Goal: Transaction & Acquisition: Obtain resource

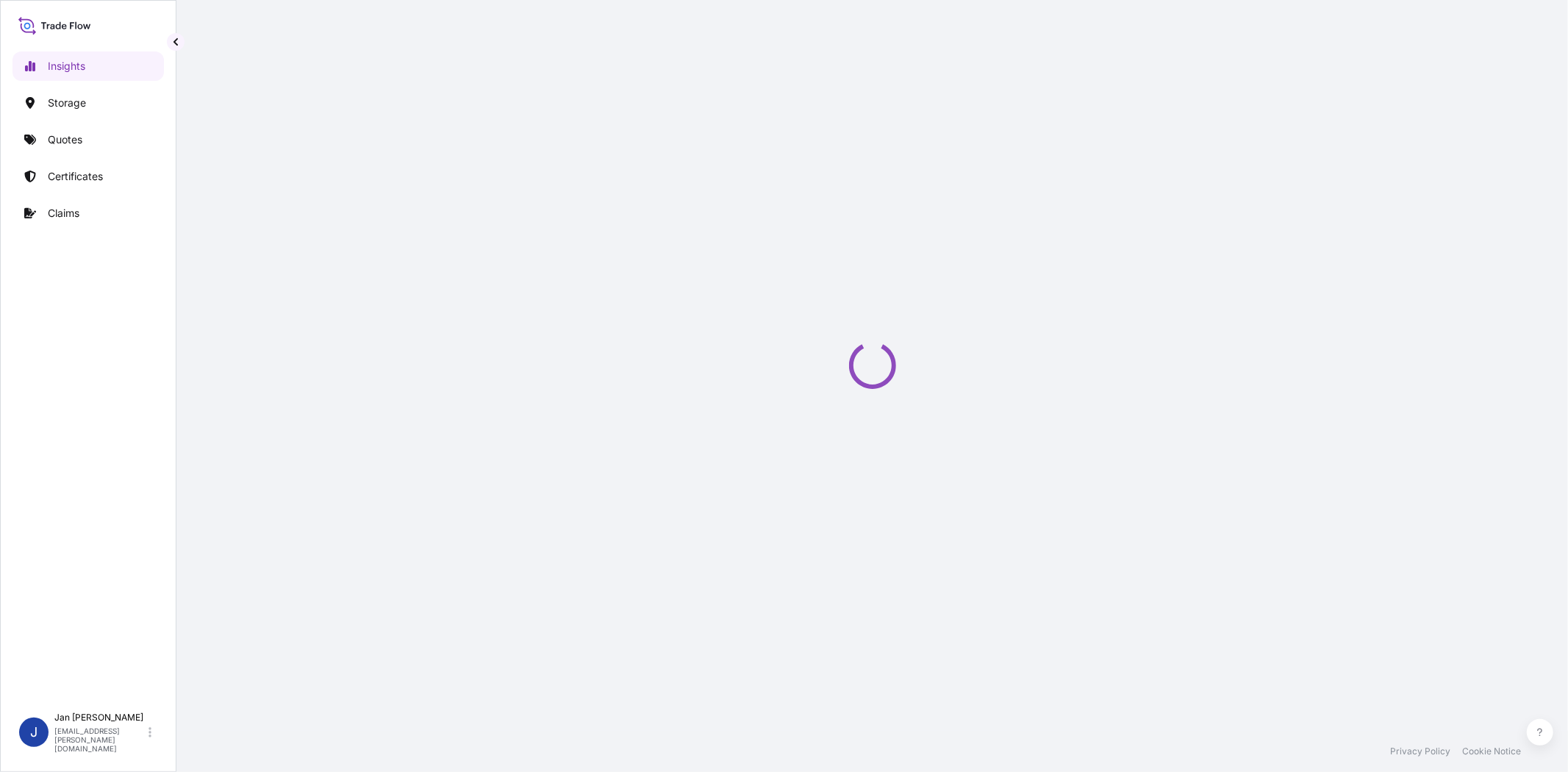
select select "2025"
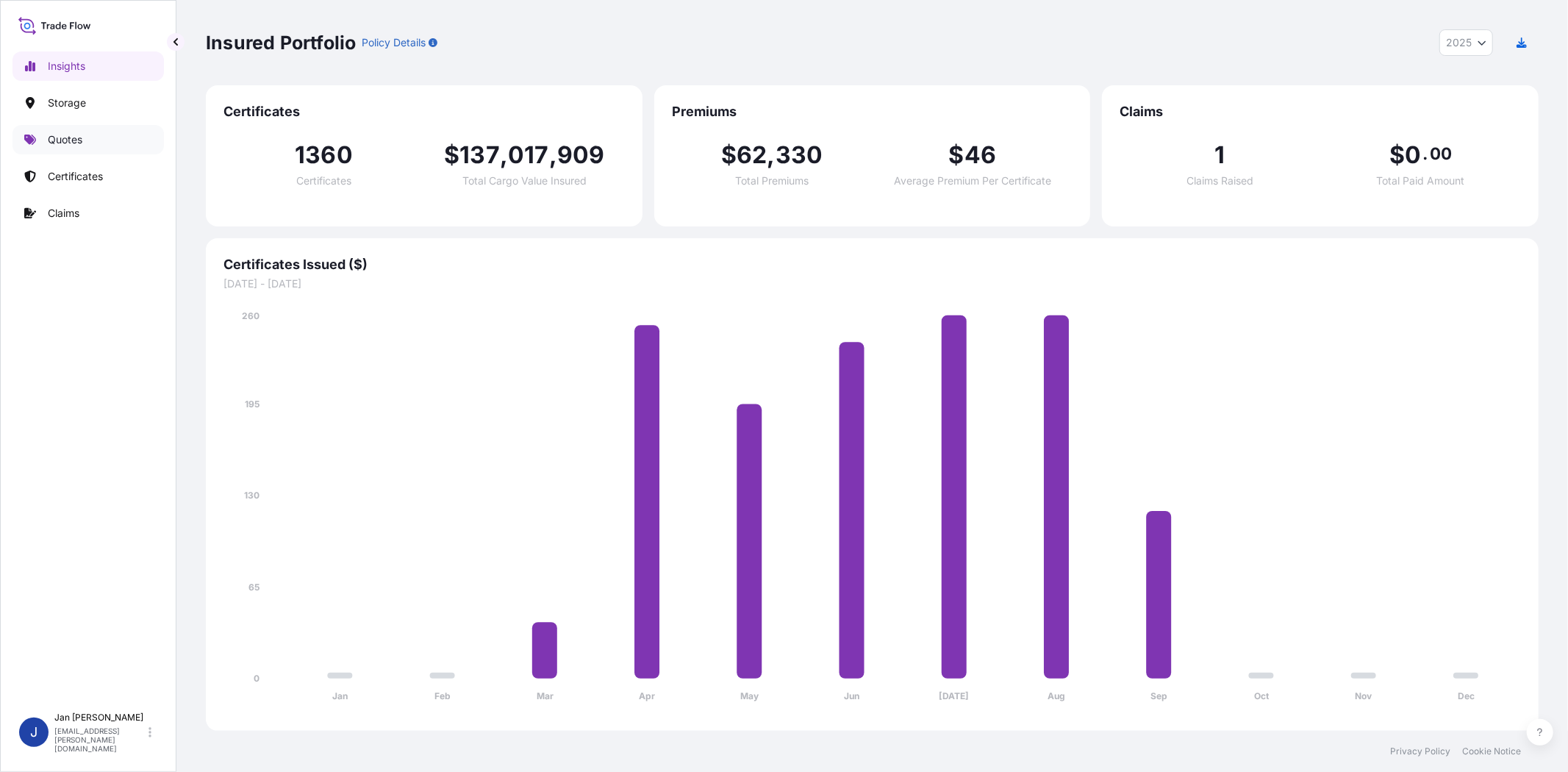
click at [93, 148] on link "Quotes" at bounding box center [88, 140] width 152 height 30
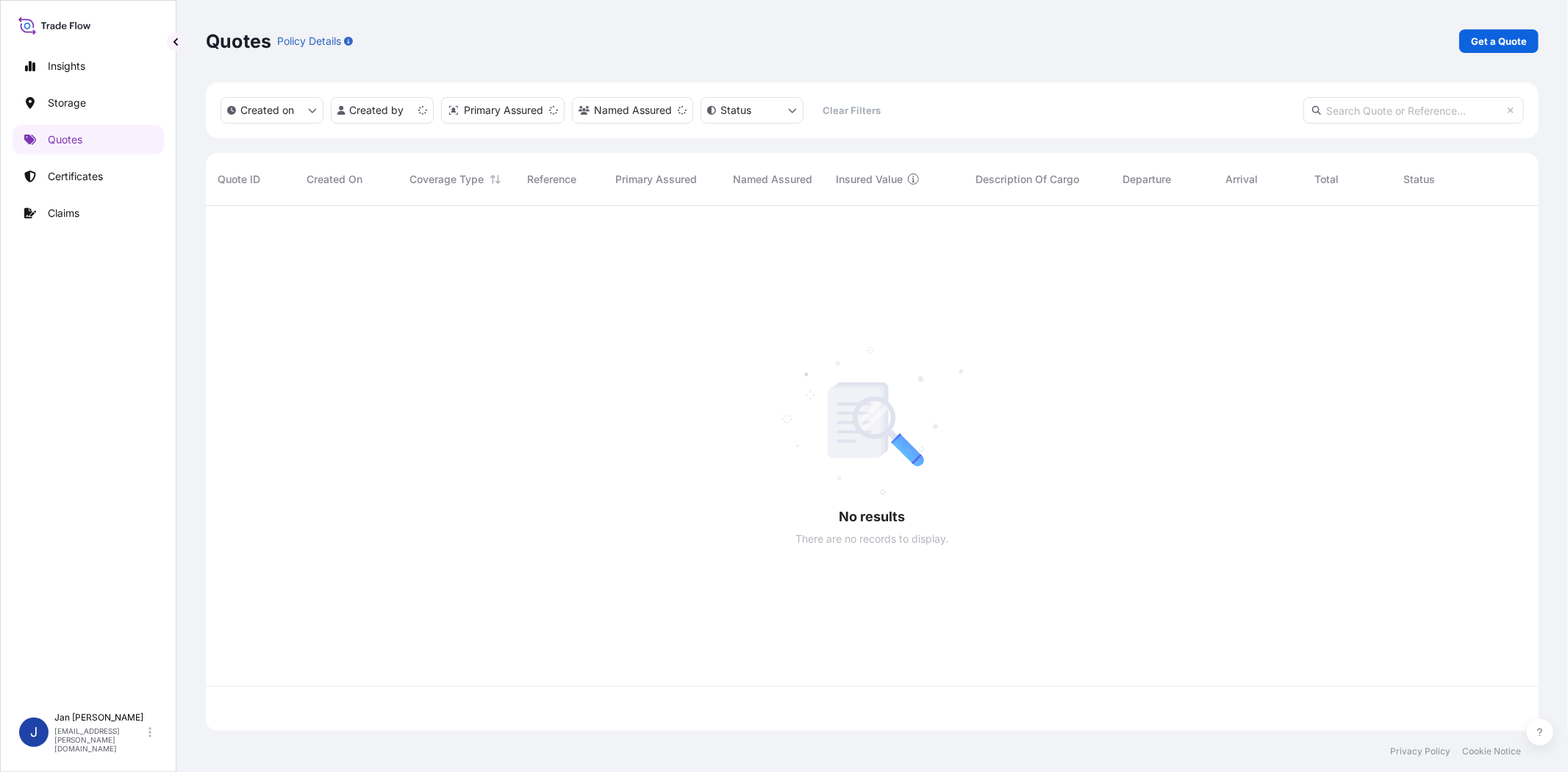
scroll to position [521, 1320]
click at [1410, 35] on p "Get a Quote" at bounding box center [1499, 41] width 56 height 14
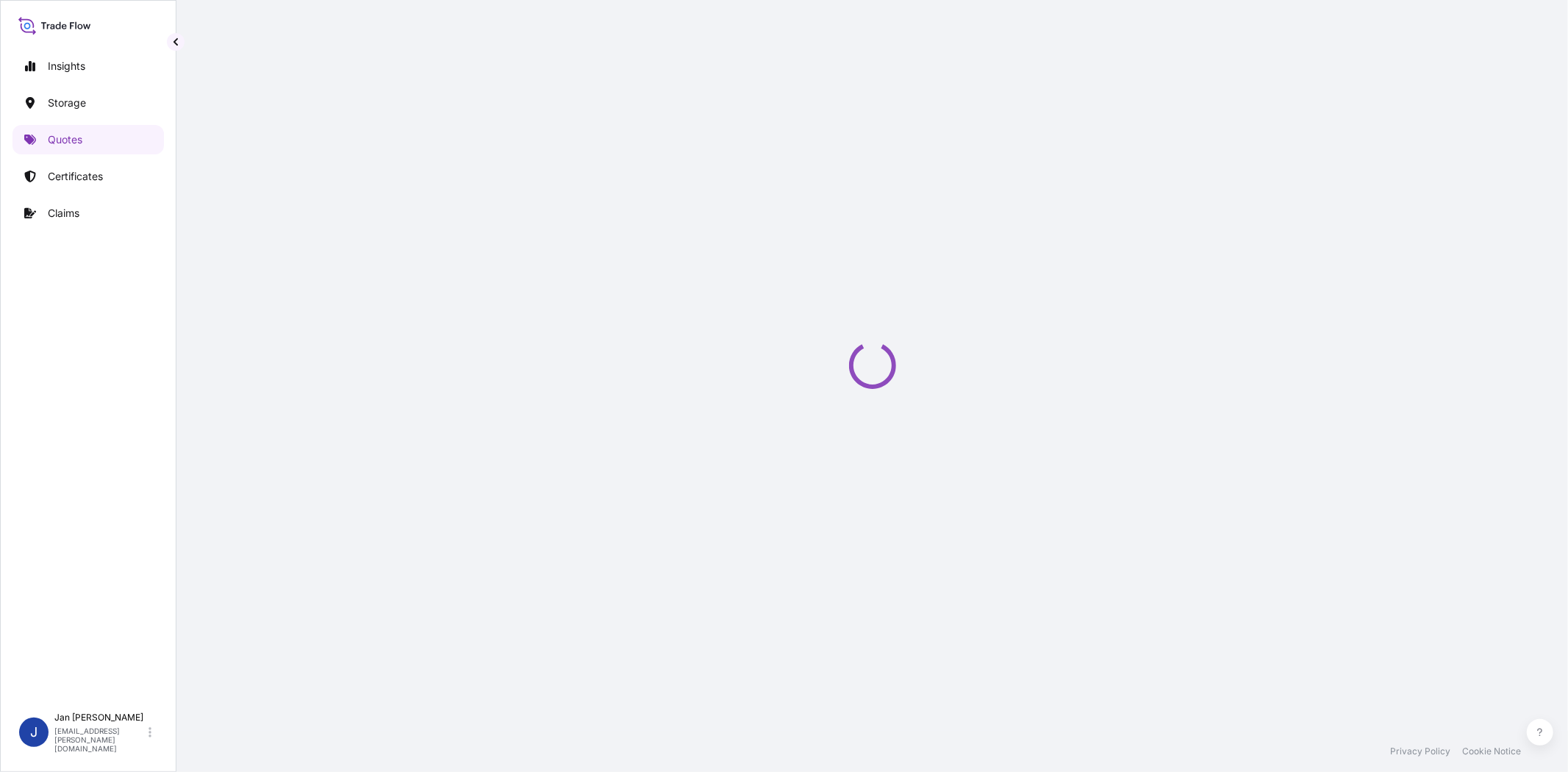
scroll to position [24, 0]
select select "Water"
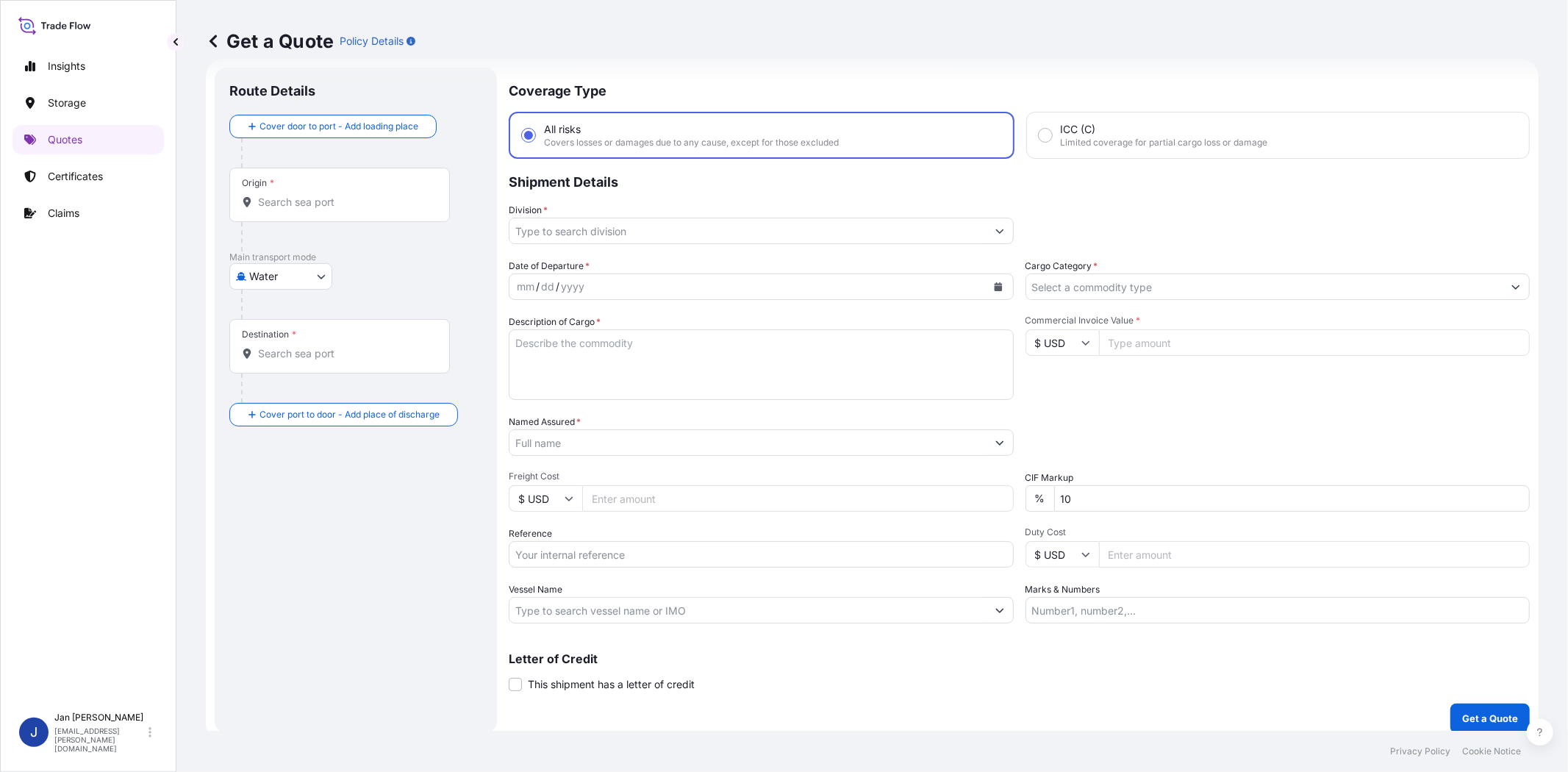
click at [770, 553] on input "Reference" at bounding box center [760, 554] width 505 height 27
paste input "1187431706 // 5013221795 5013222023 304254755"
type input "1187431706 // 5013221795 5013222023 304254755"
click at [1075, 289] on input "Cargo Category *" at bounding box center [1264, 286] width 477 height 27
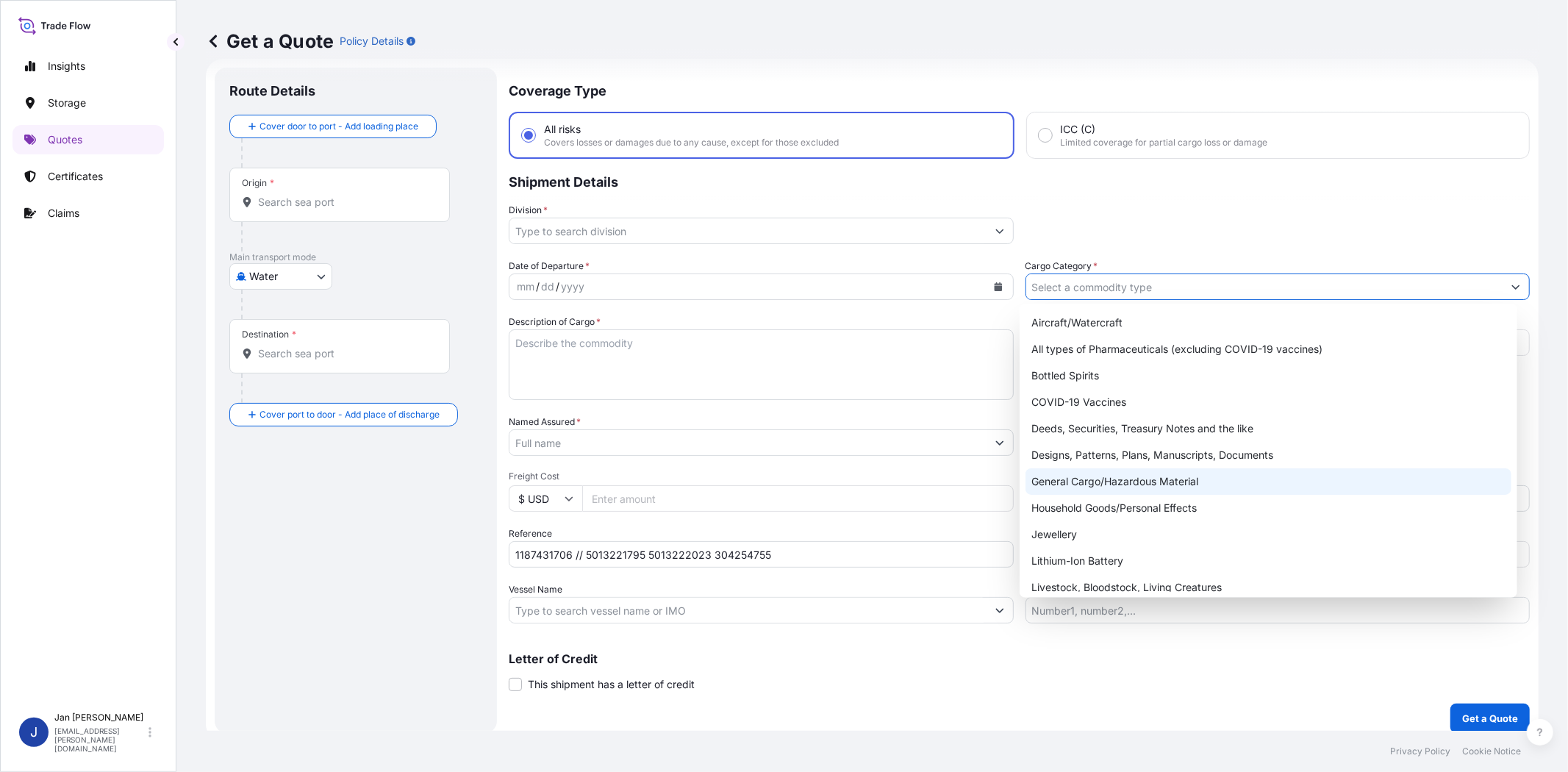
click at [1117, 486] on div "General Cargo/Hazardous Material" at bounding box center [1267, 481] width 485 height 27
type input "General Cargo/Hazardous Material"
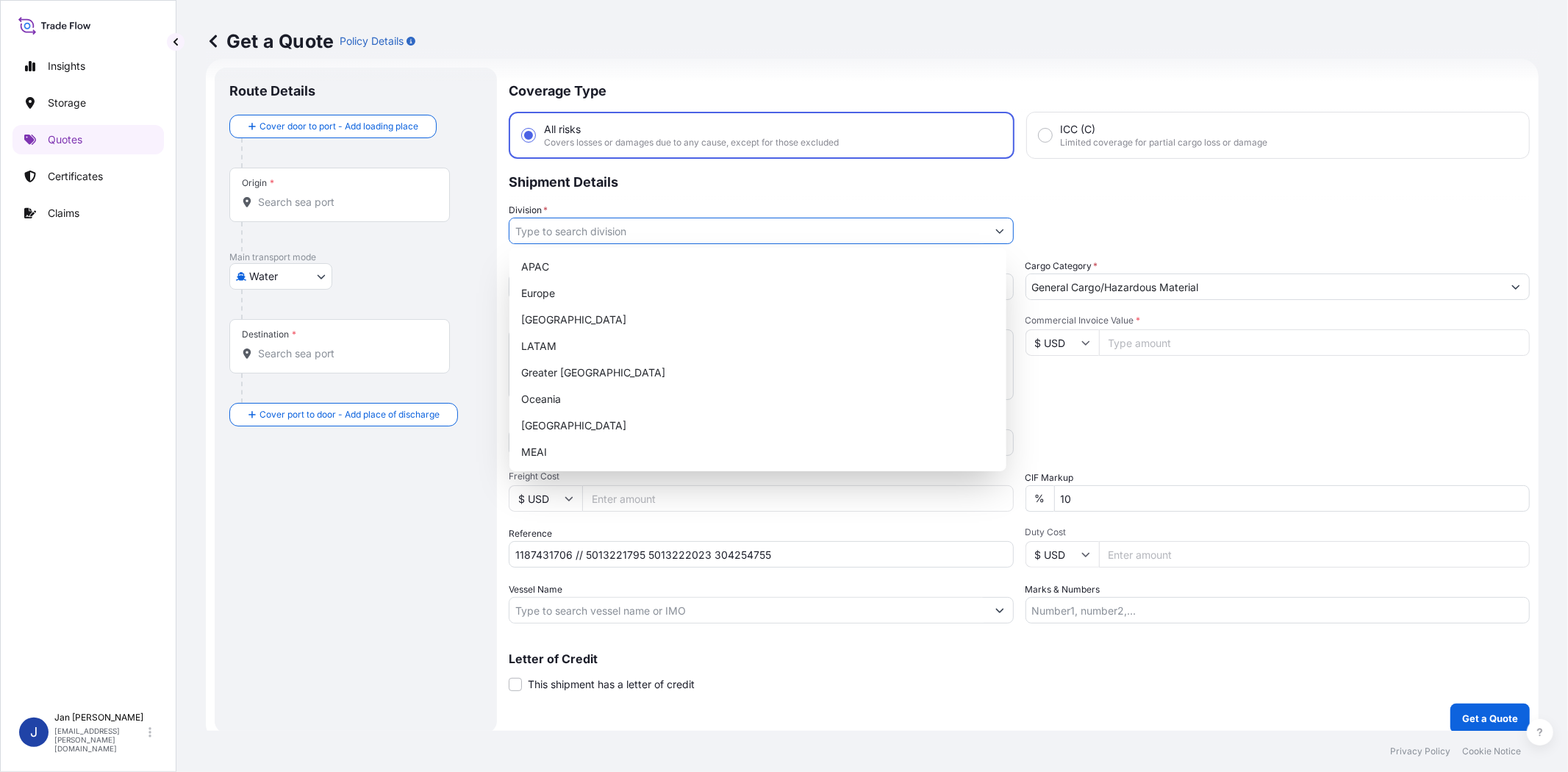
click at [738, 234] on input "Division *" at bounding box center [748, 231] width 477 height 27
click at [710, 297] on div "Europe" at bounding box center [757, 293] width 485 height 27
type input "Europe"
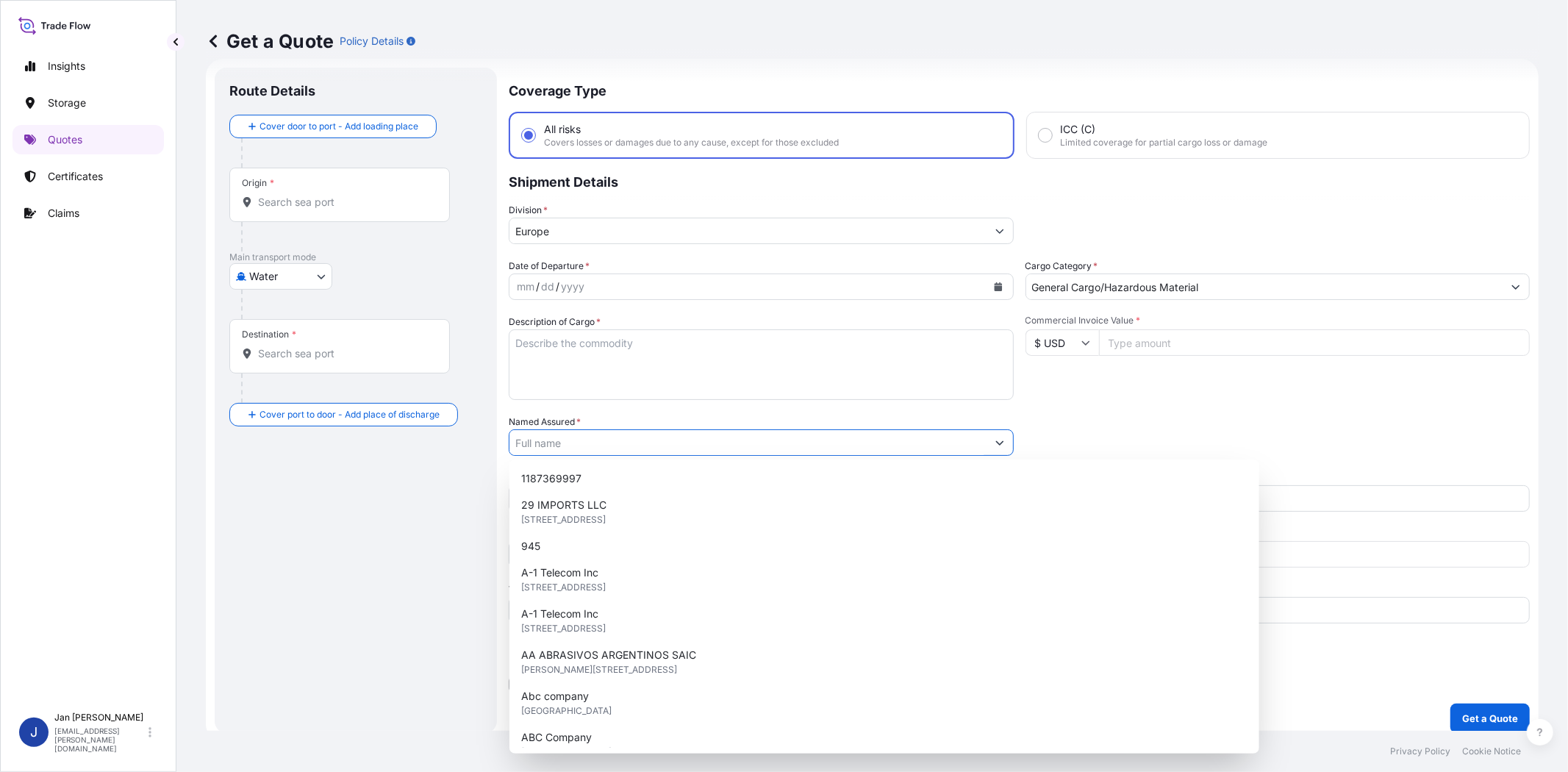
click at [693, 451] on input "Named Assured *" at bounding box center [748, 443] width 477 height 27
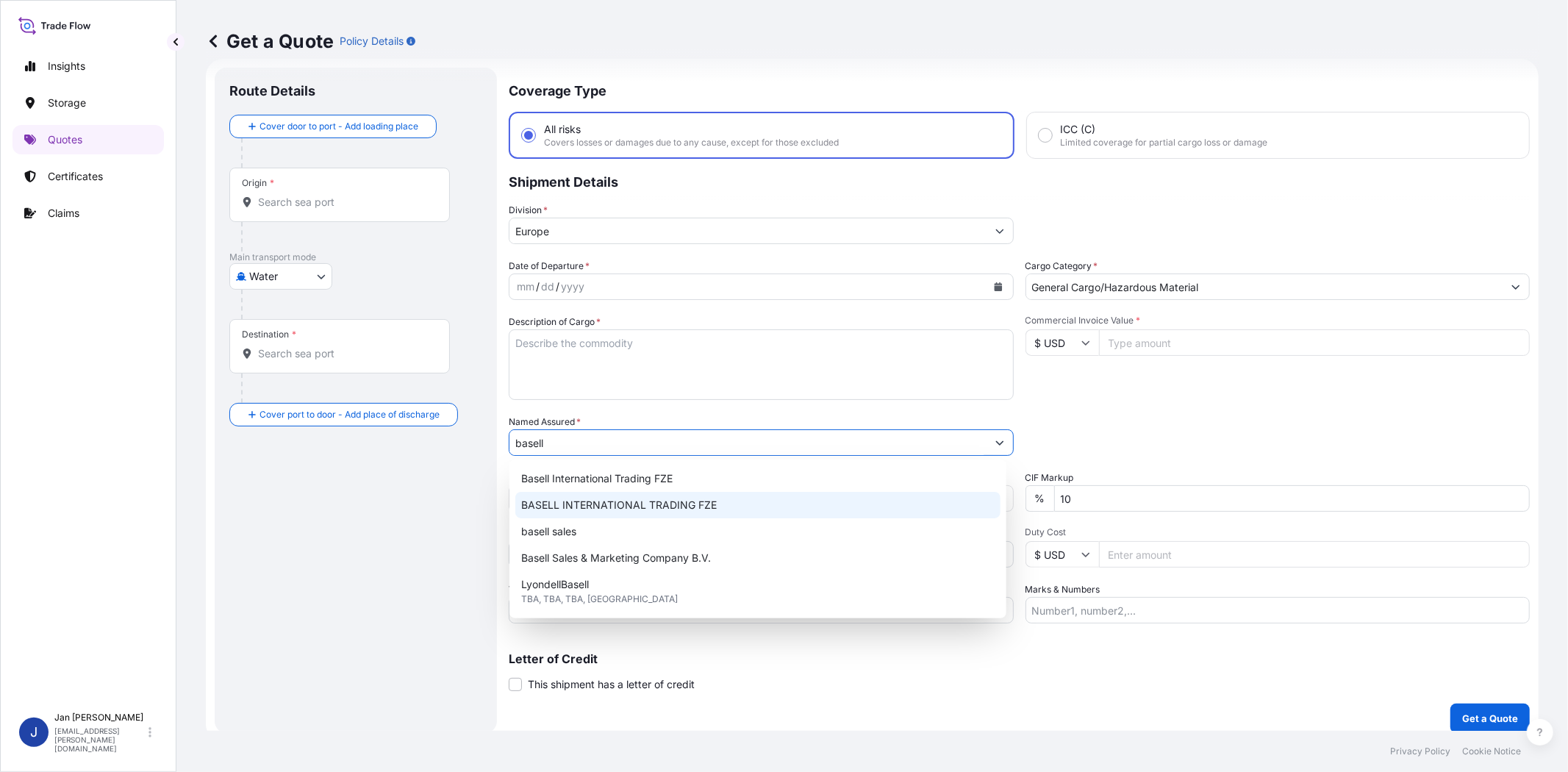
click at [679, 502] on span "BASELL INTERNATIONAL TRADING FZE" at bounding box center [619, 505] width 196 height 14
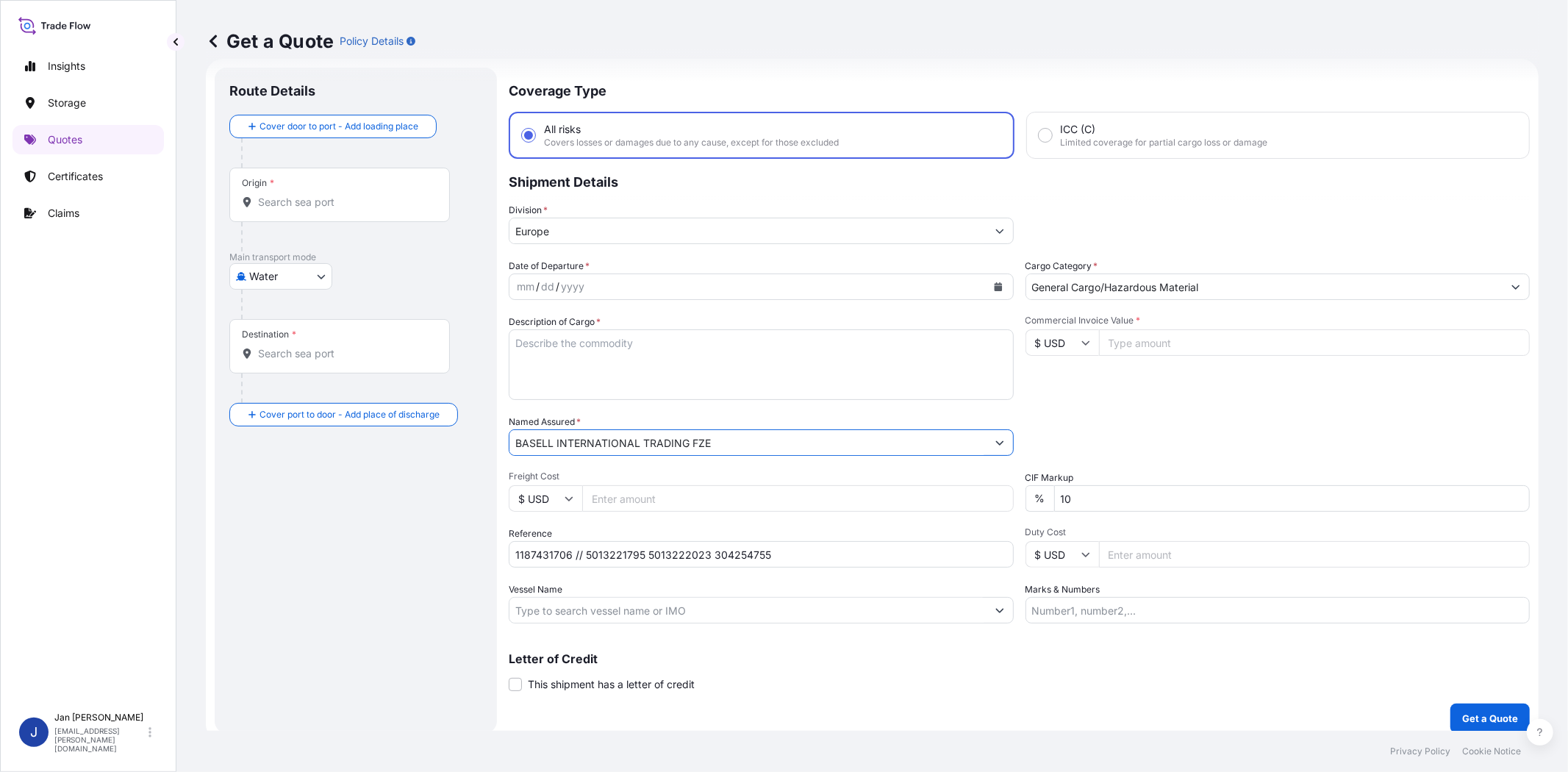
type input "BASELL INTERNATIONAL TRADING FZE"
click at [1047, 354] on input "$ USD" at bounding box center [1062, 342] width 74 height 27
click at [1053, 378] on div "€ EUR" at bounding box center [1055, 381] width 61 height 28
drag, startPoint x: 1214, startPoint y: 392, endPoint x: 1157, endPoint y: 383, distance: 57.7
click at [1157, 383] on div "Commercial Invoice Value * € EUR" at bounding box center [1277, 357] width 505 height 85
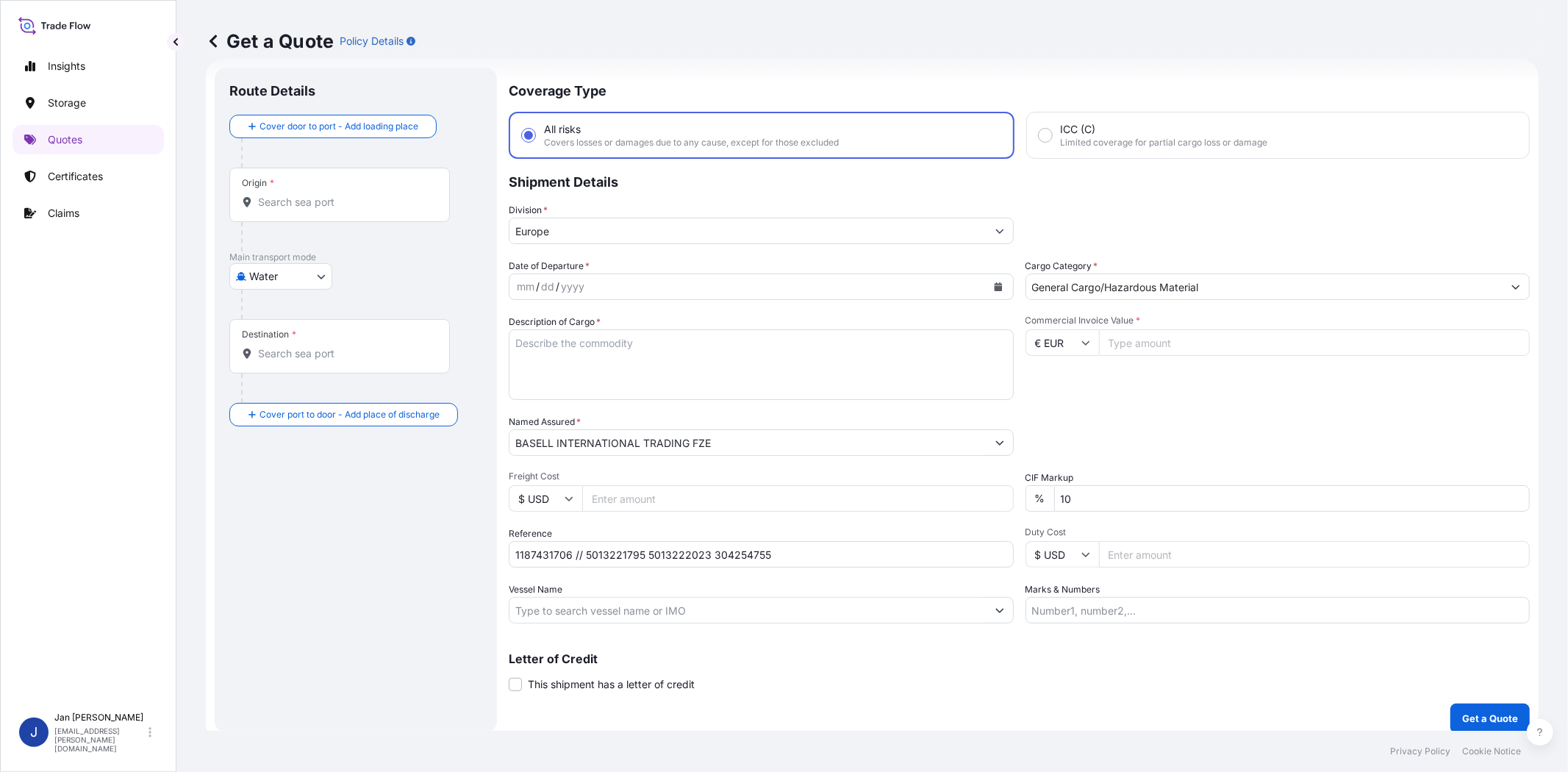
click at [1056, 335] on input "€ EUR" at bounding box center [1062, 342] width 74 height 27
click at [1055, 435] on div "$ USD" at bounding box center [1055, 443] width 61 height 28
type input "$ USD"
click at [1151, 348] on input "Commercial Invoice Value *" at bounding box center [1315, 342] width 431 height 27
paste input "165934.25"
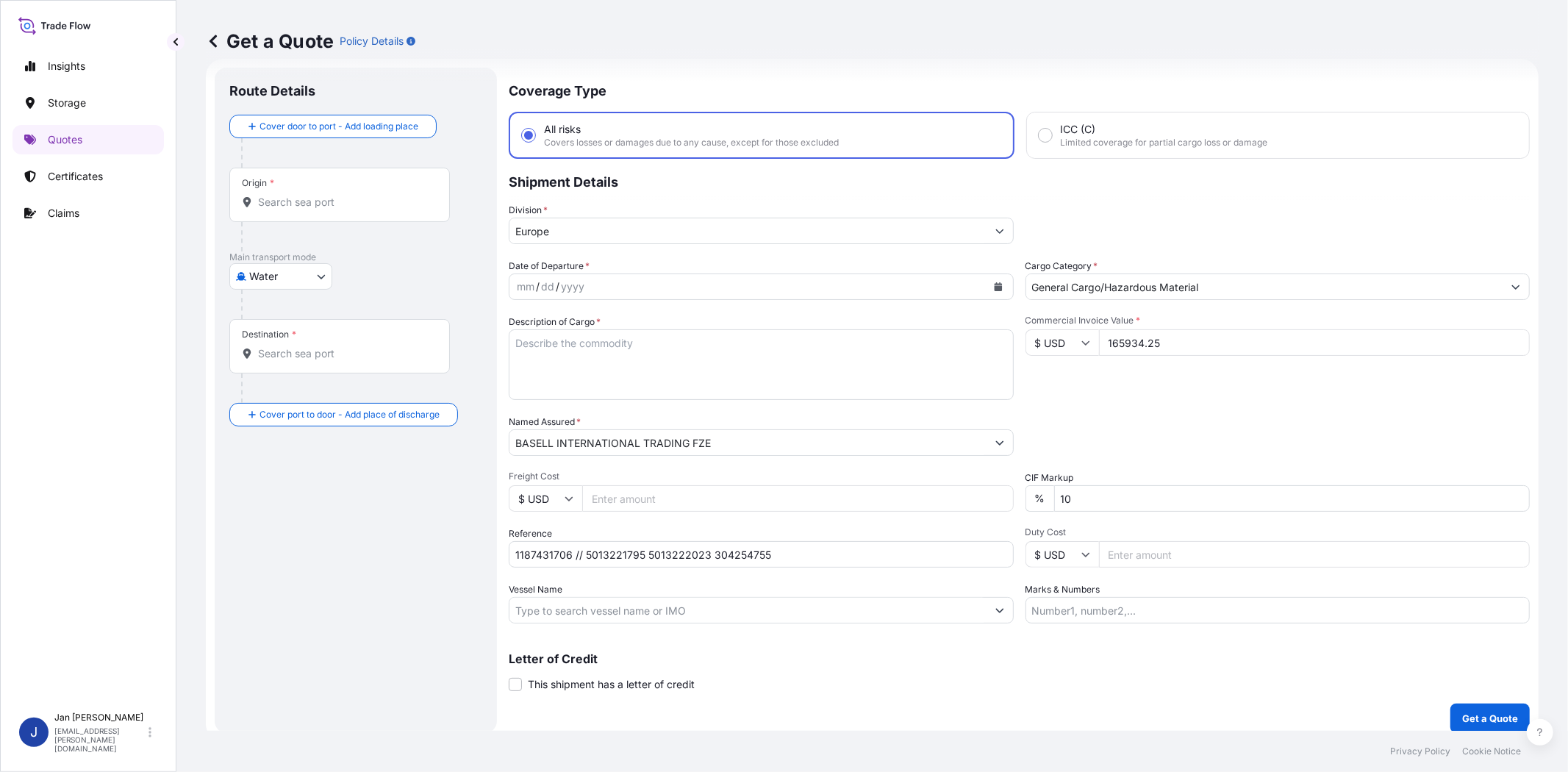
type input "165934.25"
click at [1114, 408] on div "Date of Departure * mm / dd / yyyy Cargo Category * General Cargo/Hazardous Mat…" at bounding box center [1019, 441] width 1021 height 364
click at [993, 285] on icon "Calendar" at bounding box center [997, 287] width 8 height 9
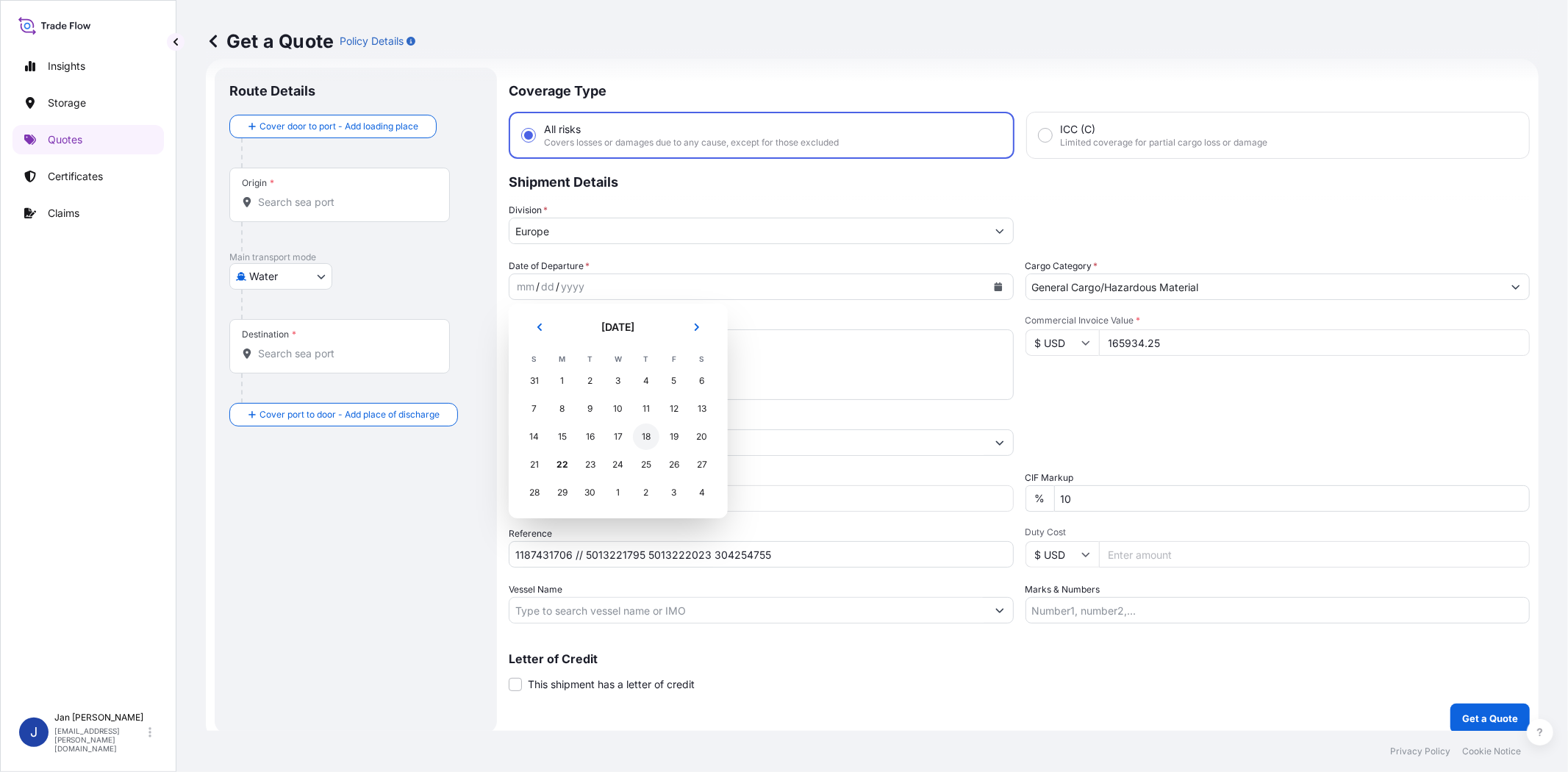
click at [649, 431] on div "18" at bounding box center [646, 436] width 27 height 27
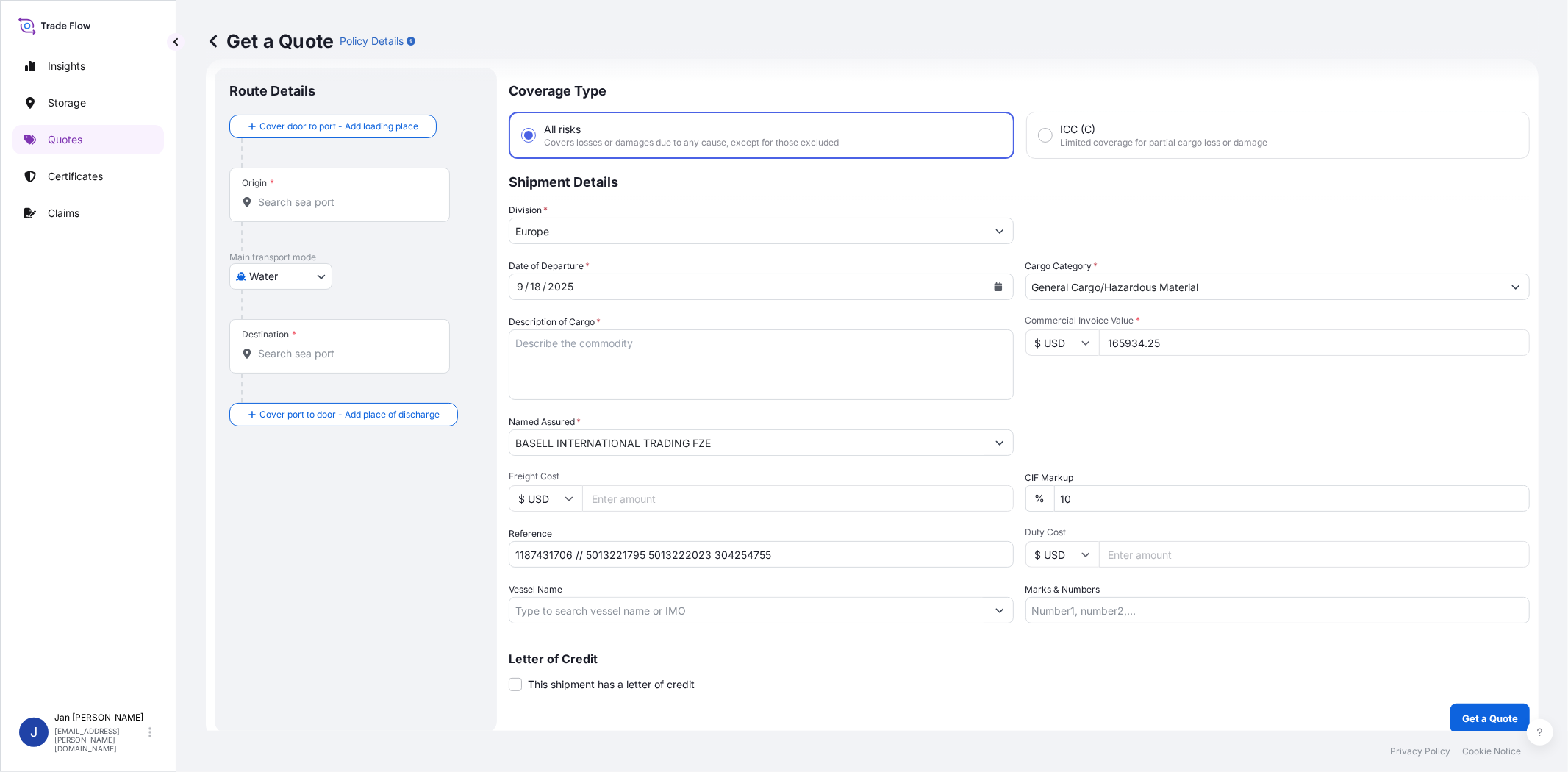
click at [1088, 388] on div "Commercial Invoice Value * $ USD 165934.25" at bounding box center [1277, 357] width 505 height 85
drag, startPoint x: 818, startPoint y: 610, endPoint x: 810, endPoint y: 613, distance: 8.5
click at [818, 610] on input "Vessel Name" at bounding box center [748, 610] width 477 height 27
paste input "[PERSON_NAME]"
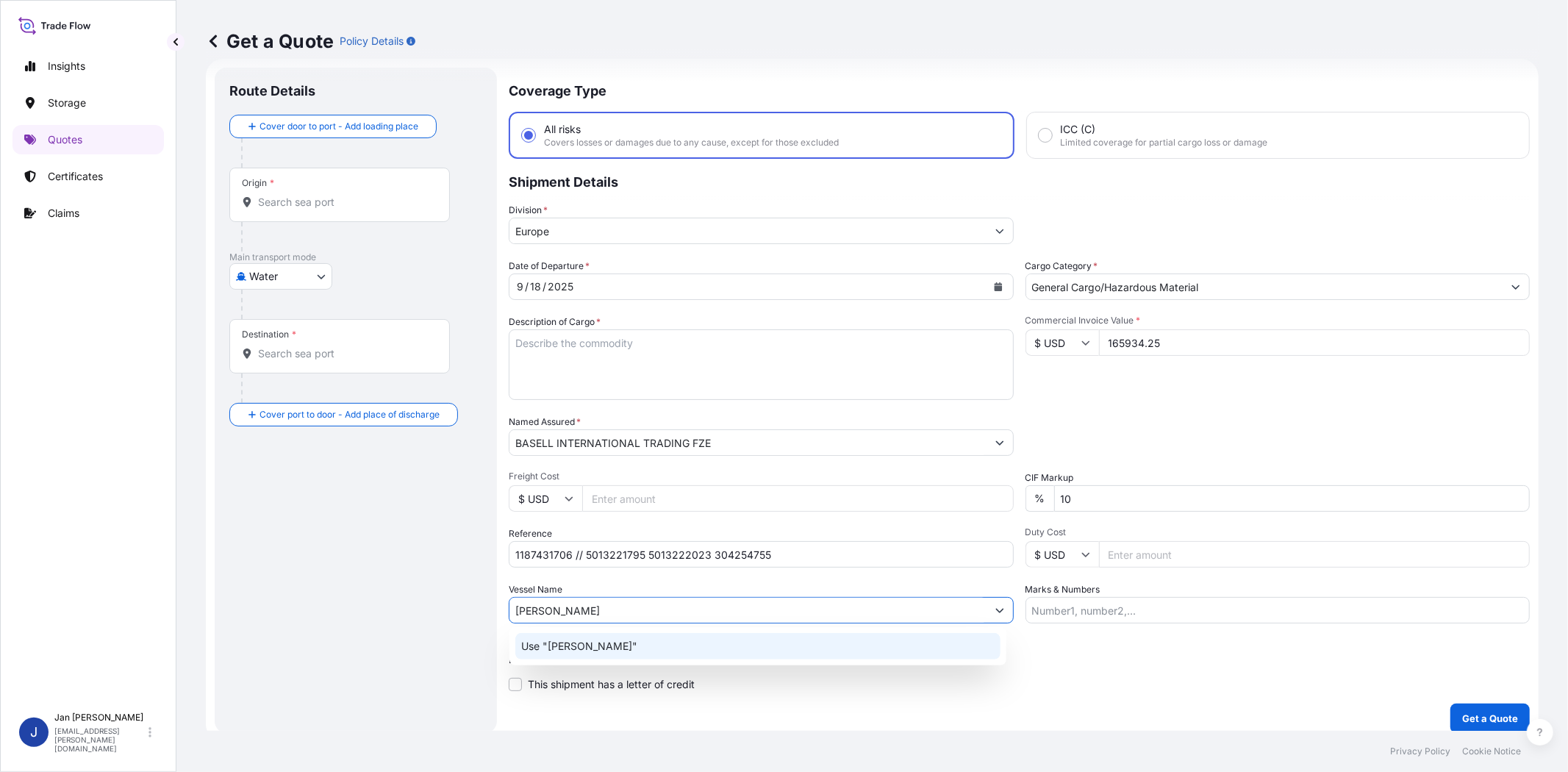
click at [703, 648] on div "Use "[PERSON_NAME]"" at bounding box center [757, 646] width 485 height 27
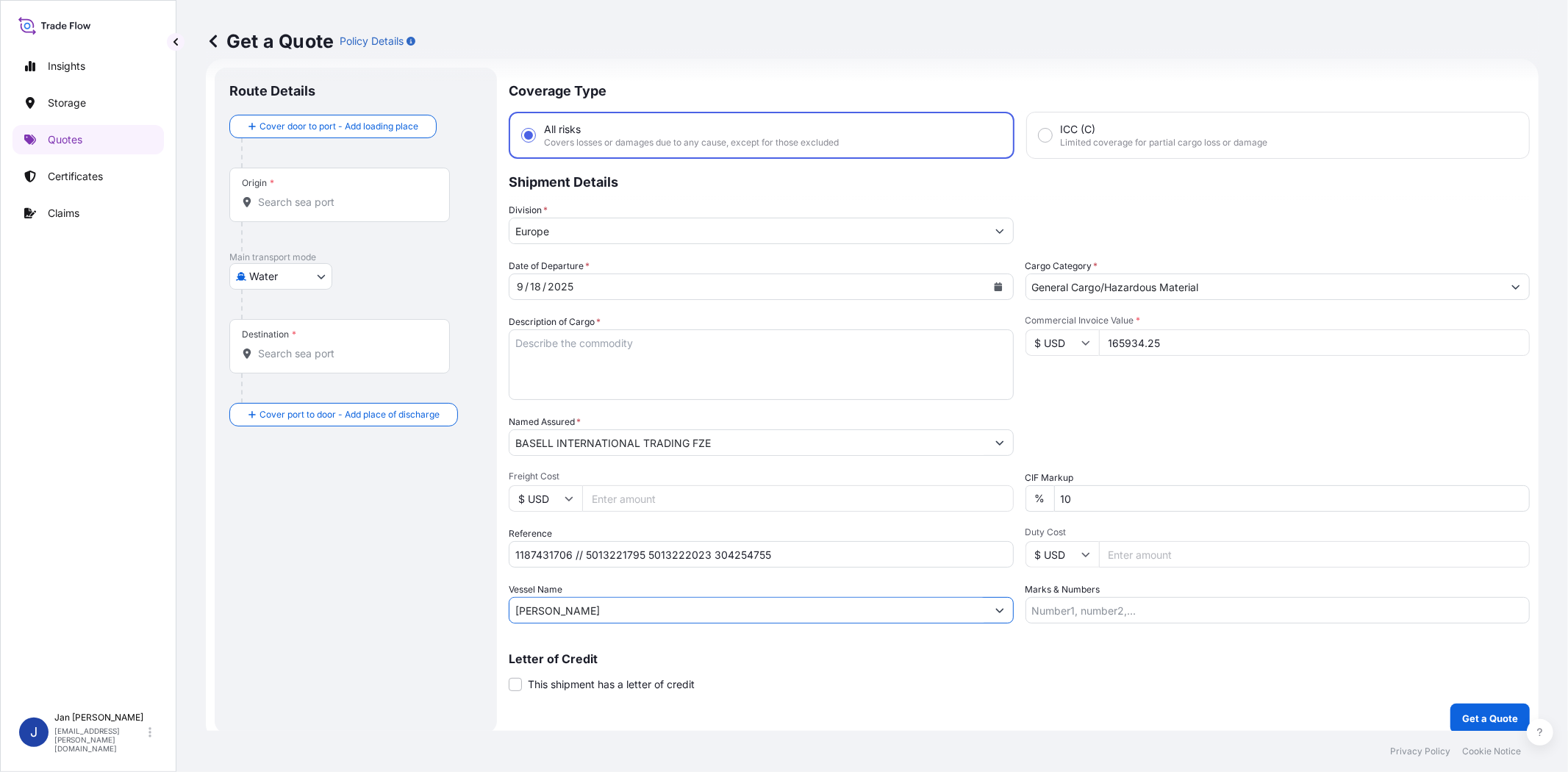
type input "[PERSON_NAME]"
click at [325, 204] on input "Origin *" at bounding box center [345, 202] width 174 height 14
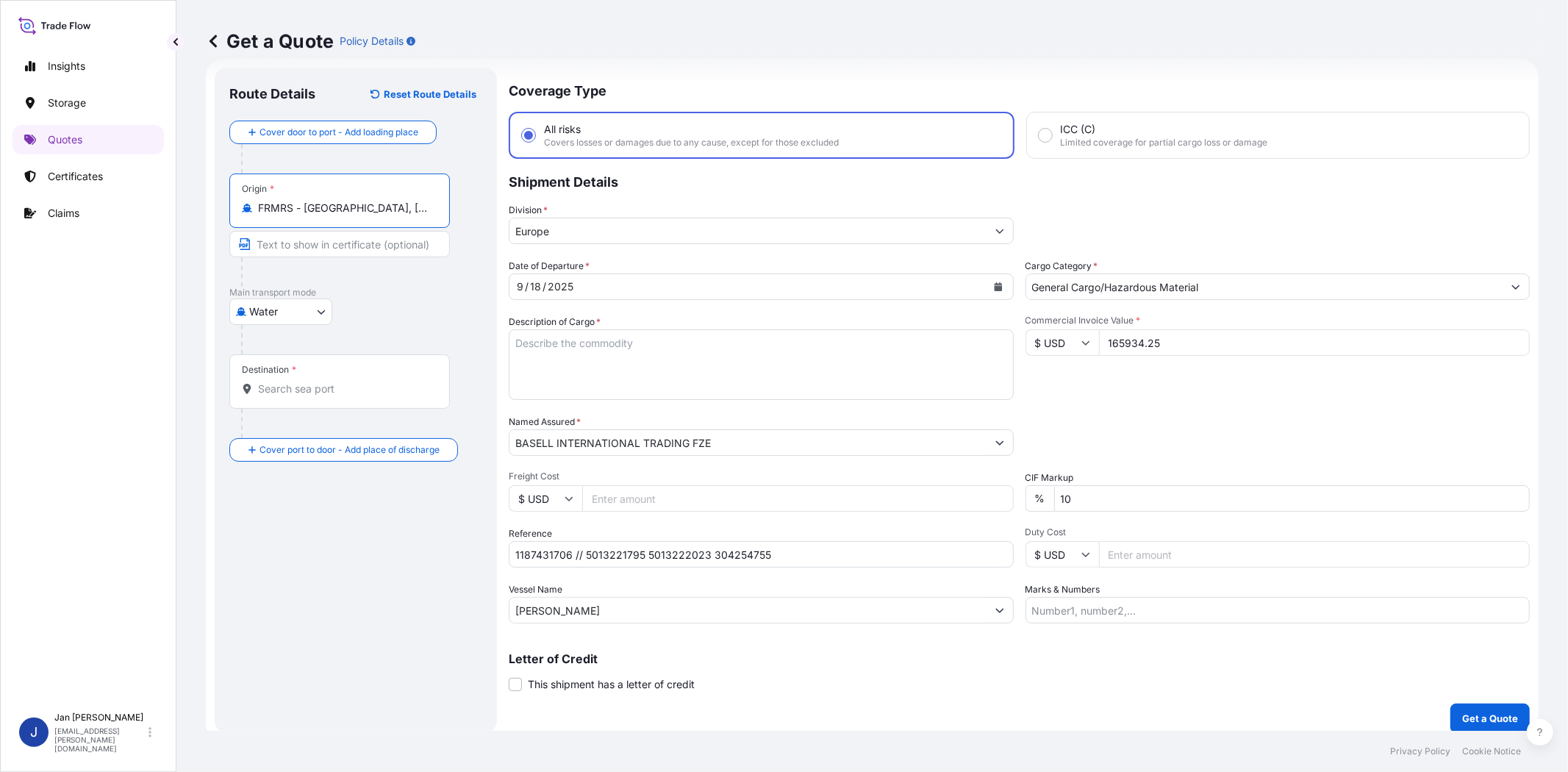
type input "FRMRS - [GEOGRAPHIC_DATA], [GEOGRAPHIC_DATA]"
click at [351, 397] on div "Destination *" at bounding box center [339, 382] width 221 height 55
click at [351, 396] on input "Destination *" at bounding box center [345, 389] width 174 height 14
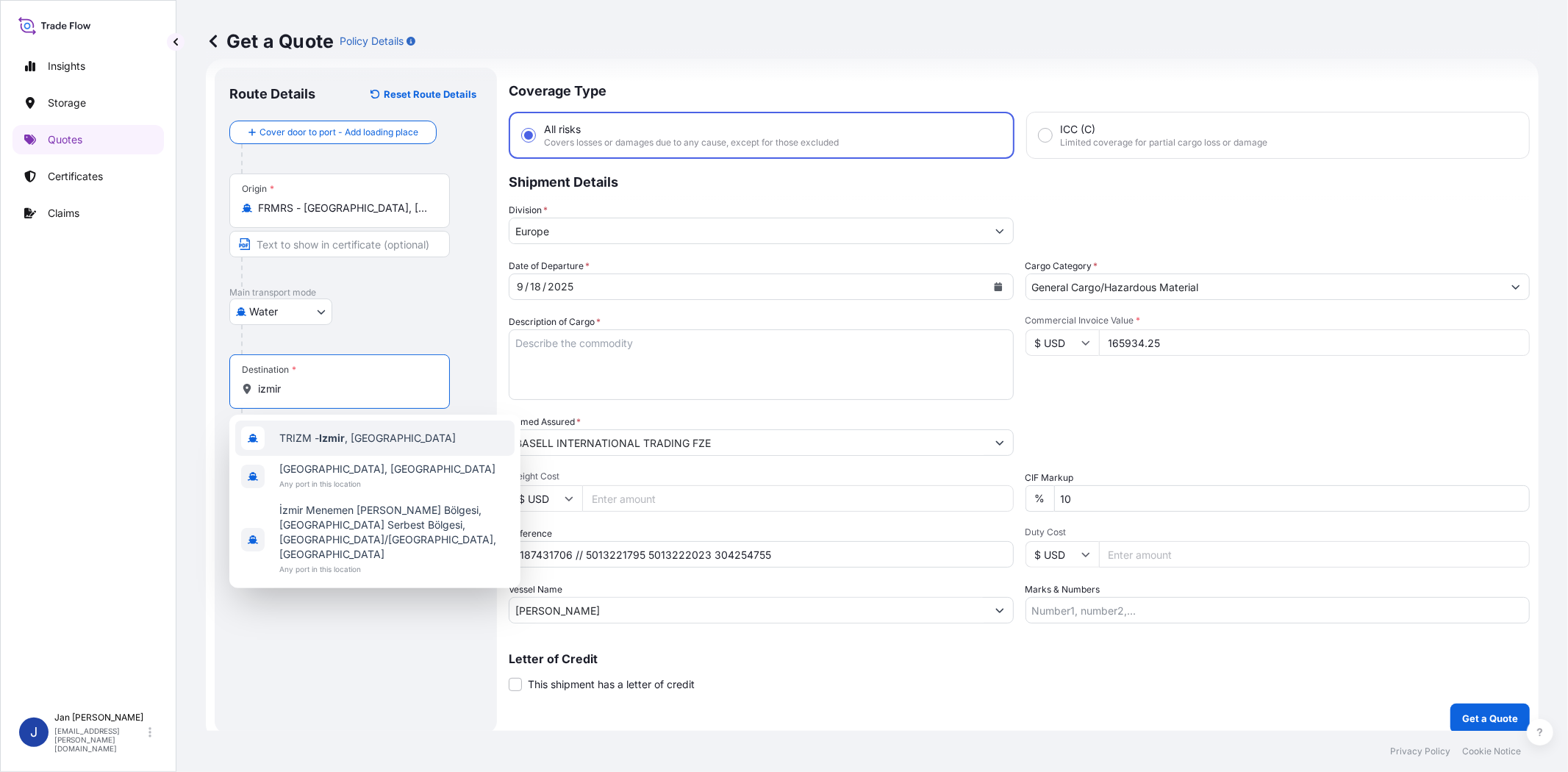
click at [351, 427] on div "TRIZM - [GEOGRAPHIC_DATA] , [GEOGRAPHIC_DATA]" at bounding box center [375, 438] width 279 height 35
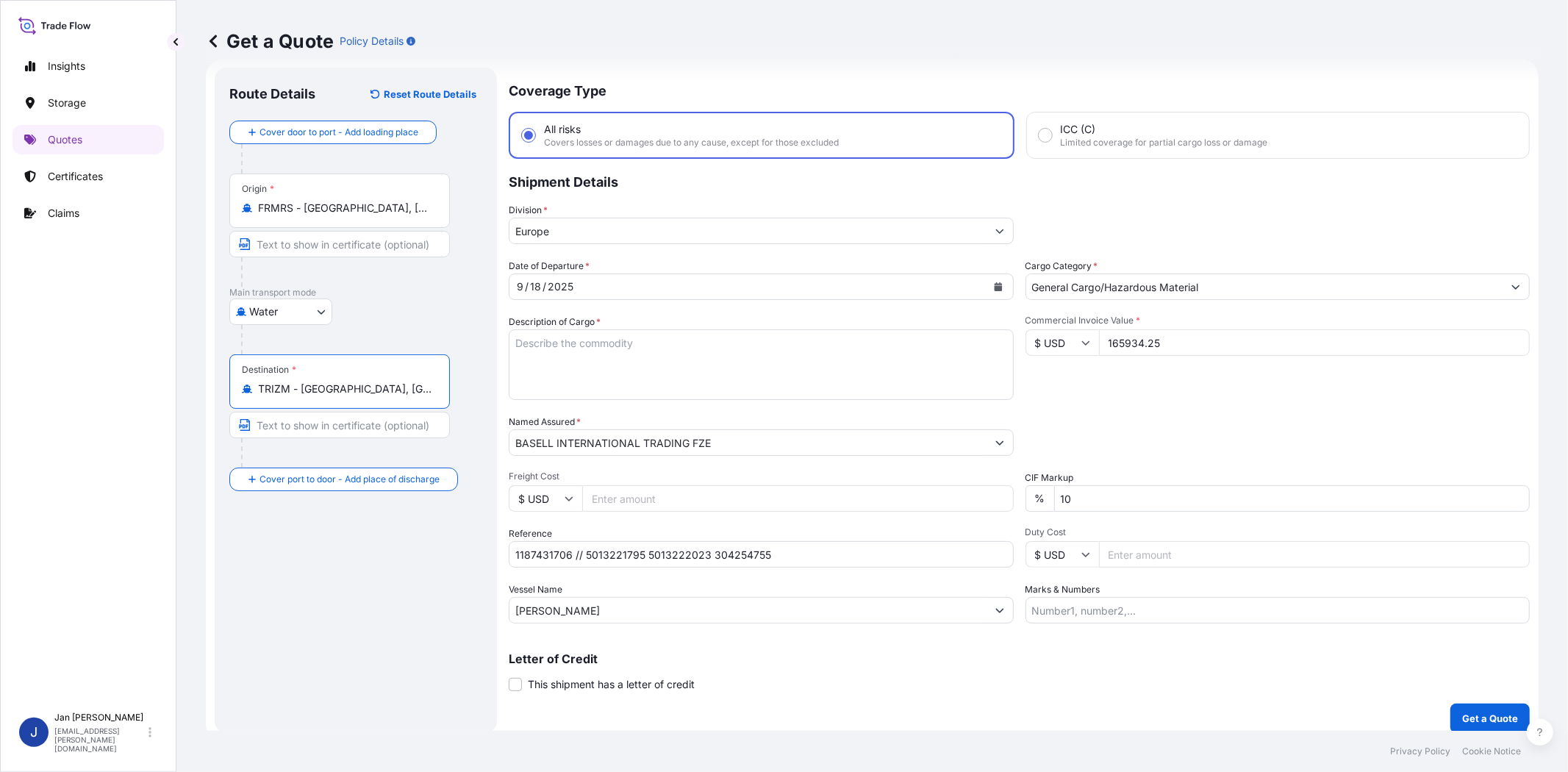
type input "TRIZM - [GEOGRAPHIC_DATA], [GEOGRAPHIC_DATA]"
click at [769, 370] on textarea "Description of Cargo *" at bounding box center [760, 364] width 505 height 71
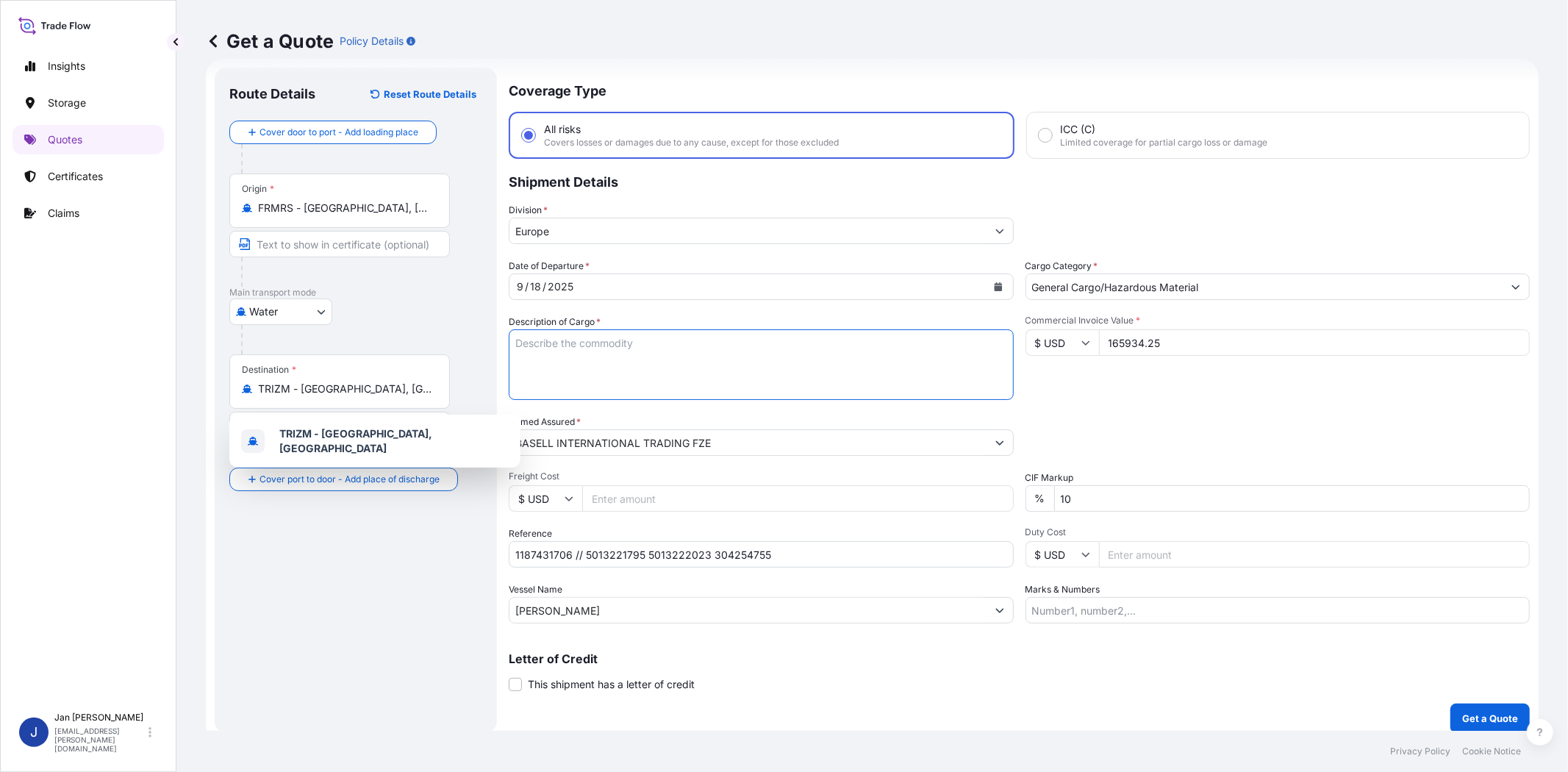
paste textarea "BAGS LOADED ONTO 108 PALLETS LOADED INTO 6 40' HIGH CUBE CONTAINER LUPOLEN 2420D"
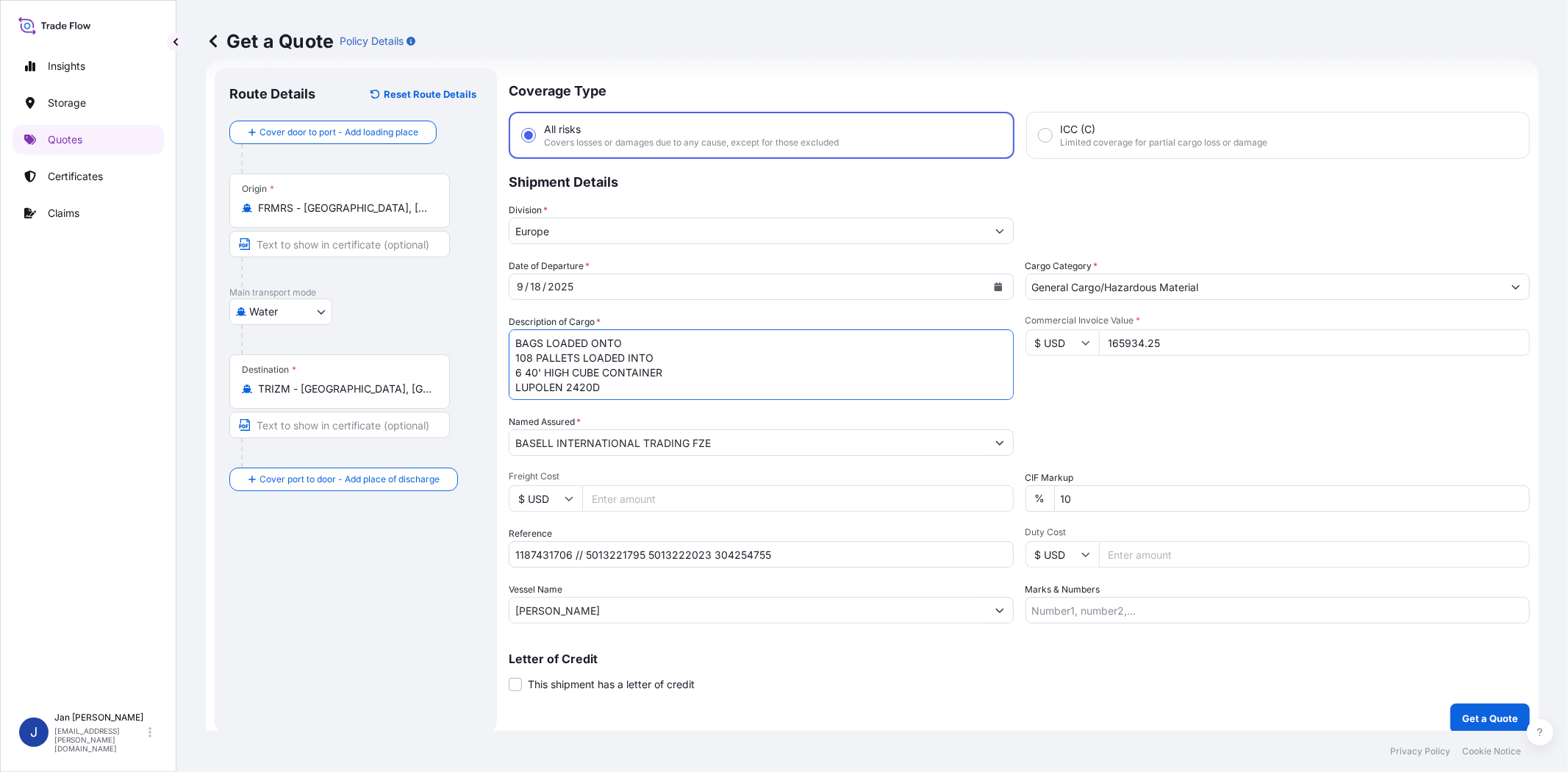
click at [513, 340] on textarea "BAGS LOADED ONTO 108 PALLETS LOADED INTO 6 40' HIGH CUBE CONTAINER LUPOLEN 2420D" at bounding box center [760, 364] width 505 height 71
type textarea "5940 BAGS LOADED ONTO 108 PALLETS LOADED INTO 6 40' HIGH CUBE CONTAINER LUPOLEN…"
click at [1143, 414] on div "Packing Category Type to search a container mode Please select a primary mode o…" at bounding box center [1277, 435] width 505 height 41
click at [1117, 414] on div "Packing Category Type to search a container mode Please select a primary mode o…" at bounding box center [1277, 435] width 505 height 41
click at [1410, 694] on p "Get a Quote" at bounding box center [1490, 717] width 56 height 14
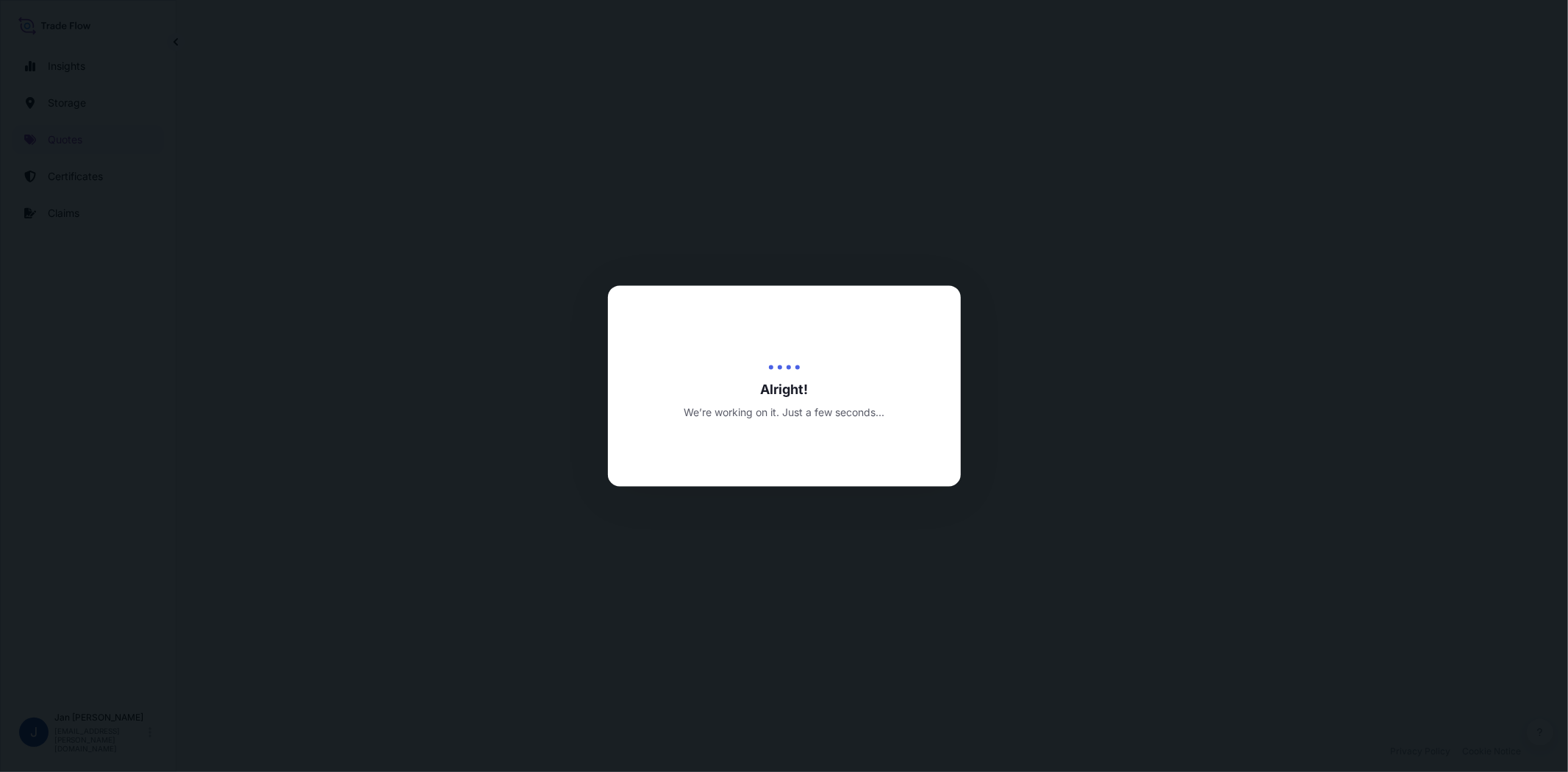
select select "Water"
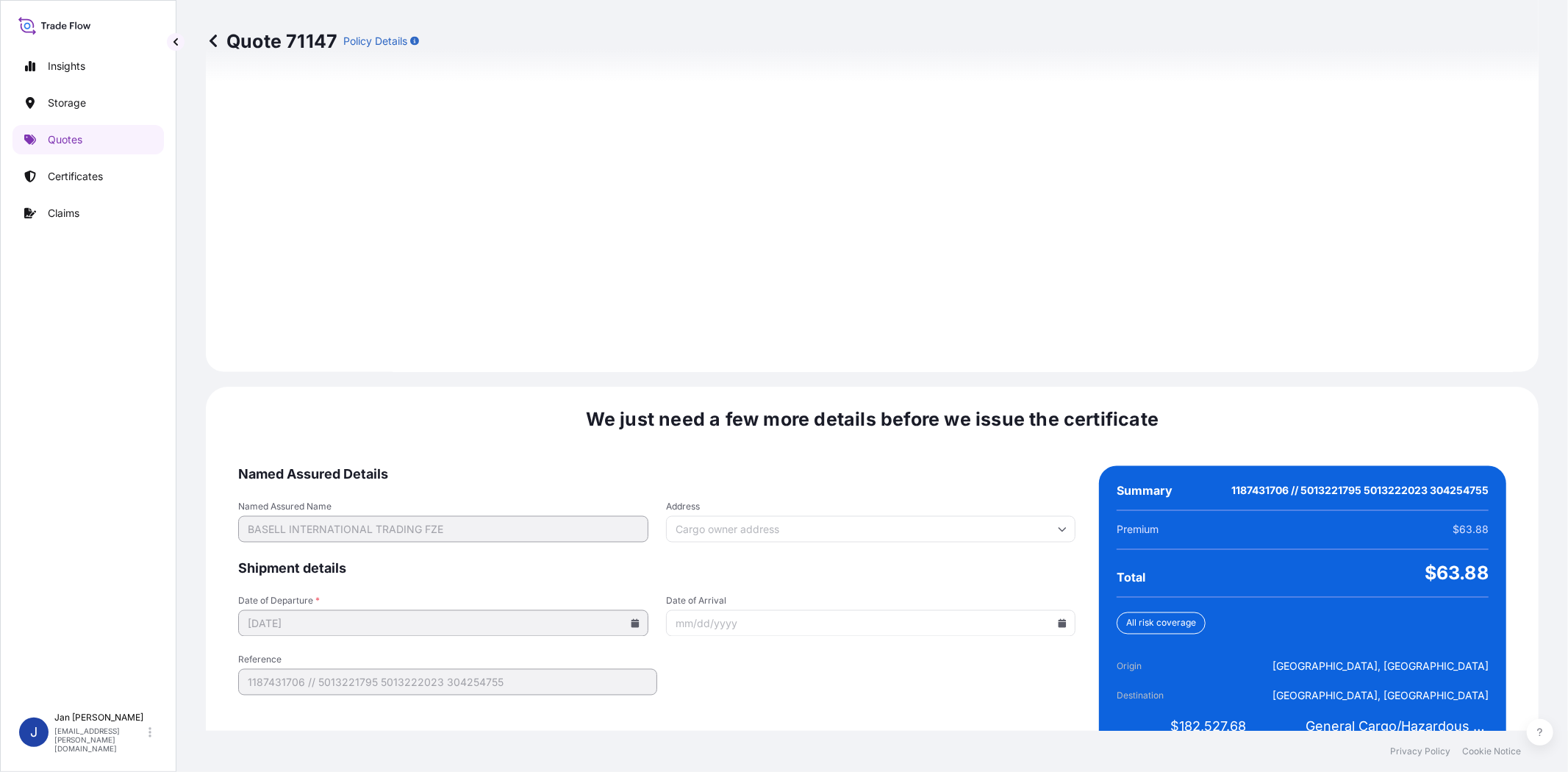
scroll to position [1952, 0]
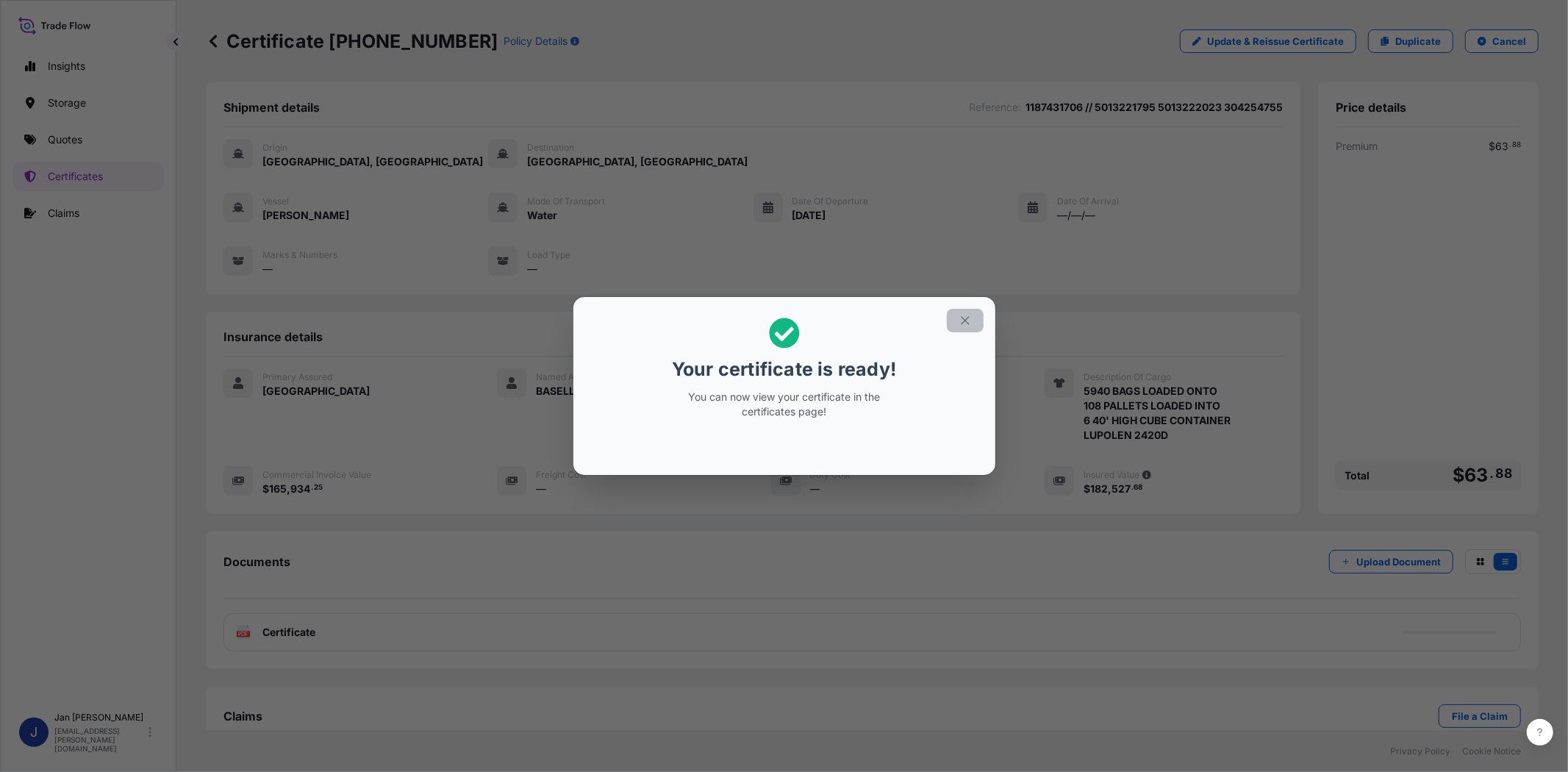
click at [959, 326] on icon "button" at bounding box center [965, 320] width 13 height 13
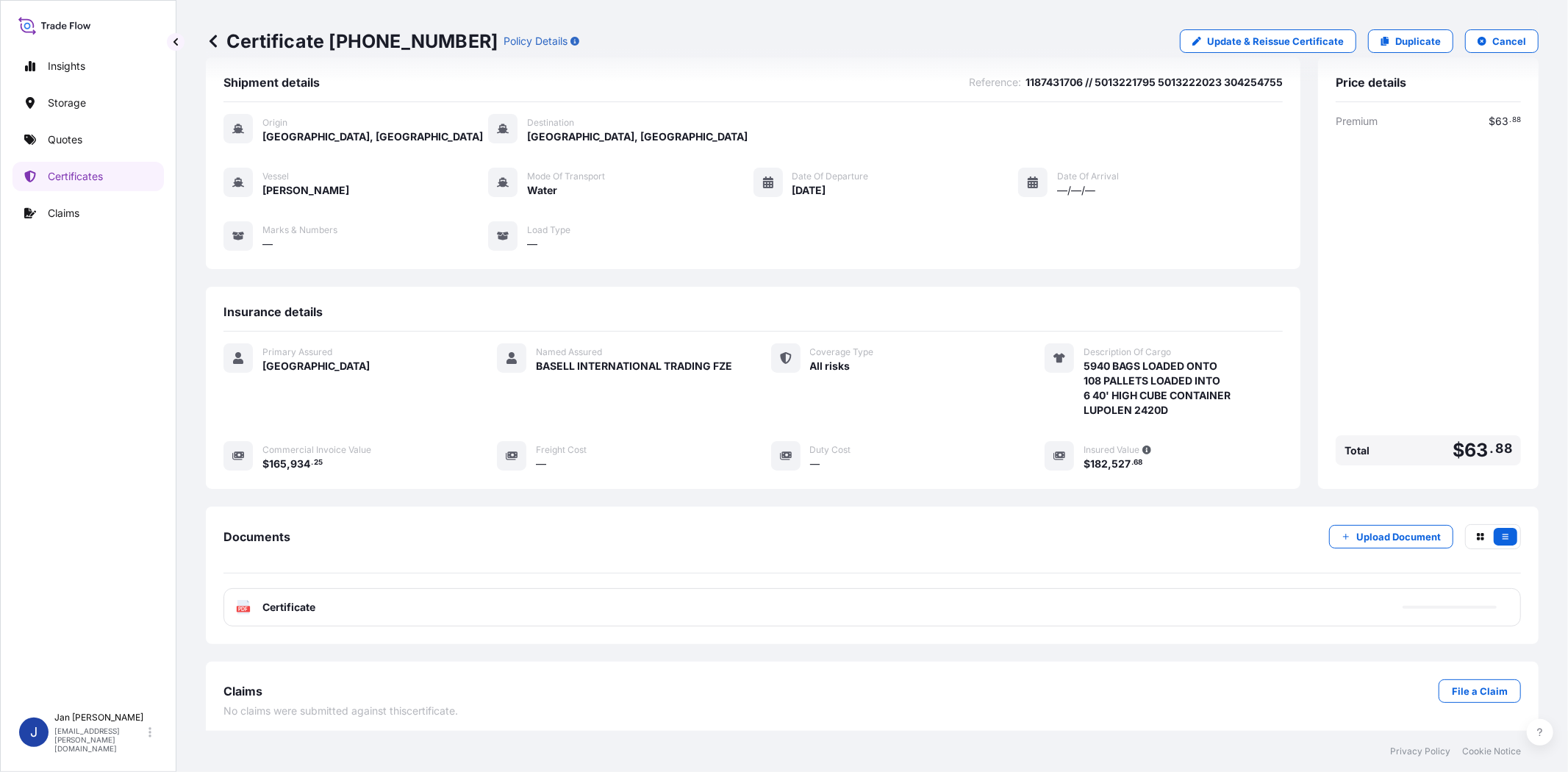
scroll to position [32, 0]
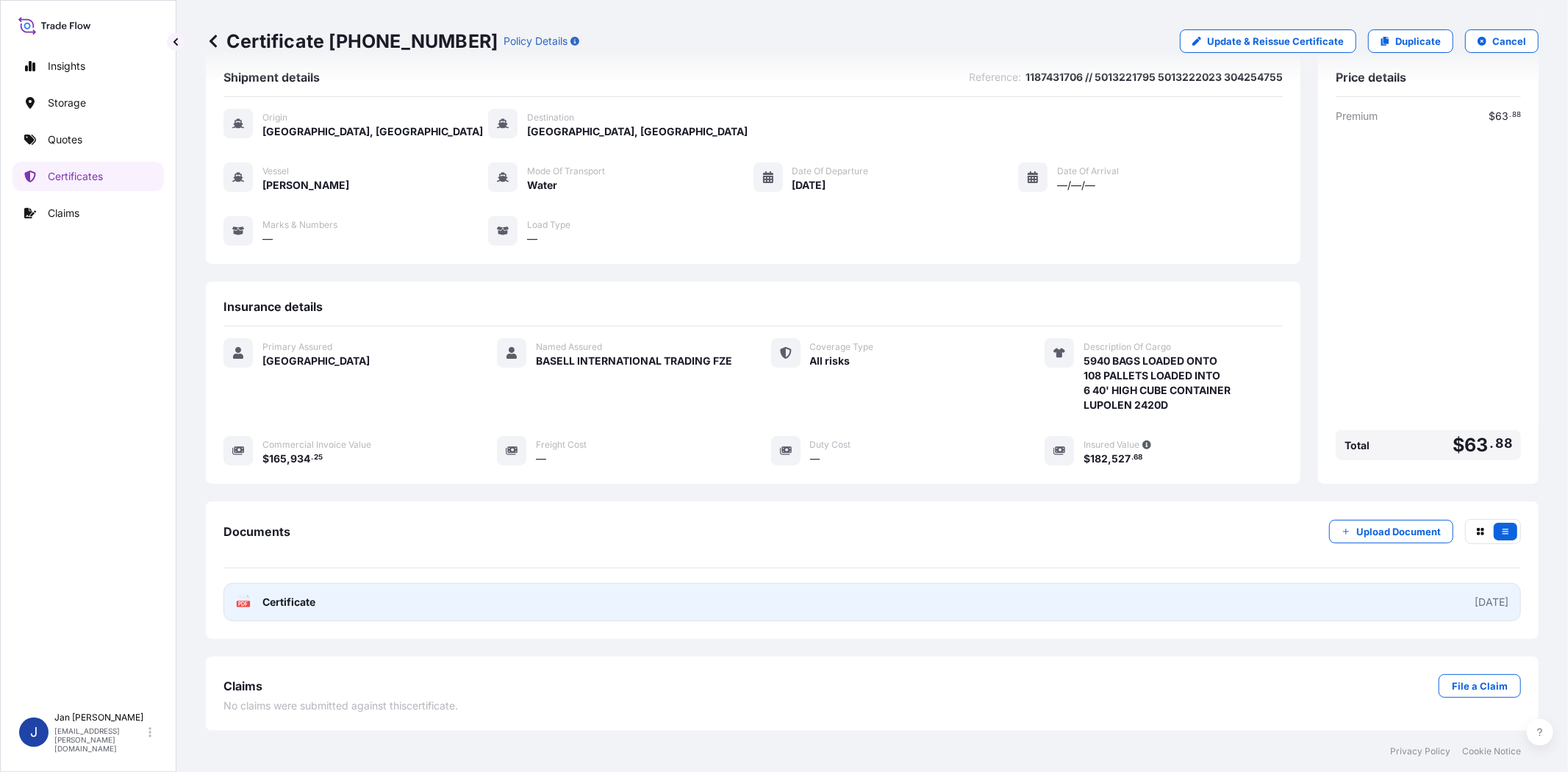
click at [276, 599] on span "Certificate" at bounding box center [289, 601] width 53 height 14
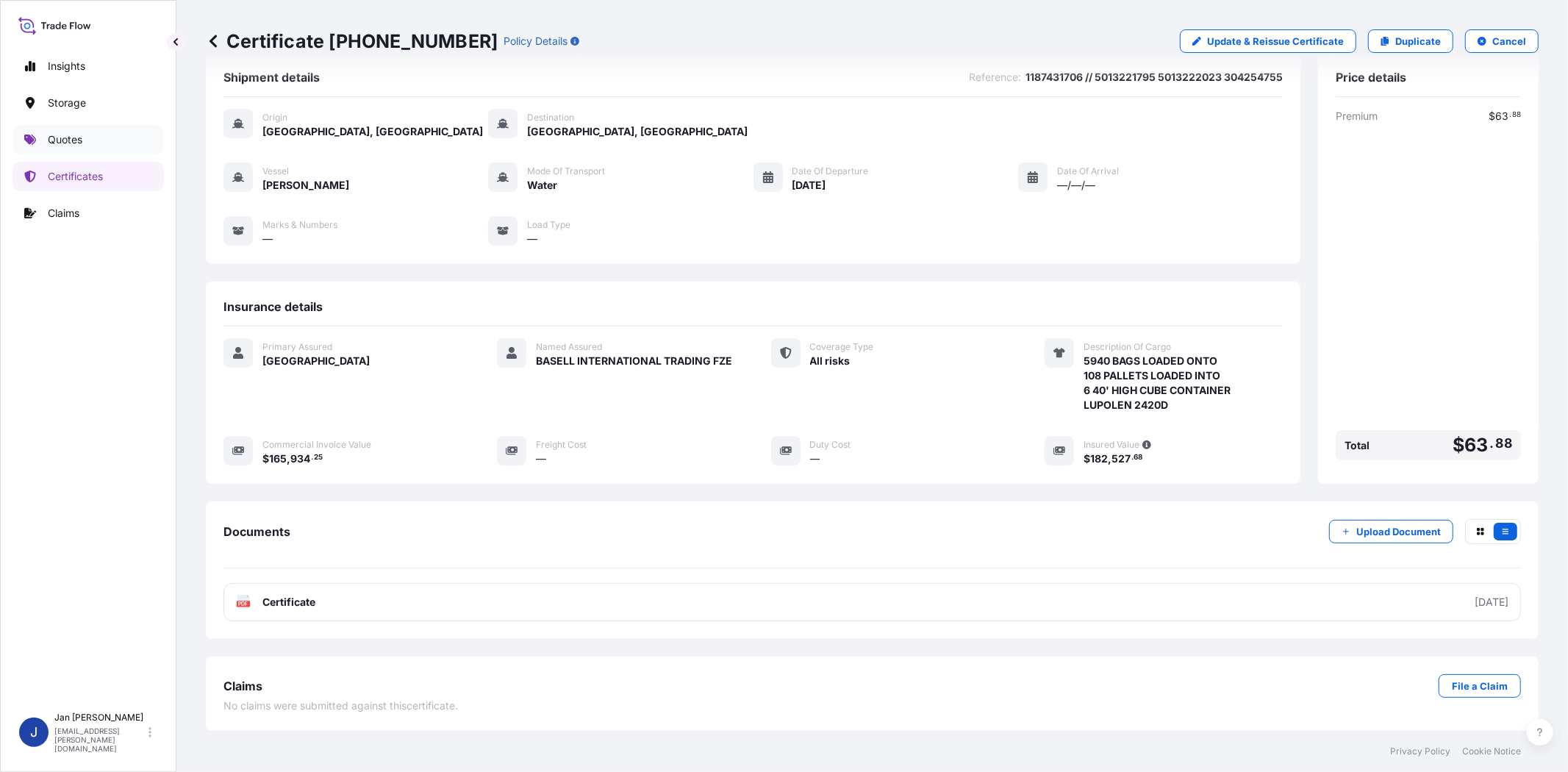
click at [99, 135] on link "Quotes" at bounding box center [88, 140] width 152 height 30
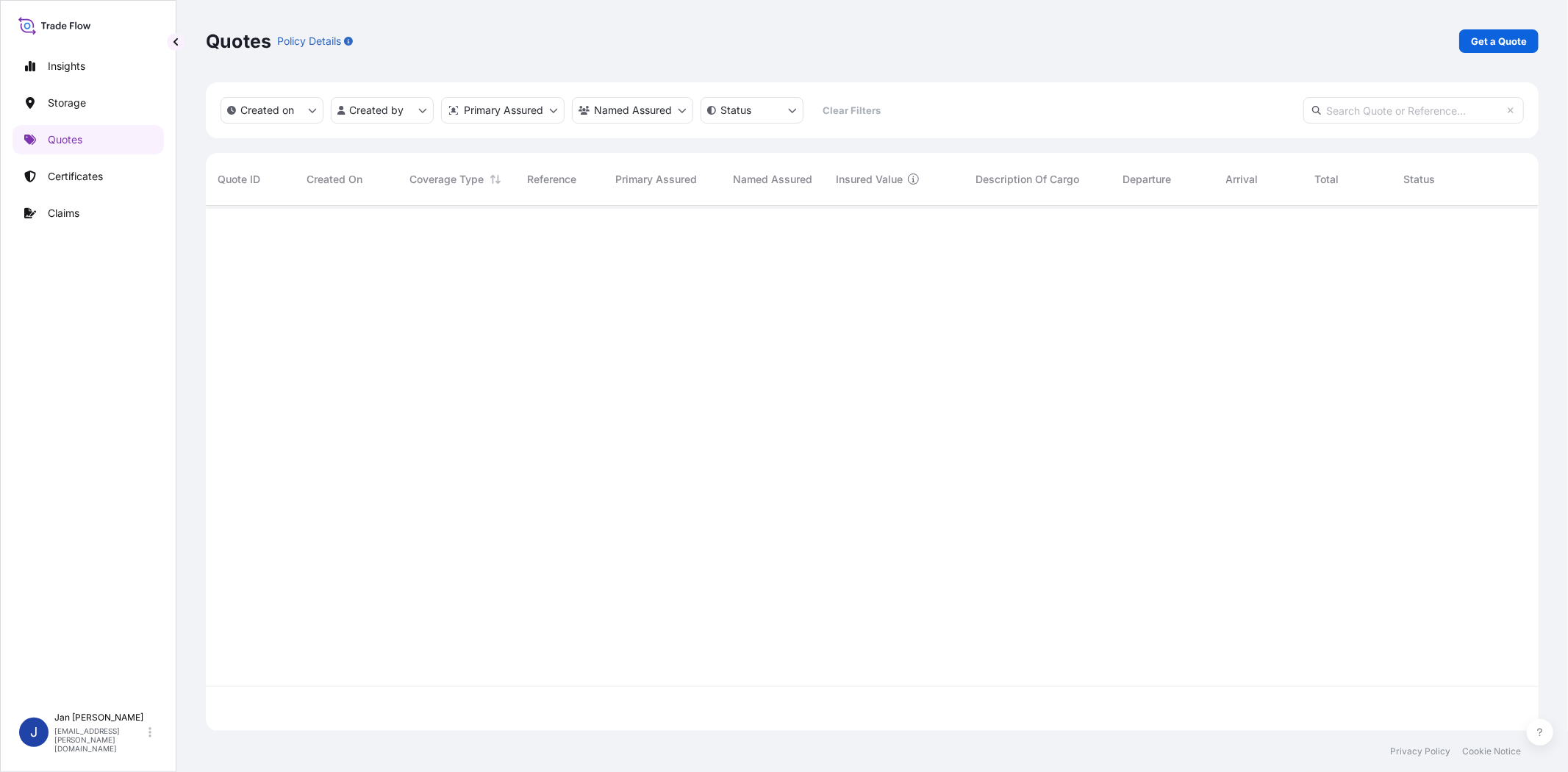
scroll to position [521, 1320]
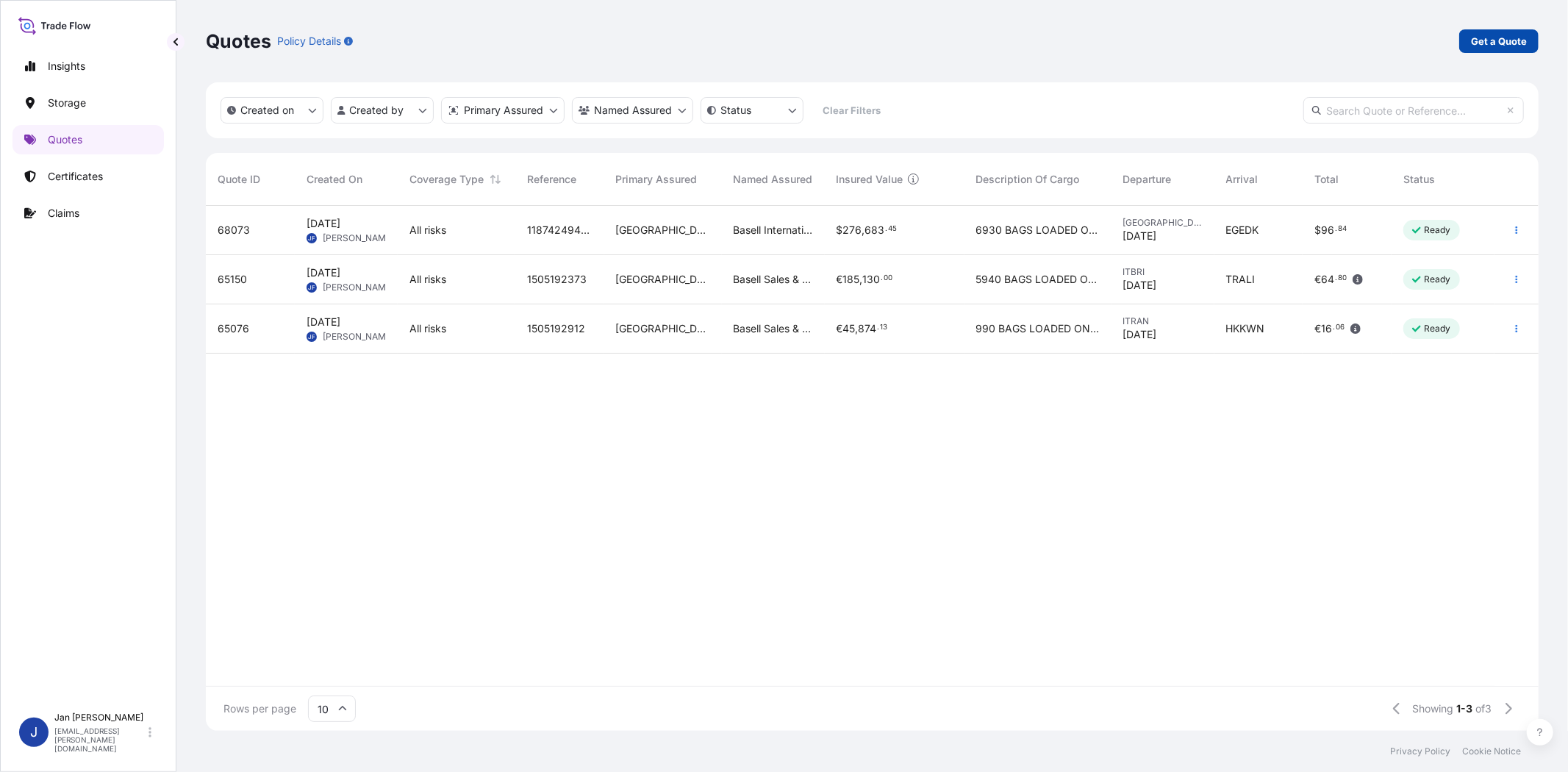
click at [1410, 41] on p "Get a Quote" at bounding box center [1499, 41] width 56 height 14
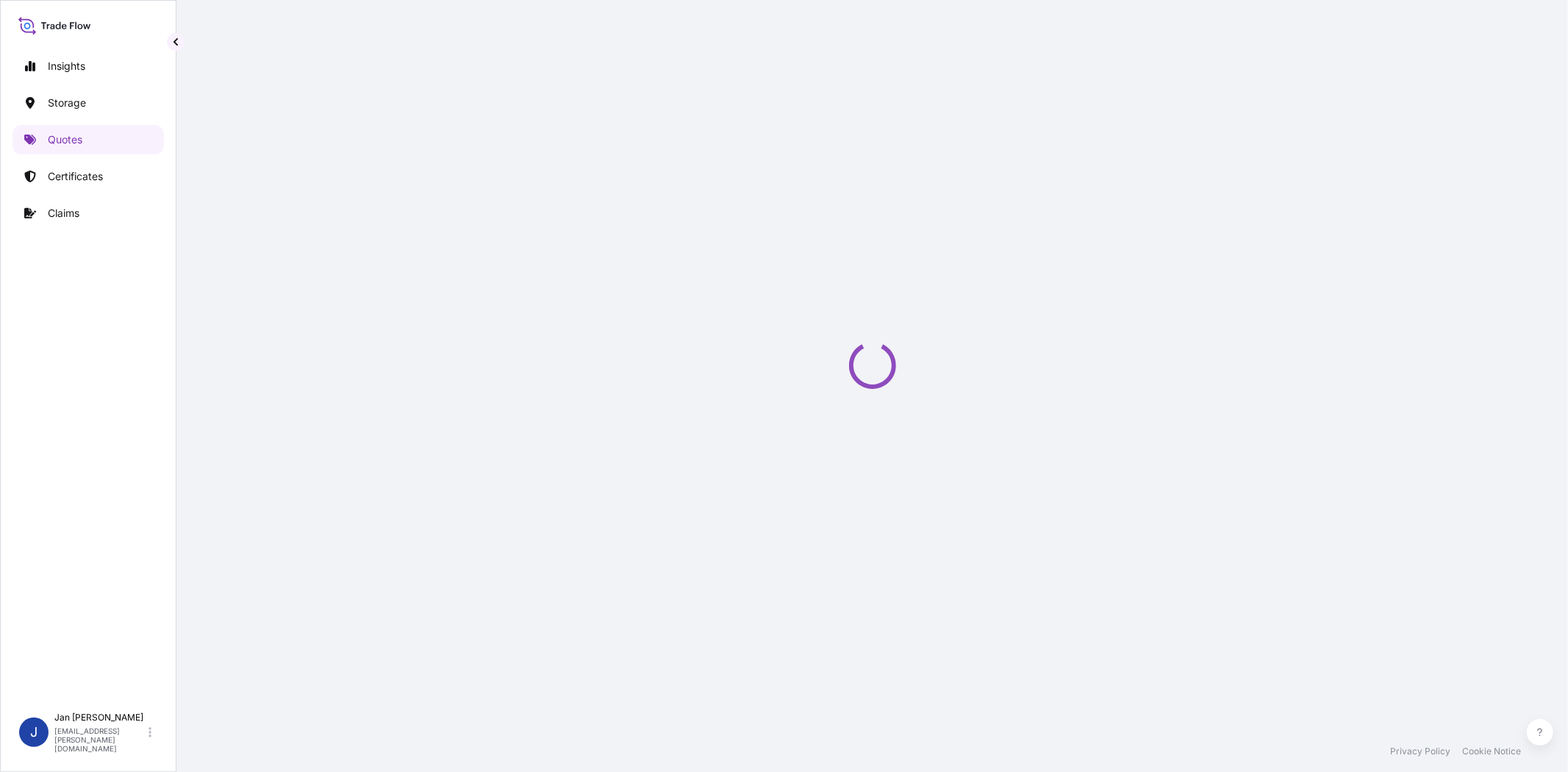
select select "Water"
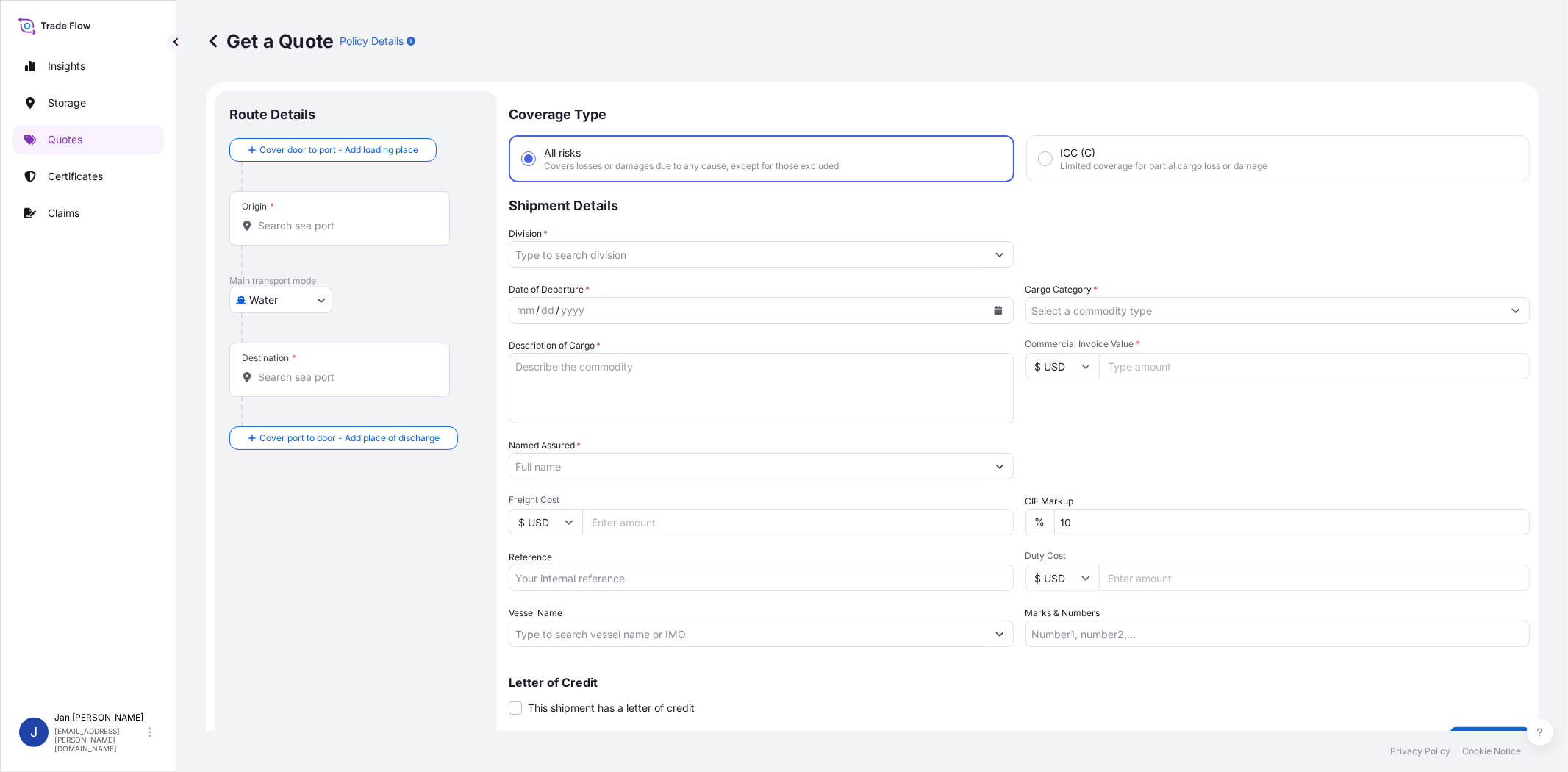
scroll to position [24, 0]
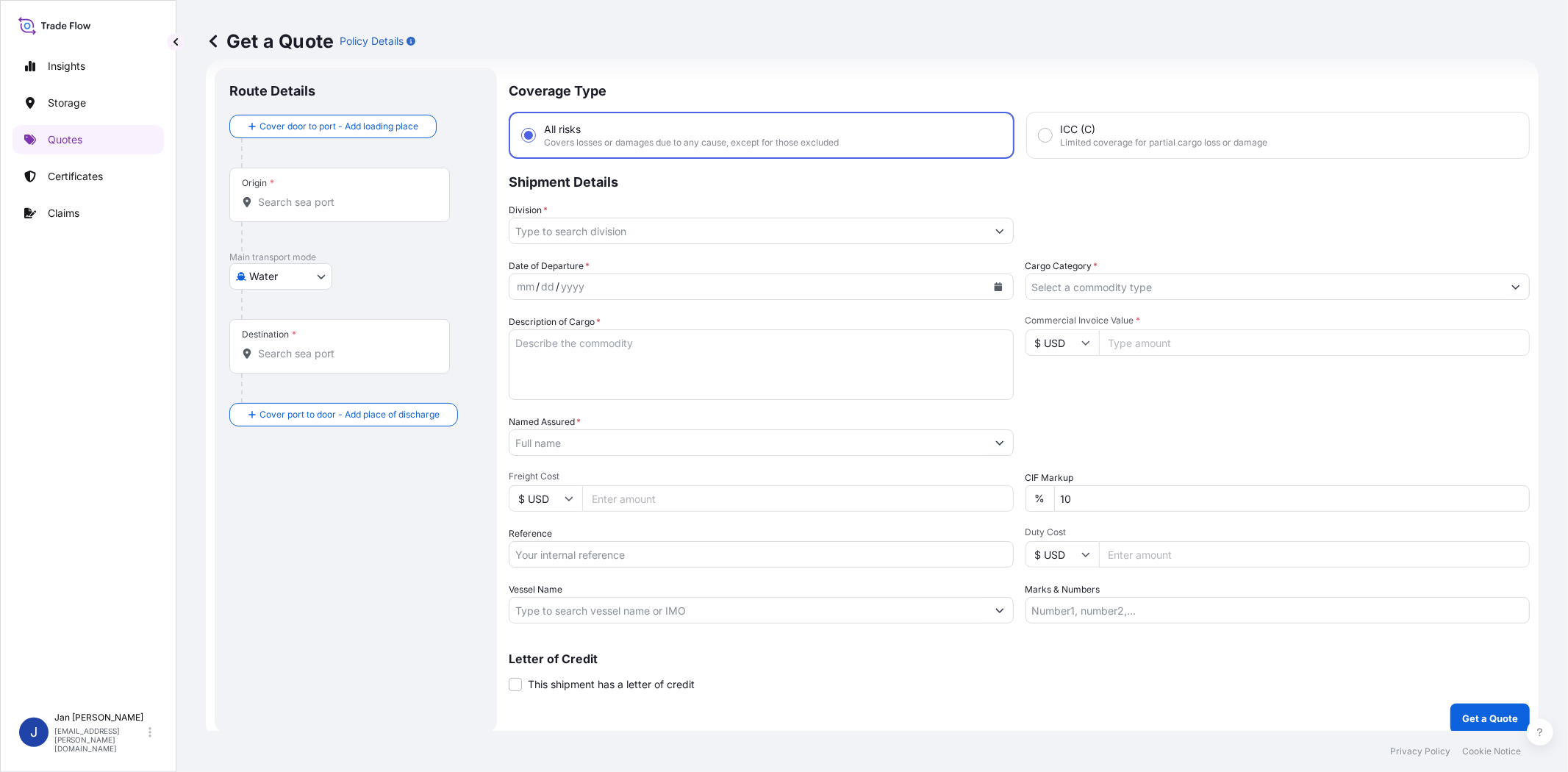
click at [625, 566] on div "Date of Departure * mm / dd / yyyy Cargo Category * Description of Cargo * Comm…" at bounding box center [1019, 441] width 1021 height 364
click at [628, 546] on input "Reference" at bounding box center [760, 554] width 505 height 27
paste input "1187431229 // 5013220202 5013221244 304254316"
type input "1187431229 // 5013220202 5013221244 304254316"
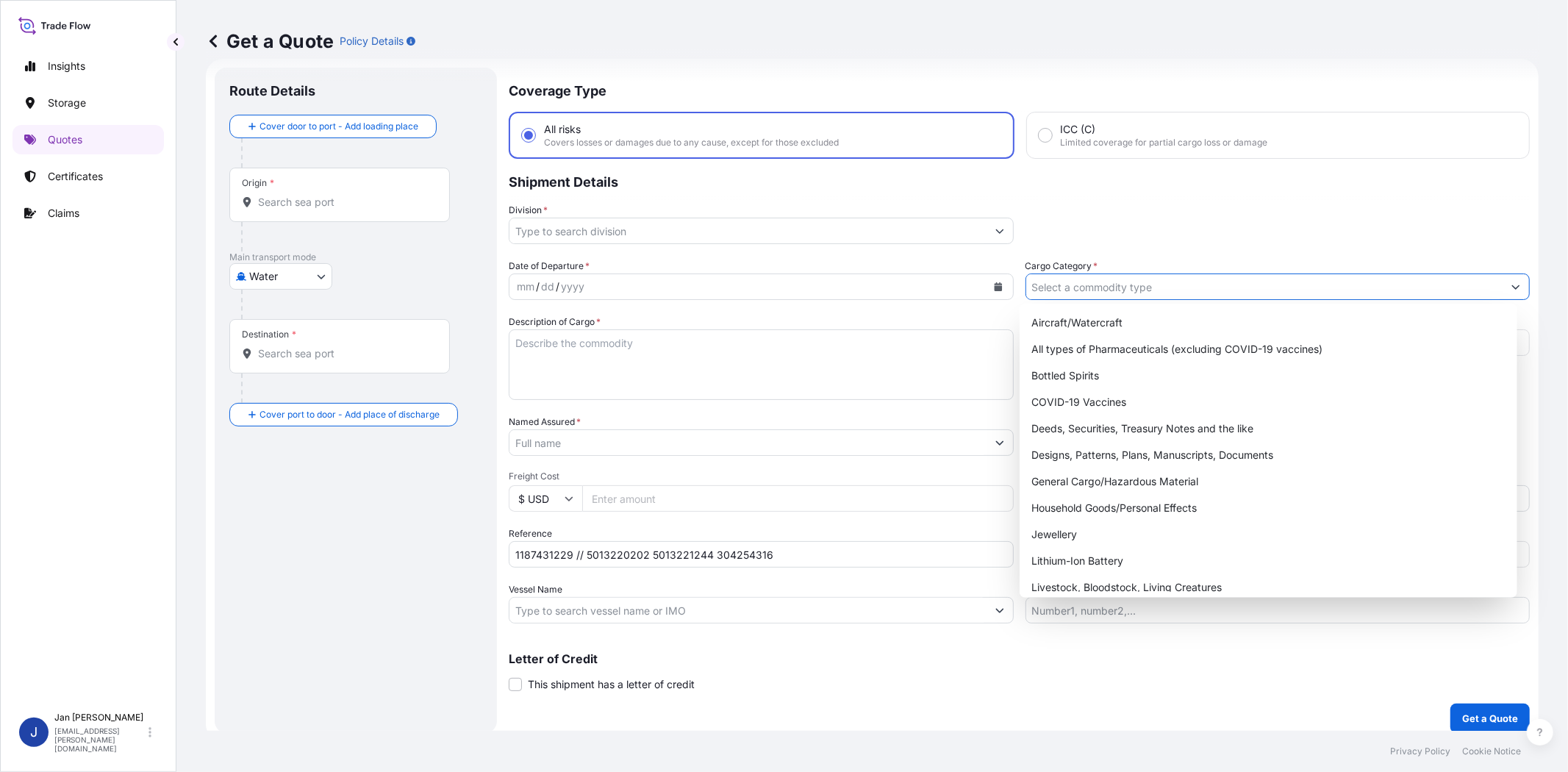
click at [1142, 288] on input "Cargo Category *" at bounding box center [1264, 286] width 477 height 27
click at [1128, 481] on div "General Cargo/Hazardous Material" at bounding box center [1267, 481] width 485 height 27
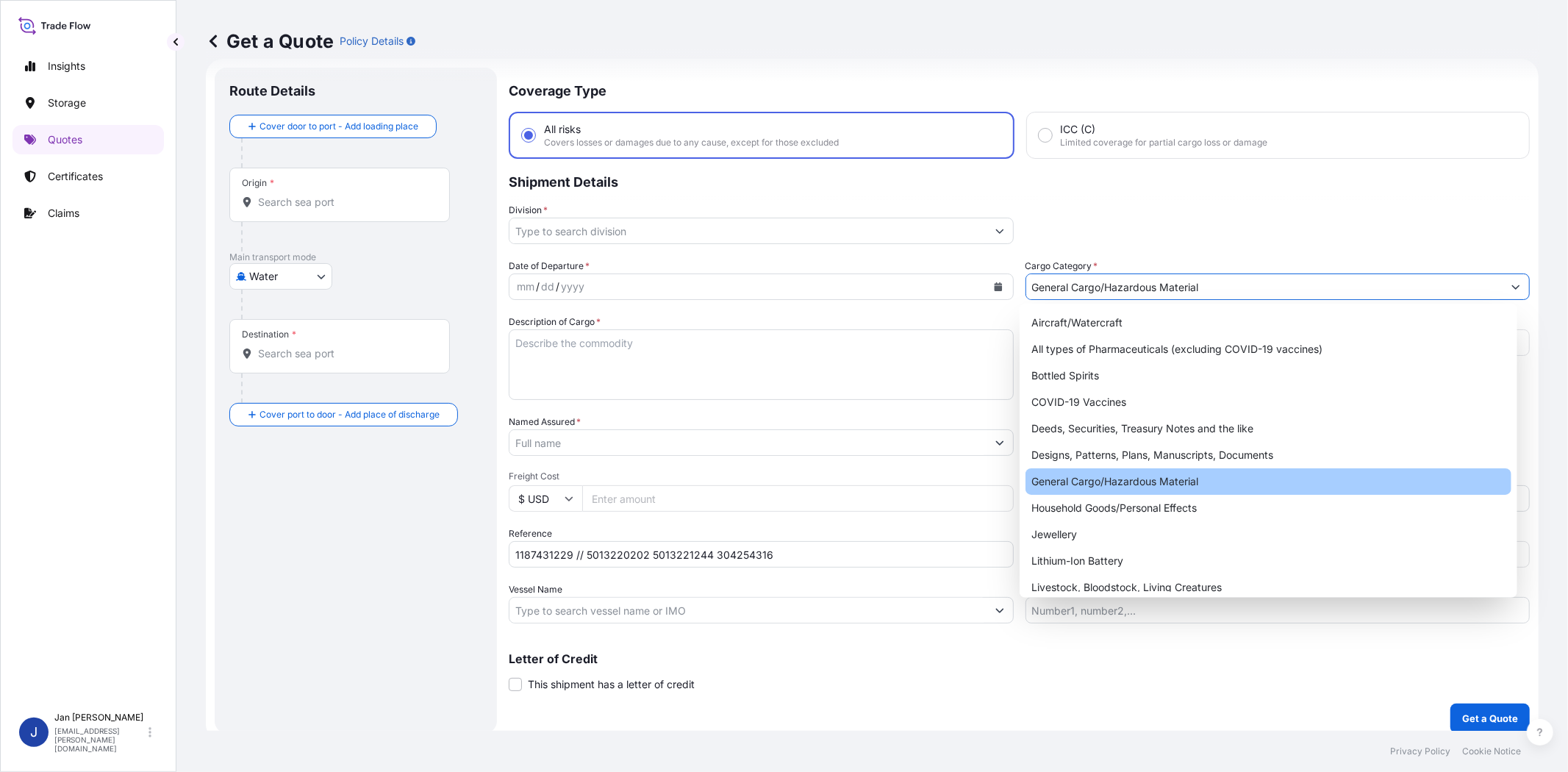
type input "General Cargo/Hazardous Material"
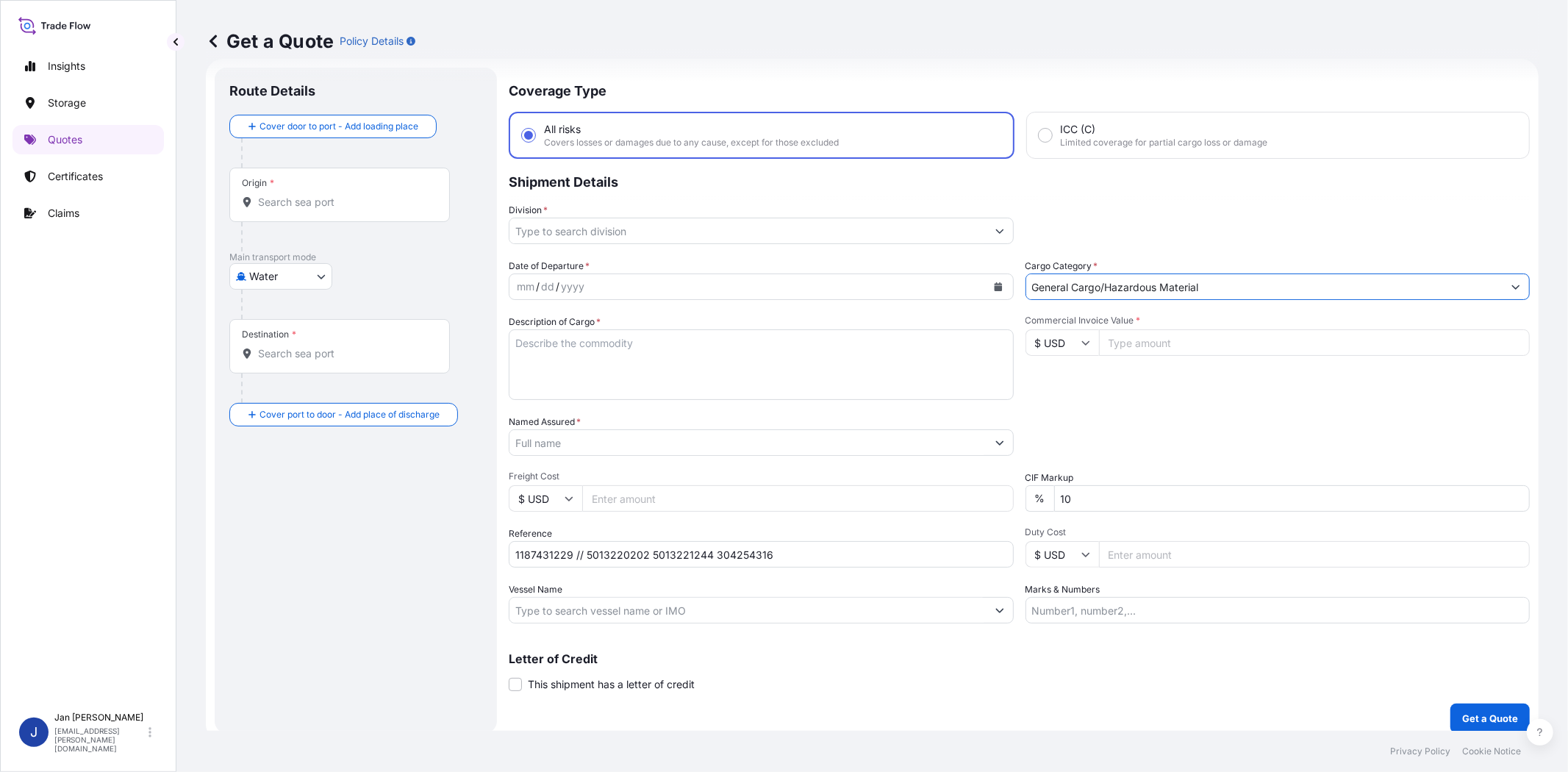
click at [773, 238] on input "Division *" at bounding box center [748, 231] width 477 height 27
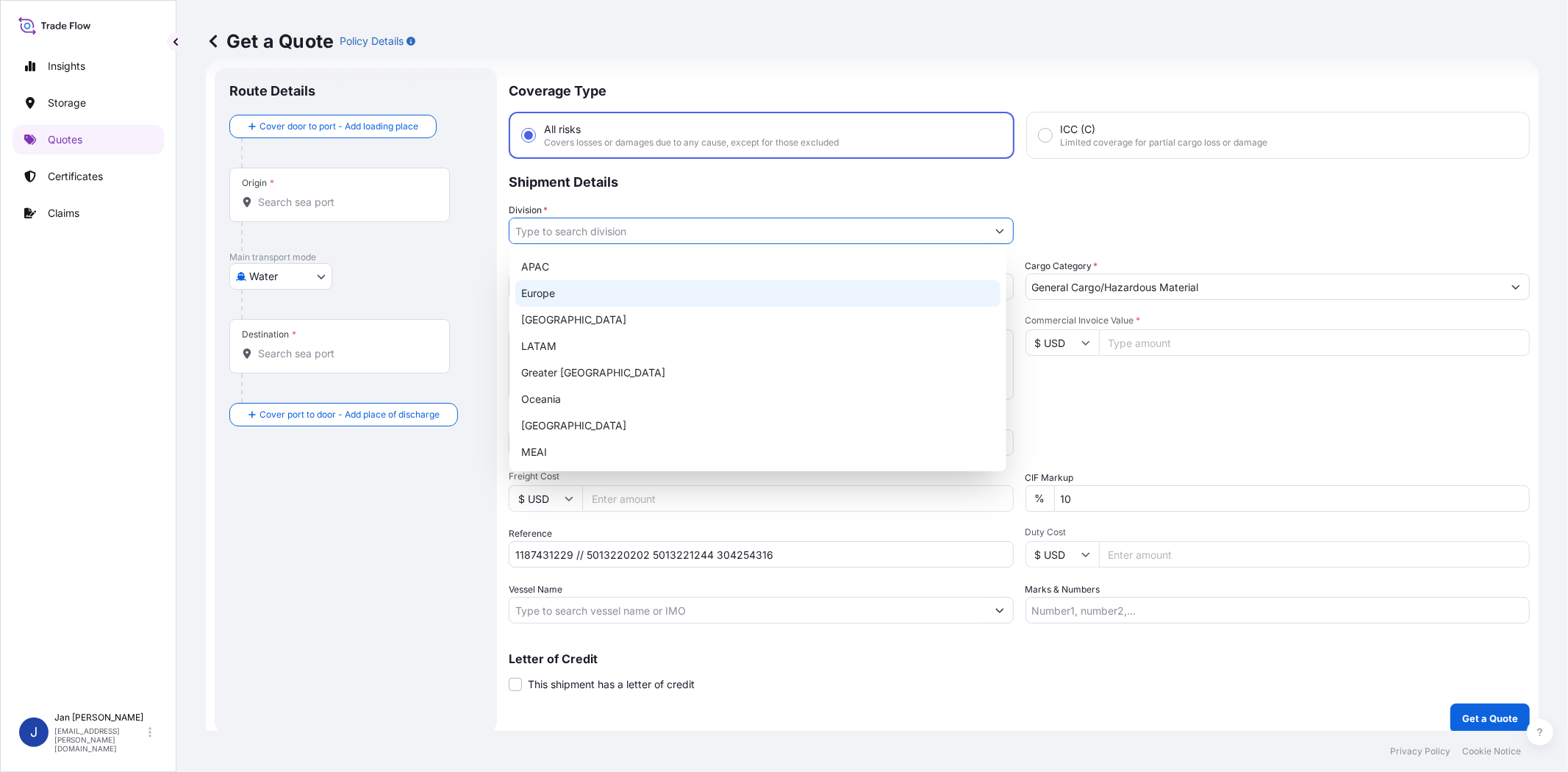
click at [739, 294] on div "Europe" at bounding box center [757, 293] width 485 height 27
type input "Europe"
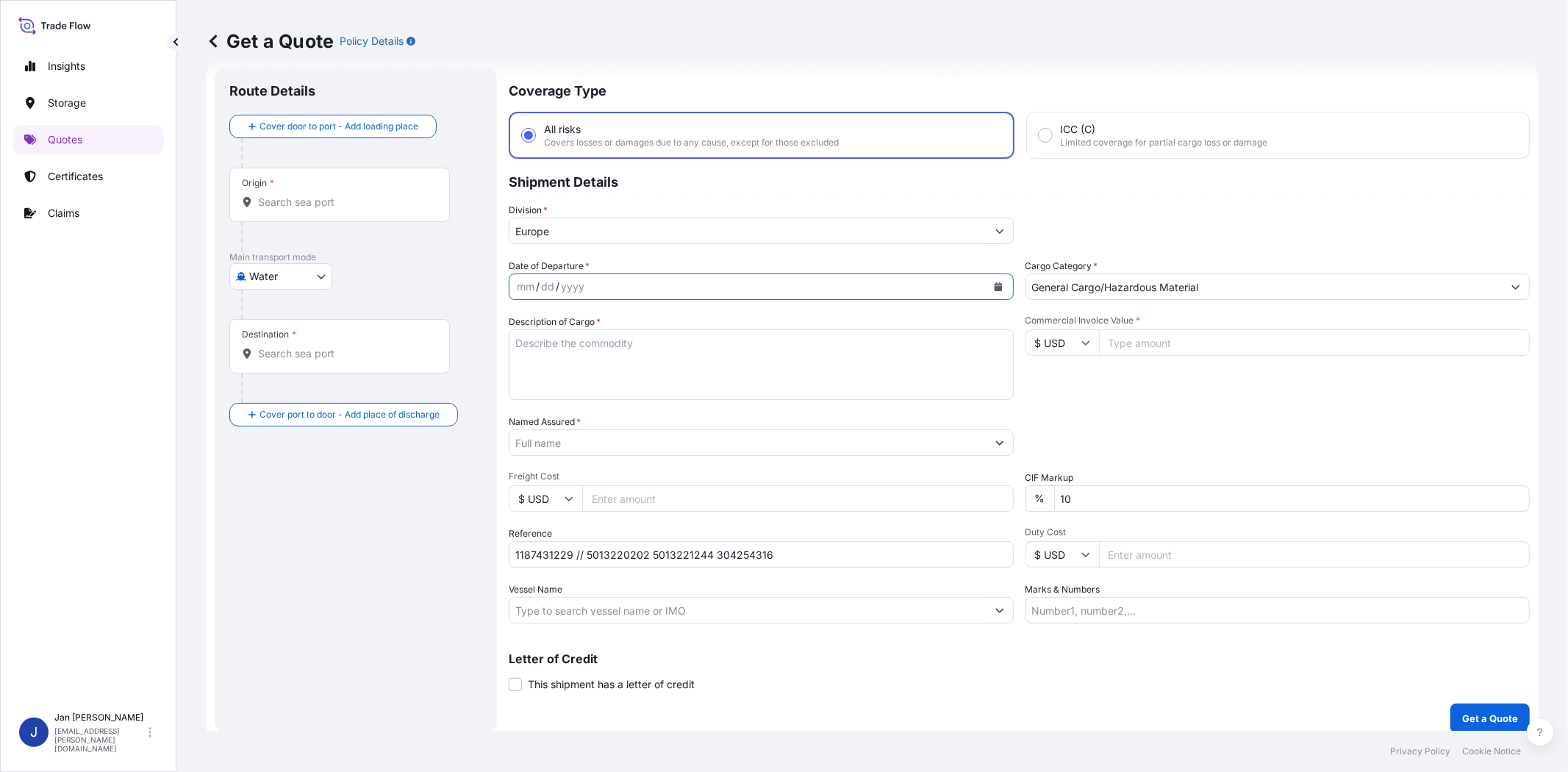
click at [994, 288] on icon "Calendar" at bounding box center [997, 287] width 8 height 9
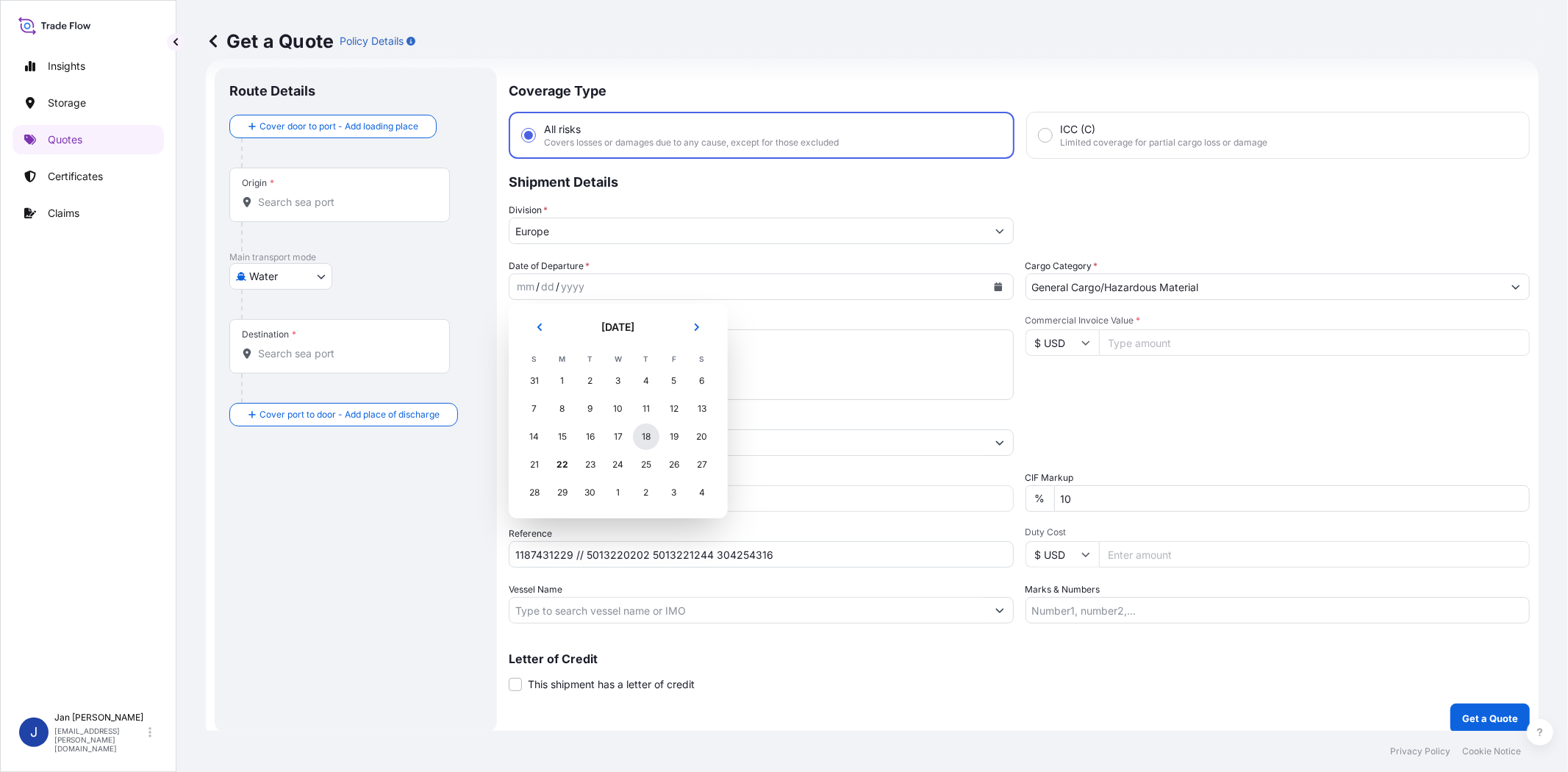
click at [649, 431] on div "18" at bounding box center [646, 436] width 27 height 27
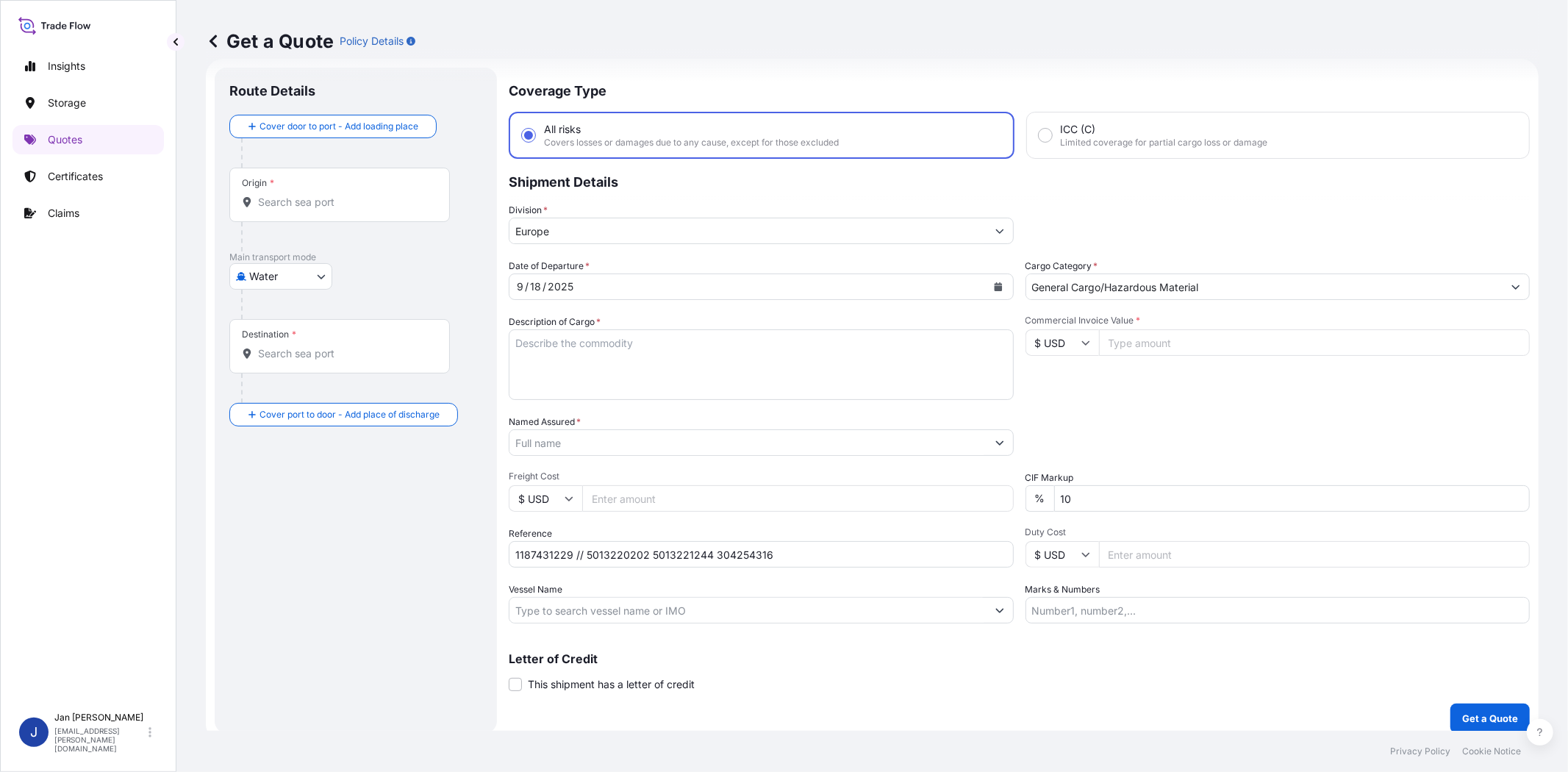
click at [1091, 407] on div "Date of Departure * [DATE] Cargo Category * General Cargo/Hazardous Material De…" at bounding box center [1019, 441] width 1021 height 364
click at [842, 430] on div at bounding box center [760, 443] width 505 height 27
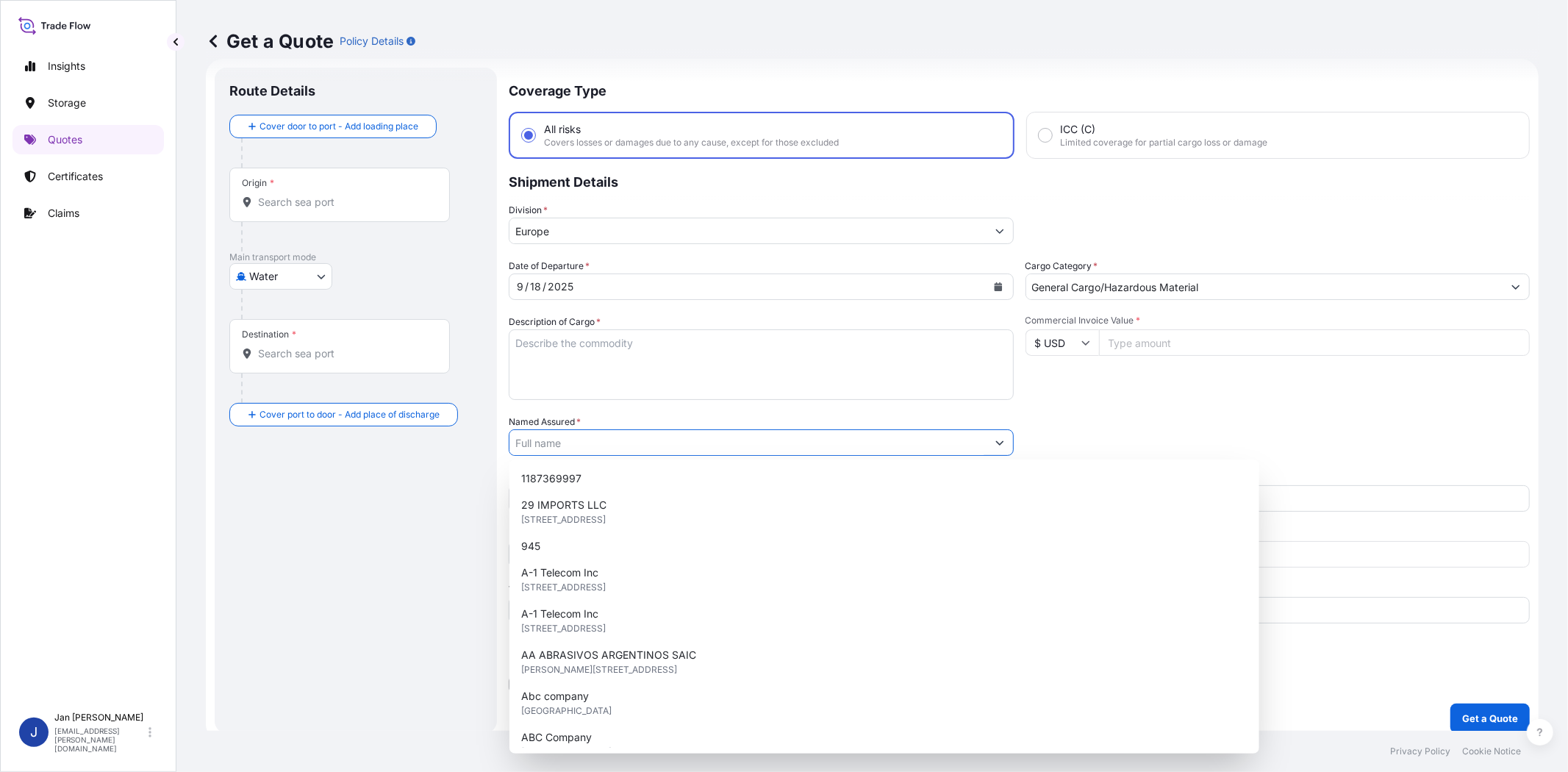
click at [842, 433] on input "Named Assured *" at bounding box center [748, 443] width 477 height 27
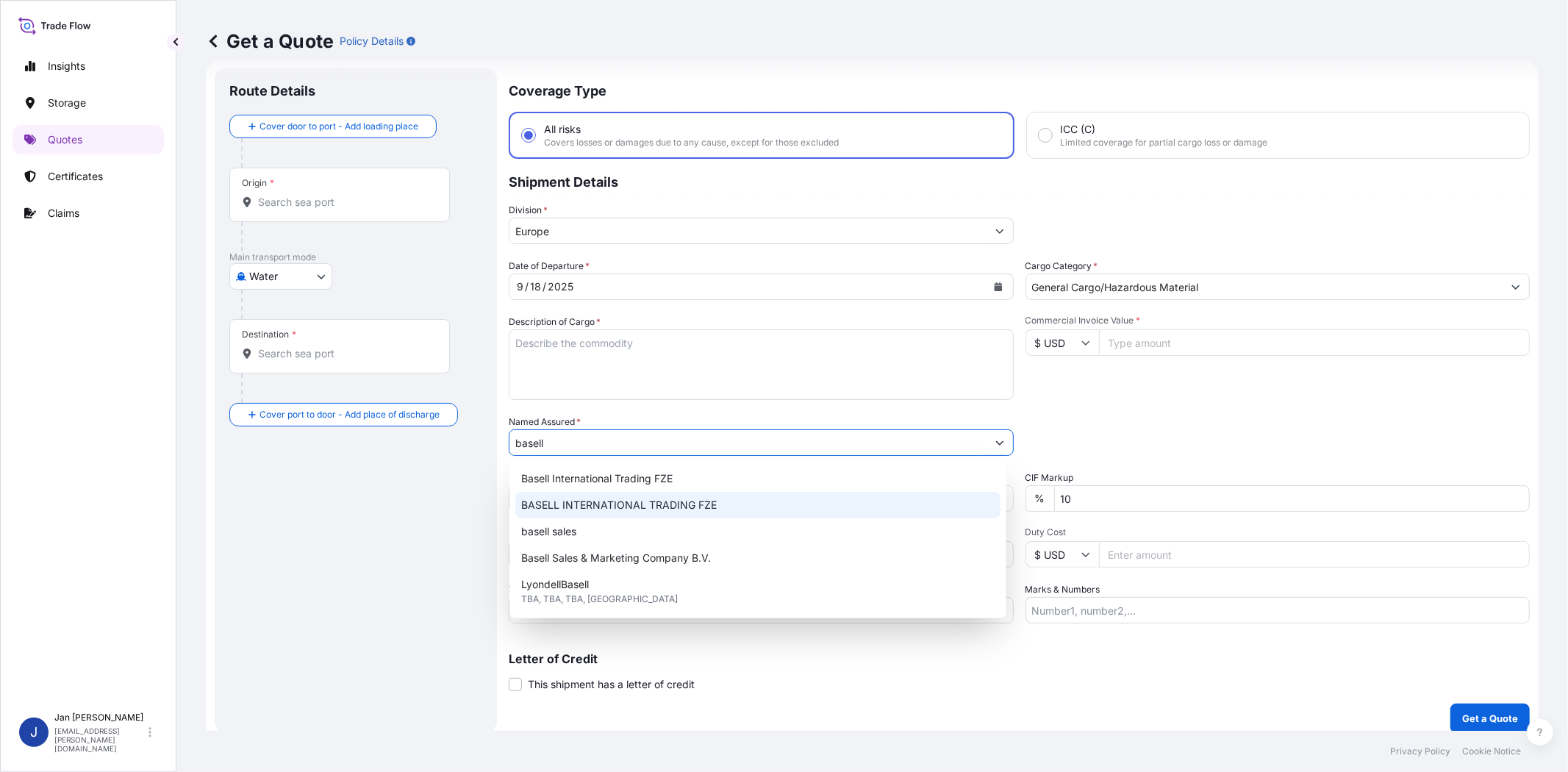
click at [686, 508] on span "BASELL INTERNATIONAL TRADING FZE" at bounding box center [619, 505] width 196 height 14
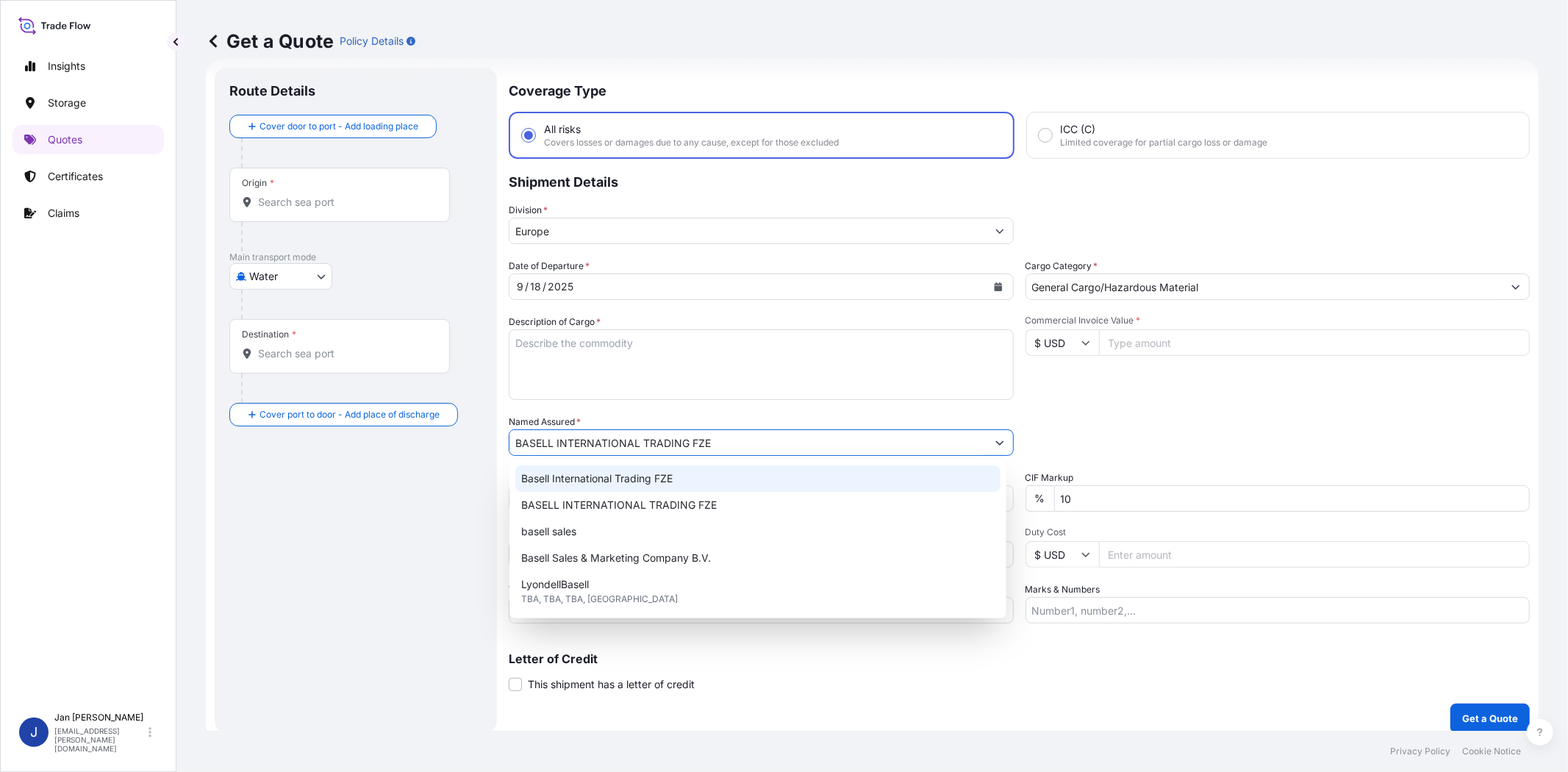
type input "BASELL INTERNATIONAL TRADING FZE"
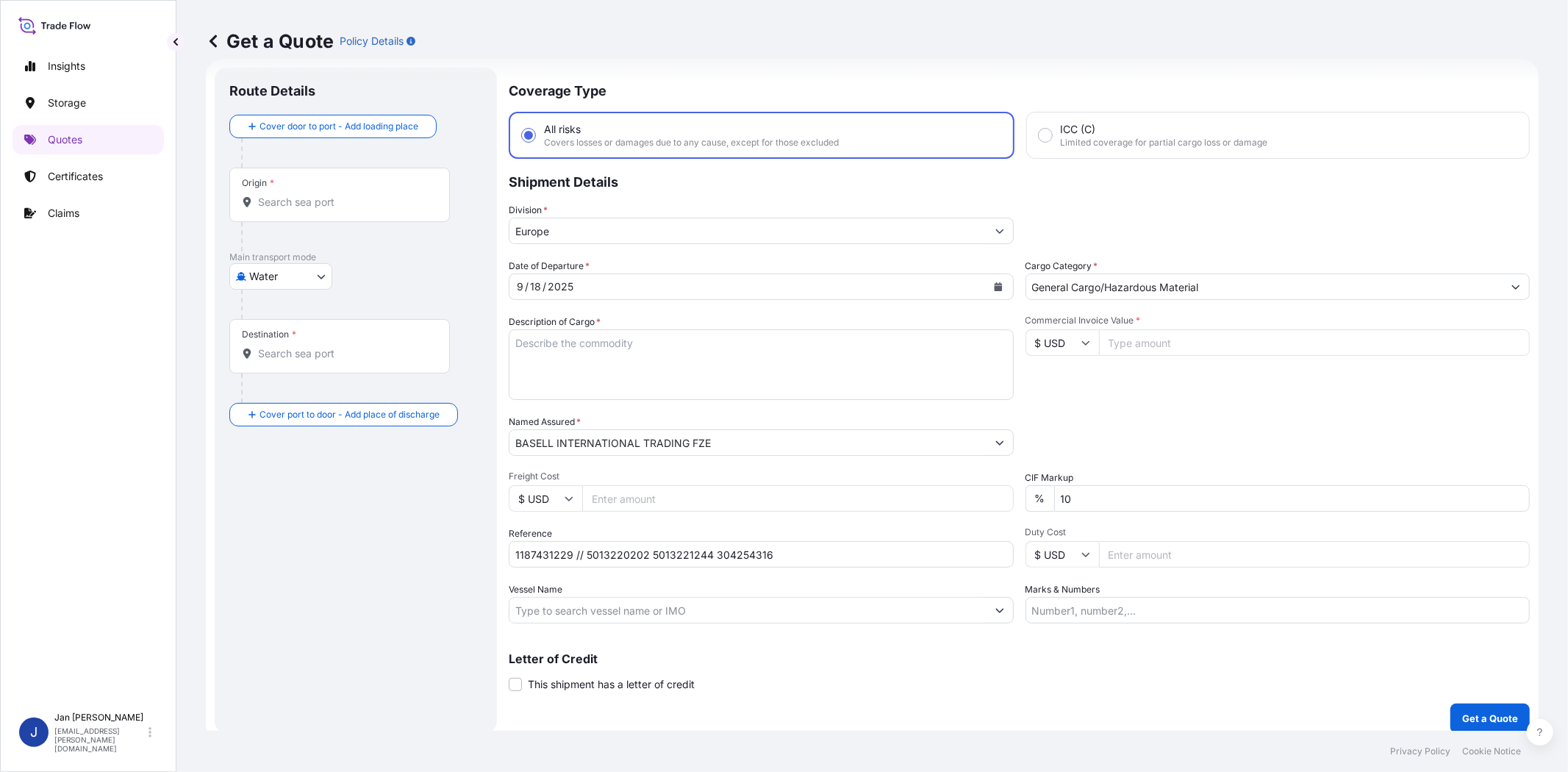
click at [1141, 373] on div "Commercial Invoice Value * $ USD" at bounding box center [1277, 357] width 505 height 85
click at [1132, 346] on input "Commercial Invoice Value *" at bounding box center [1315, 342] width 431 height 27
paste input "96770.81"
type input "96770.81"
click at [1069, 351] on input "$ USD" at bounding box center [1062, 342] width 74 height 27
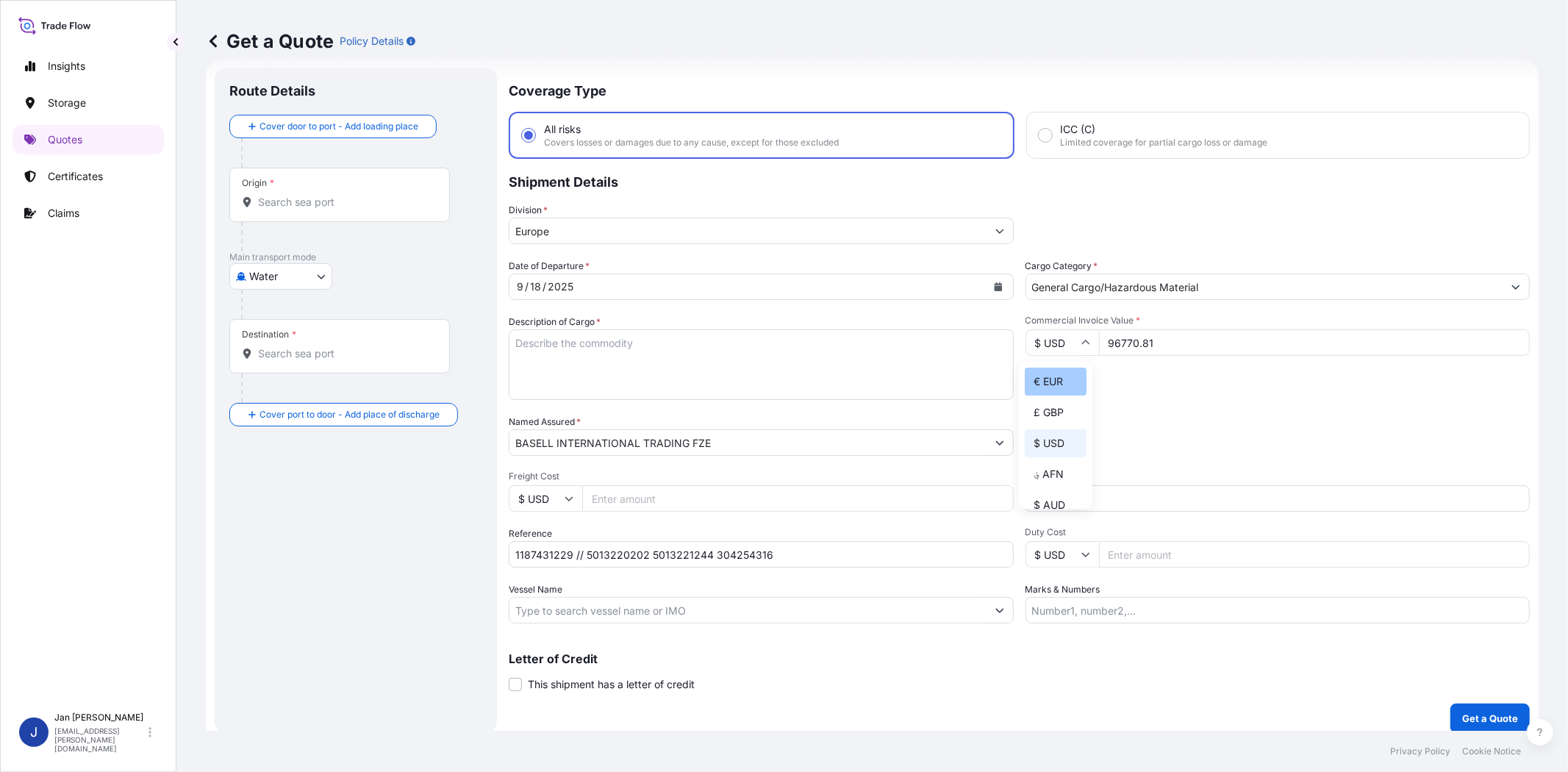
click at [1061, 383] on div "€ EUR" at bounding box center [1055, 381] width 61 height 28
type input "€ EUR"
drag, startPoint x: 780, startPoint y: 369, endPoint x: 770, endPoint y: 348, distance: 23.3
click at [780, 369] on textarea "Description of Cargo *" at bounding box center [760, 364] width 505 height 71
paste textarea "BAGS LOADED ONTO 72 PALLETS LOADED INTO 4 40' HIGH CUBE CONTAINER LUPOLEN 2420H"
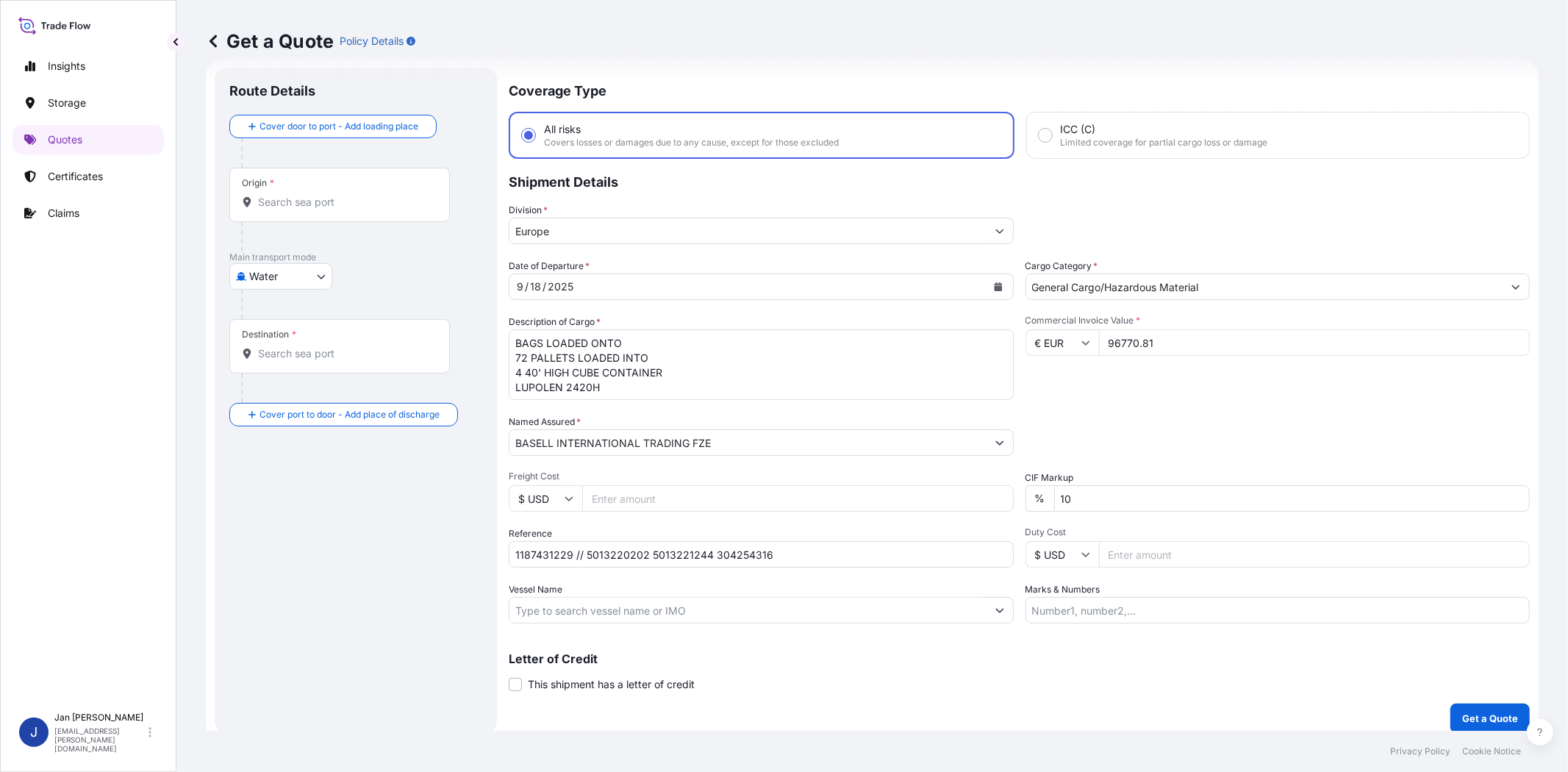
click at [516, 342] on textarea "BAGS LOADED ONTO 72 PALLETS LOADED INTO 4 40' HIGH CUBE CONTAINER LUPOLEN 2420H" at bounding box center [760, 364] width 505 height 71
type textarea "3960 BAGS LOADED ONTO 72 PALLETS LOADED INTO 4 40' HIGH CUBE CONTAINER LUPOLEN …"
click at [1272, 392] on div "Commercial Invoice Value * € EUR 96770.81" at bounding box center [1277, 357] width 505 height 85
click at [1126, 617] on input "Marks & Numbers" at bounding box center [1277, 610] width 505 height 27
paste input "[PERSON_NAME] / [GEOGRAPHIC_DATA]"
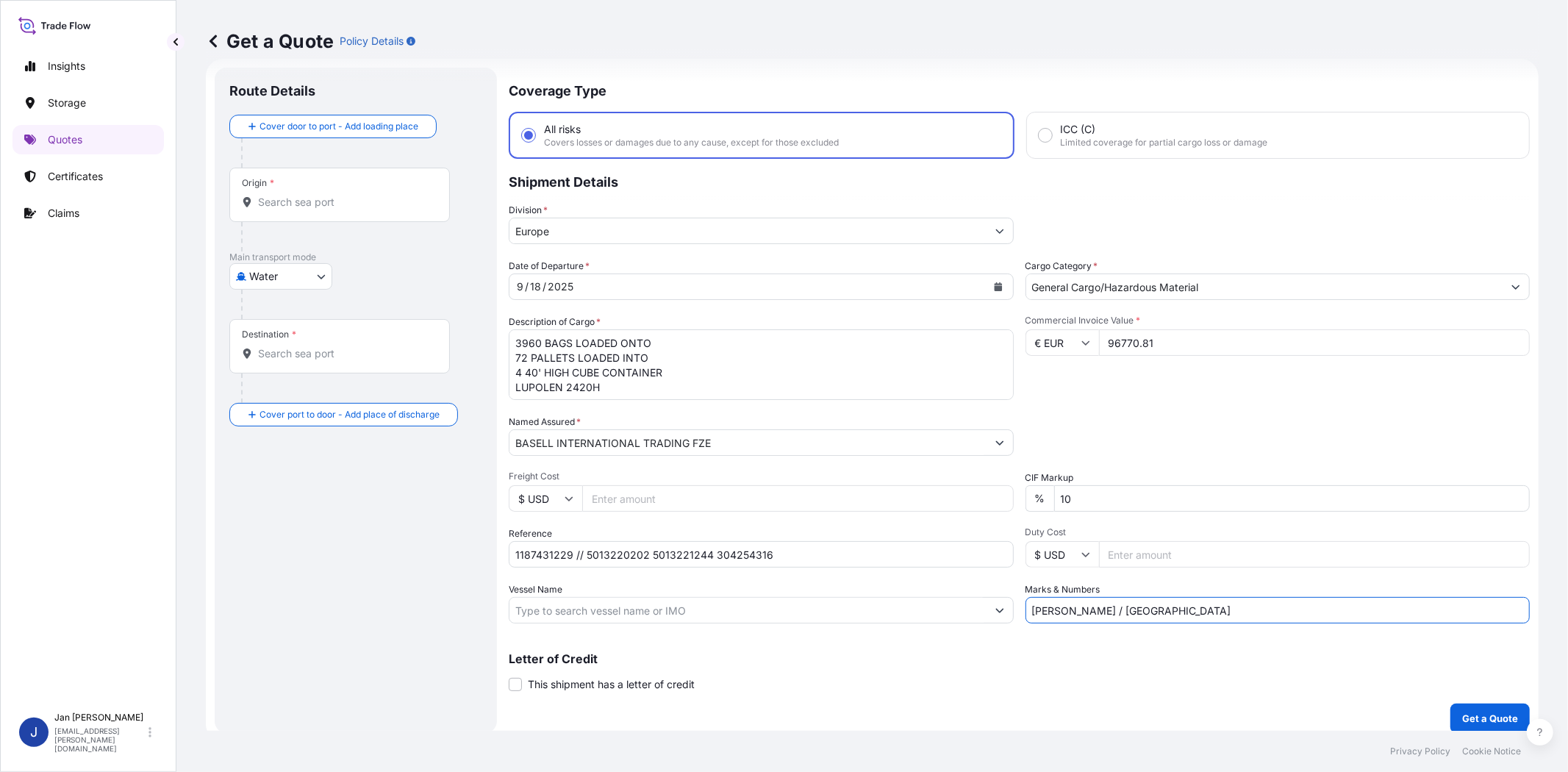
type input "[PERSON_NAME] / [GEOGRAPHIC_DATA]"
click at [1158, 383] on div "Commercial Invoice Value * € EUR 96770.81" at bounding box center [1277, 357] width 505 height 85
click at [897, 603] on input "Vessel Name" at bounding box center [748, 610] width 477 height 27
paste input "[PERSON_NAME]"
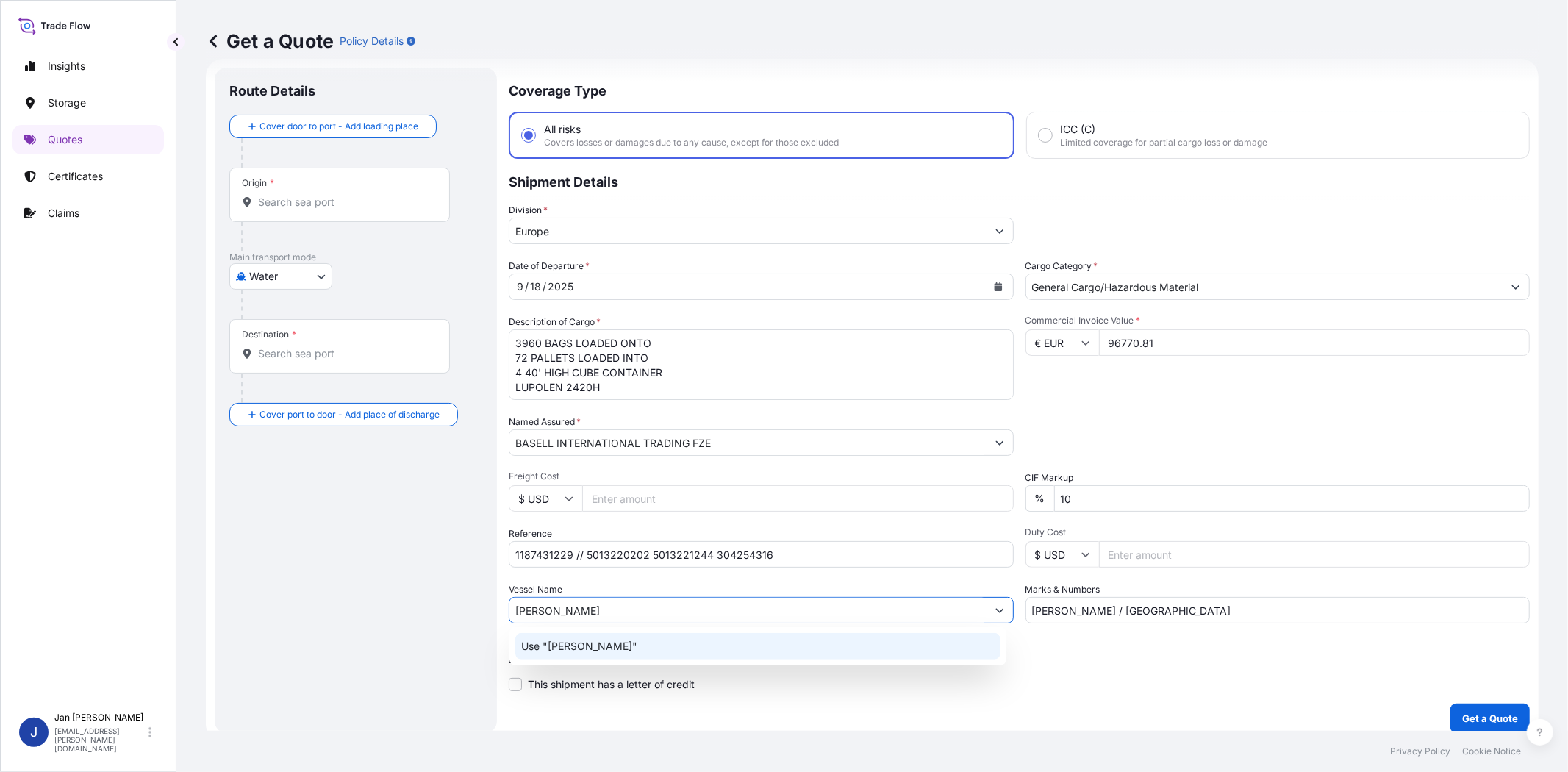
click at [688, 648] on div "Use "[PERSON_NAME]"" at bounding box center [757, 646] width 485 height 27
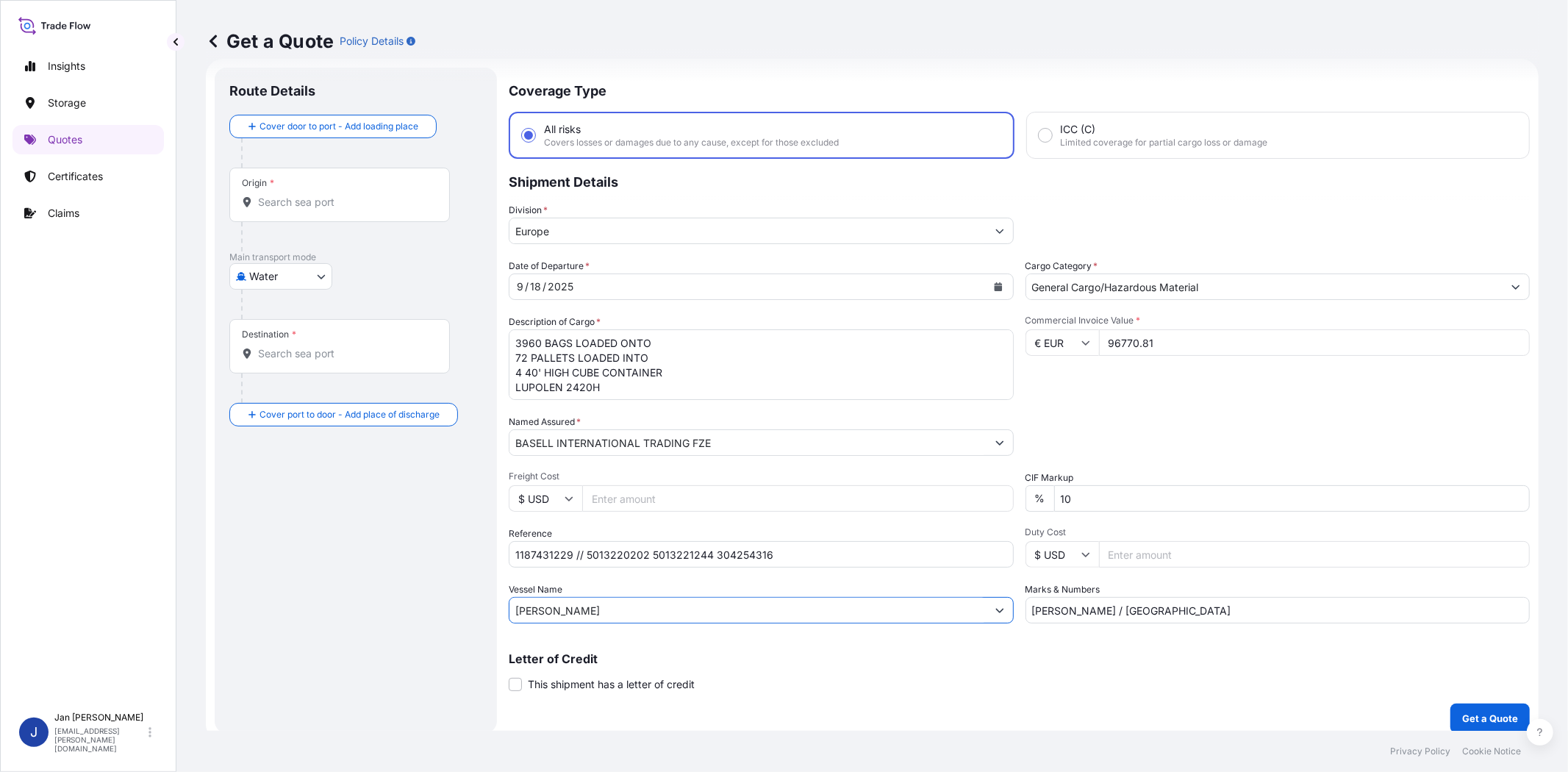
type input "[PERSON_NAME]"
click at [334, 197] on input "Origin *" at bounding box center [345, 202] width 174 height 14
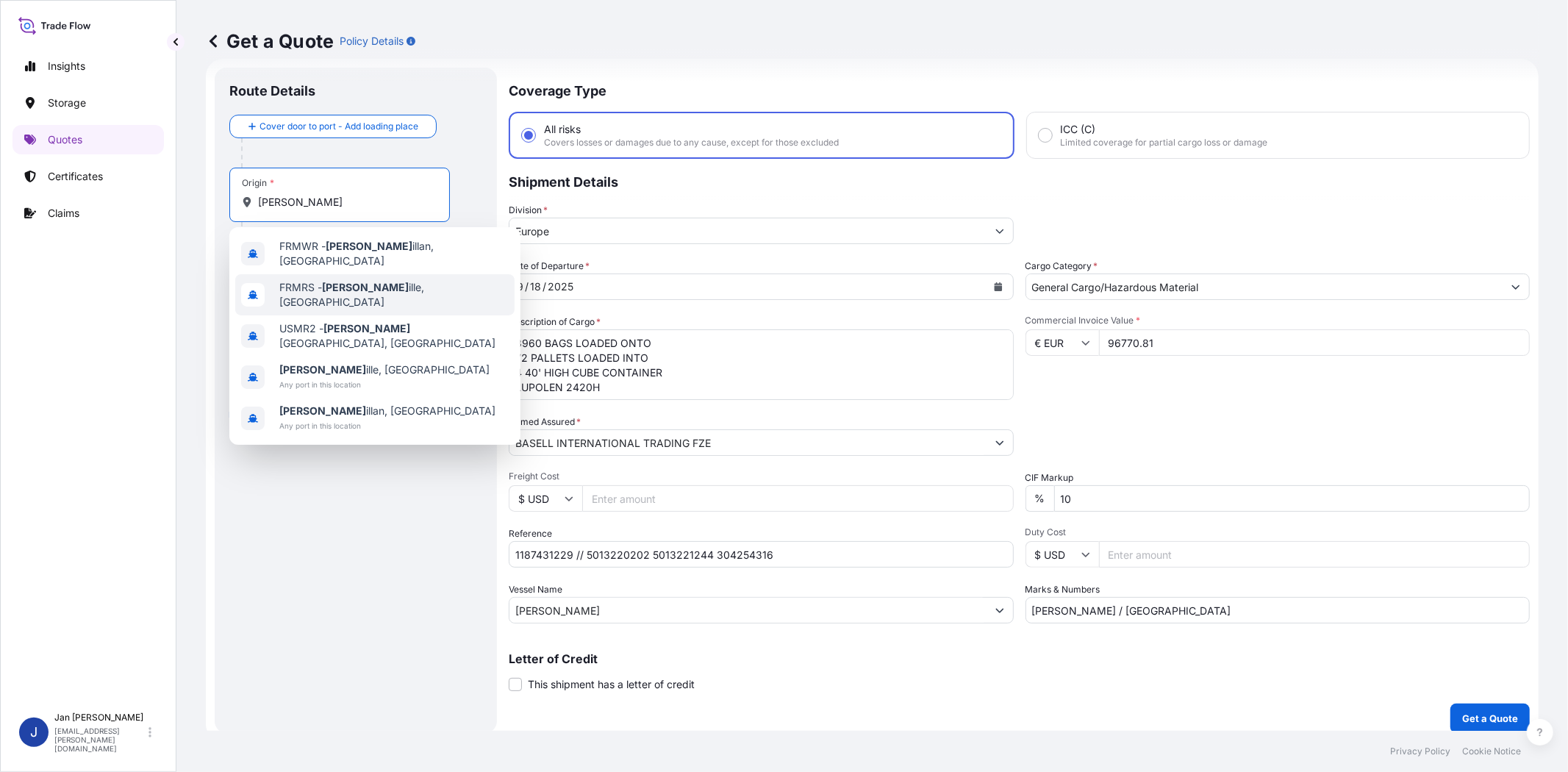
click at [362, 276] on div "FRMRS - [PERSON_NAME], [GEOGRAPHIC_DATA]" at bounding box center [375, 295] width 279 height 41
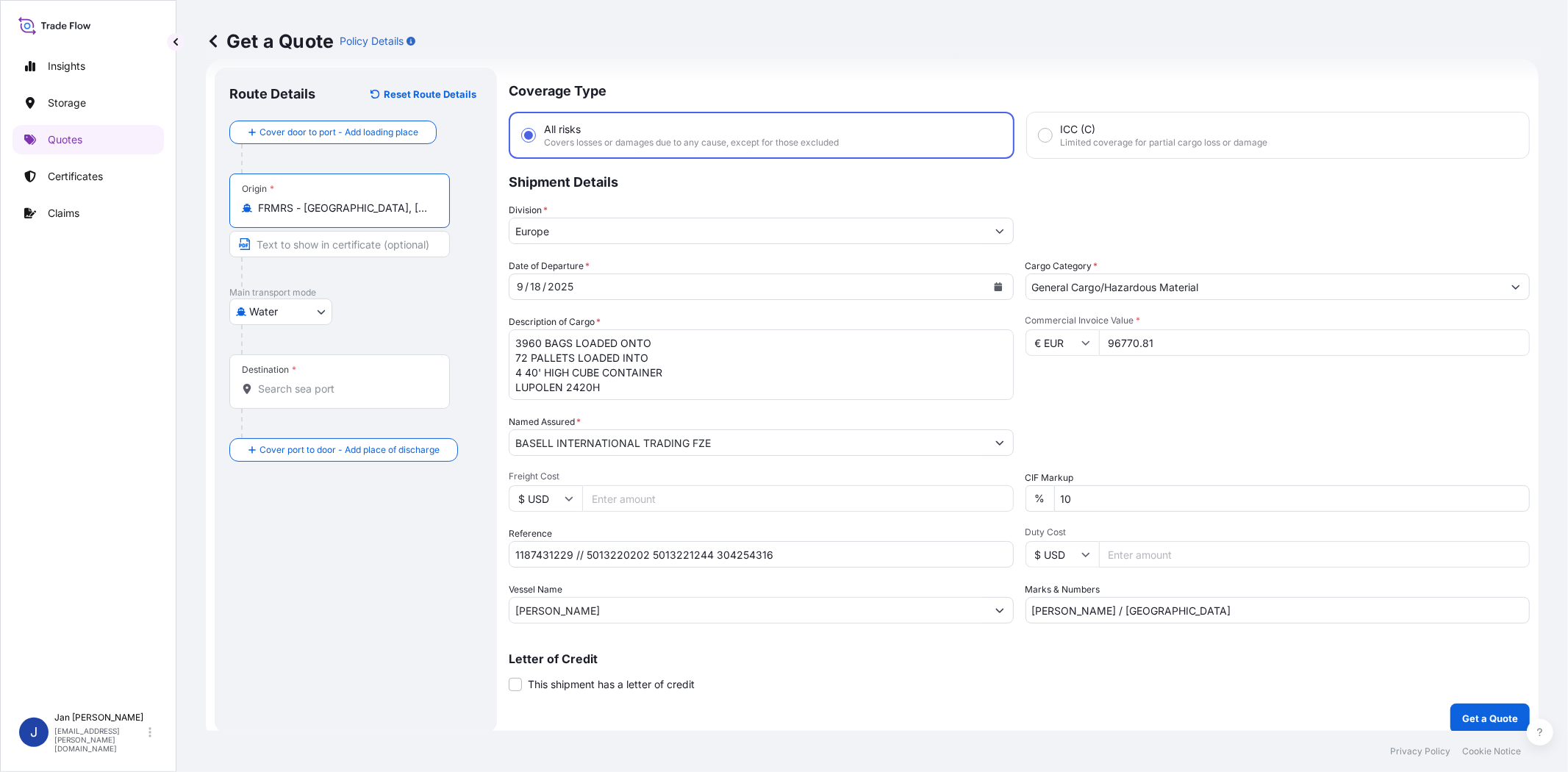
type input "FRMRS - [GEOGRAPHIC_DATA], [GEOGRAPHIC_DATA]"
click at [361, 386] on input "Destination *" at bounding box center [345, 389] width 174 height 14
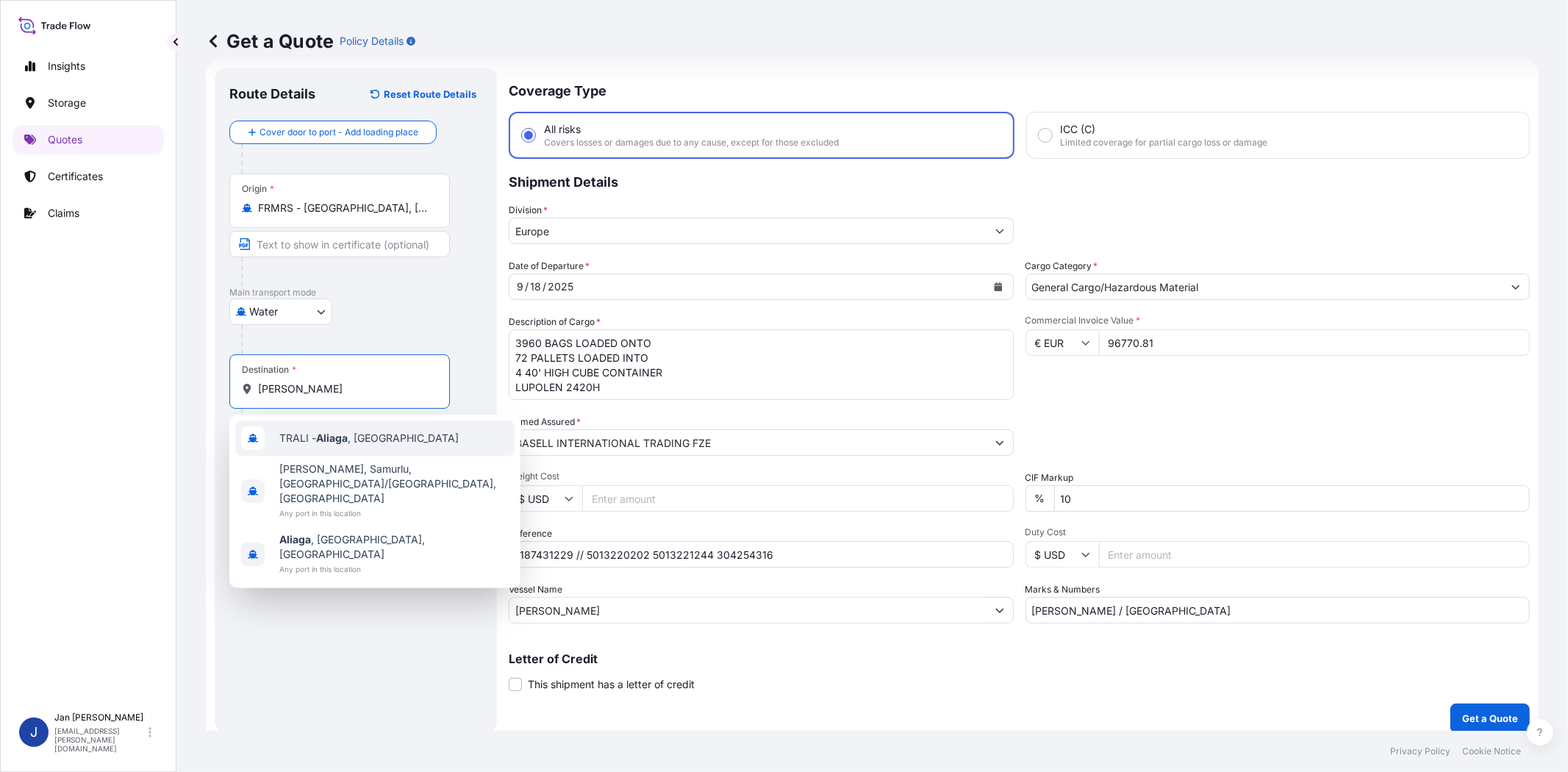
click at [367, 427] on div "[PERSON_NAME][GEOGRAPHIC_DATA] , [GEOGRAPHIC_DATA]" at bounding box center [375, 438] width 279 height 35
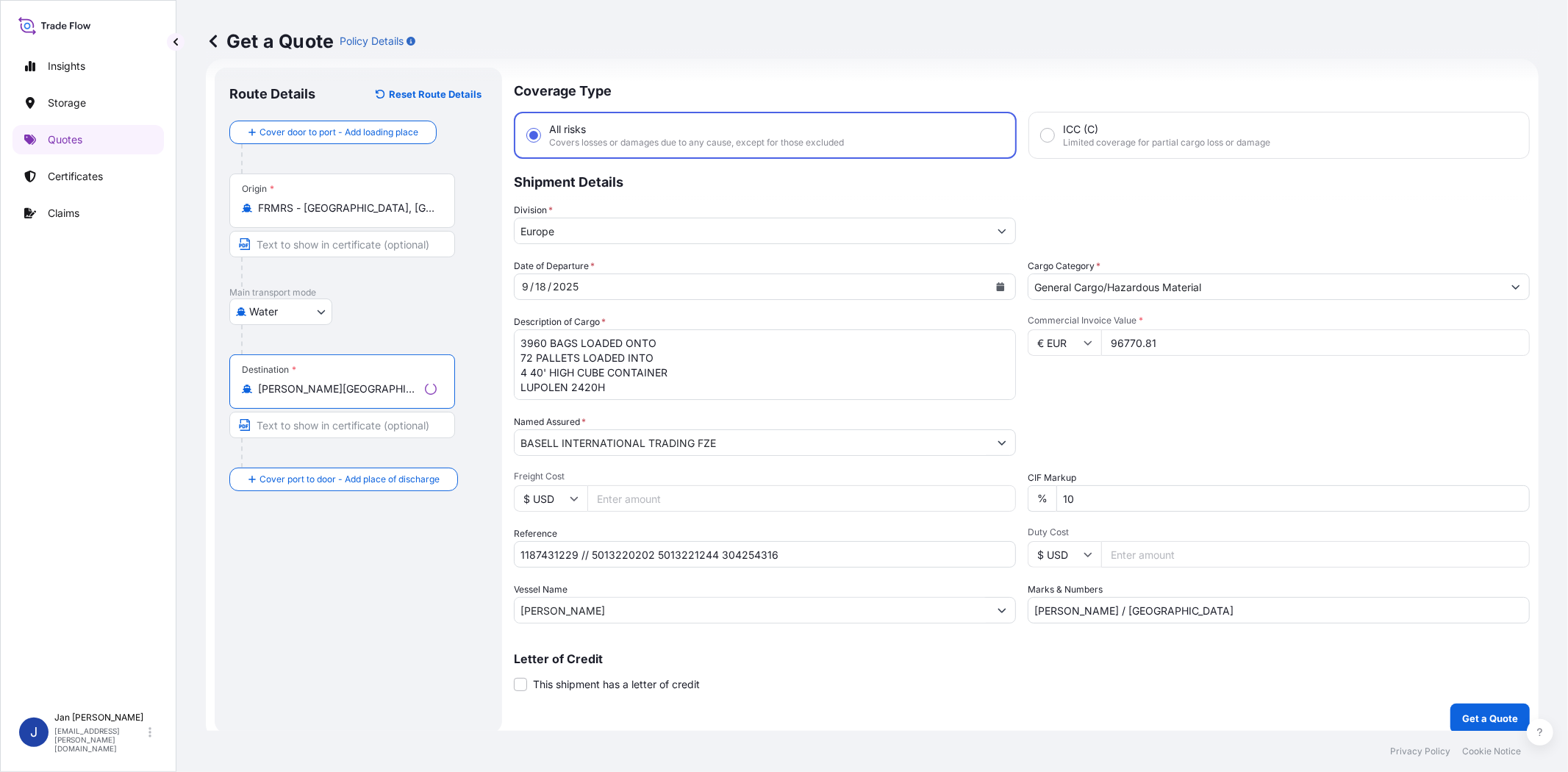
type input "[PERSON_NAME][GEOGRAPHIC_DATA], [GEOGRAPHIC_DATA]"
click at [1410, 694] on button "Get a Quote" at bounding box center [1490, 718] width 80 height 30
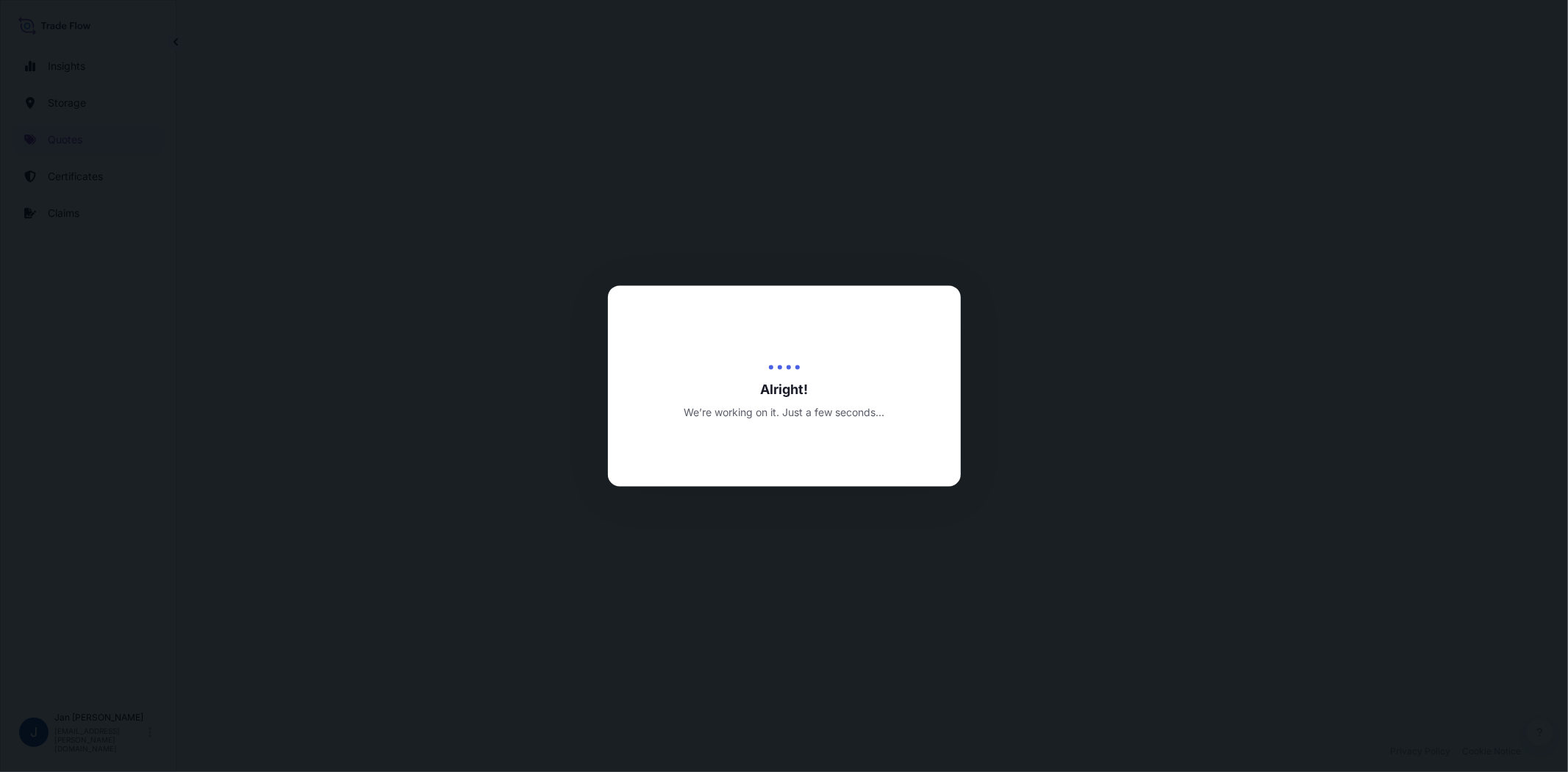
select select "Water"
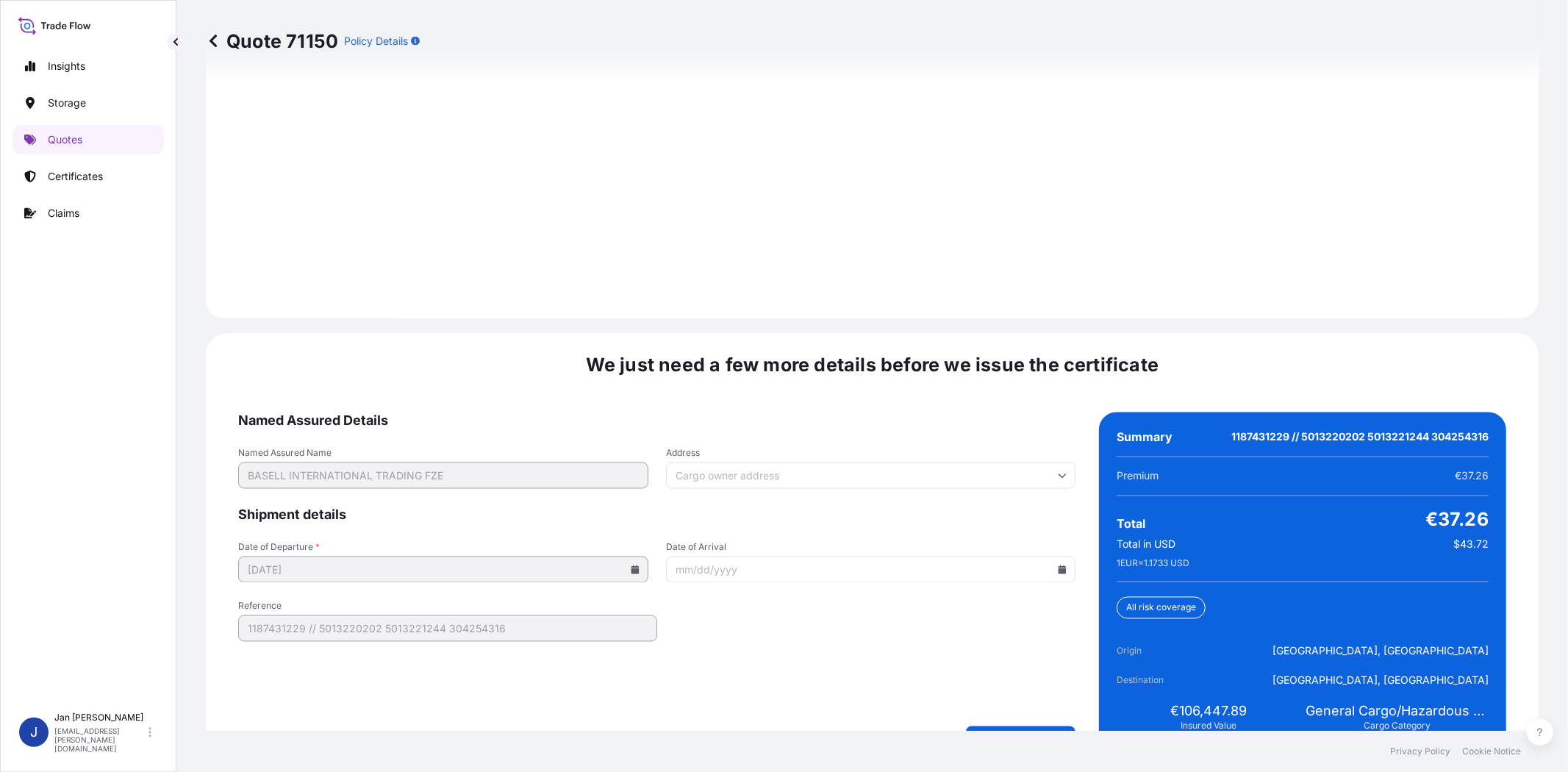
scroll to position [2030, 0]
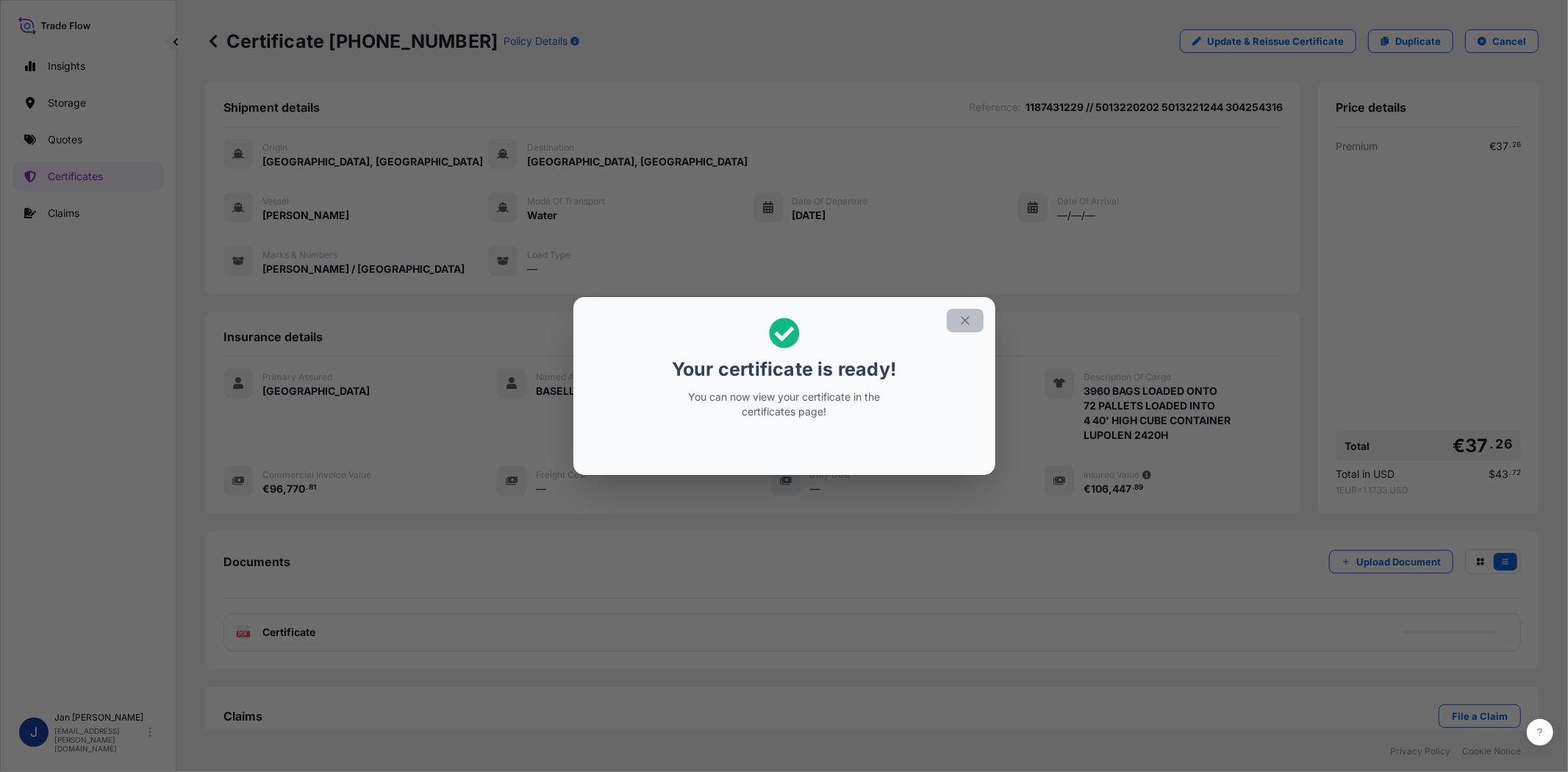
click at [956, 321] on button "button" at bounding box center [965, 320] width 36 height 24
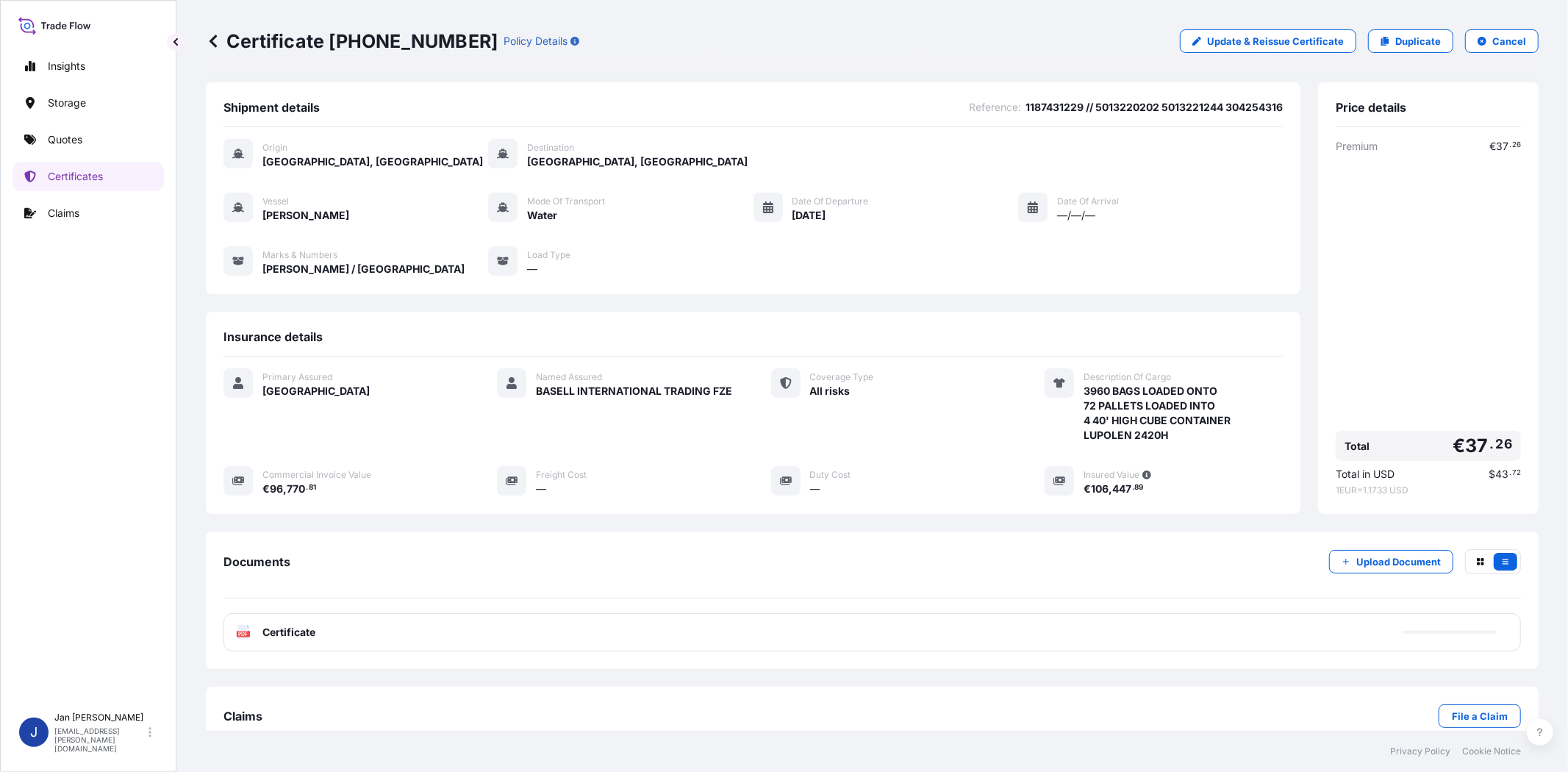
scroll to position [32, 0]
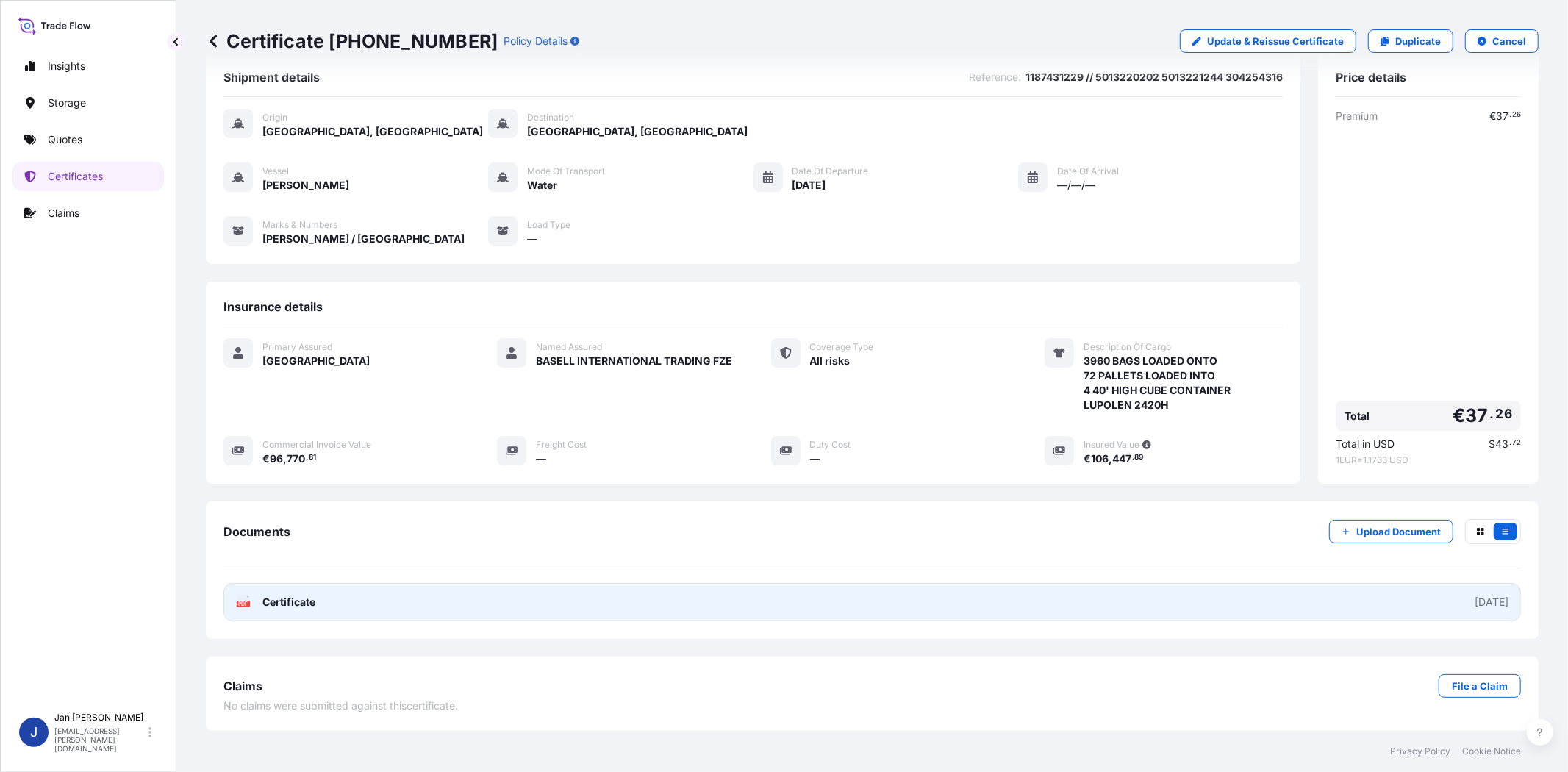
click at [241, 595] on icon at bounding box center [244, 601] width 12 height 14
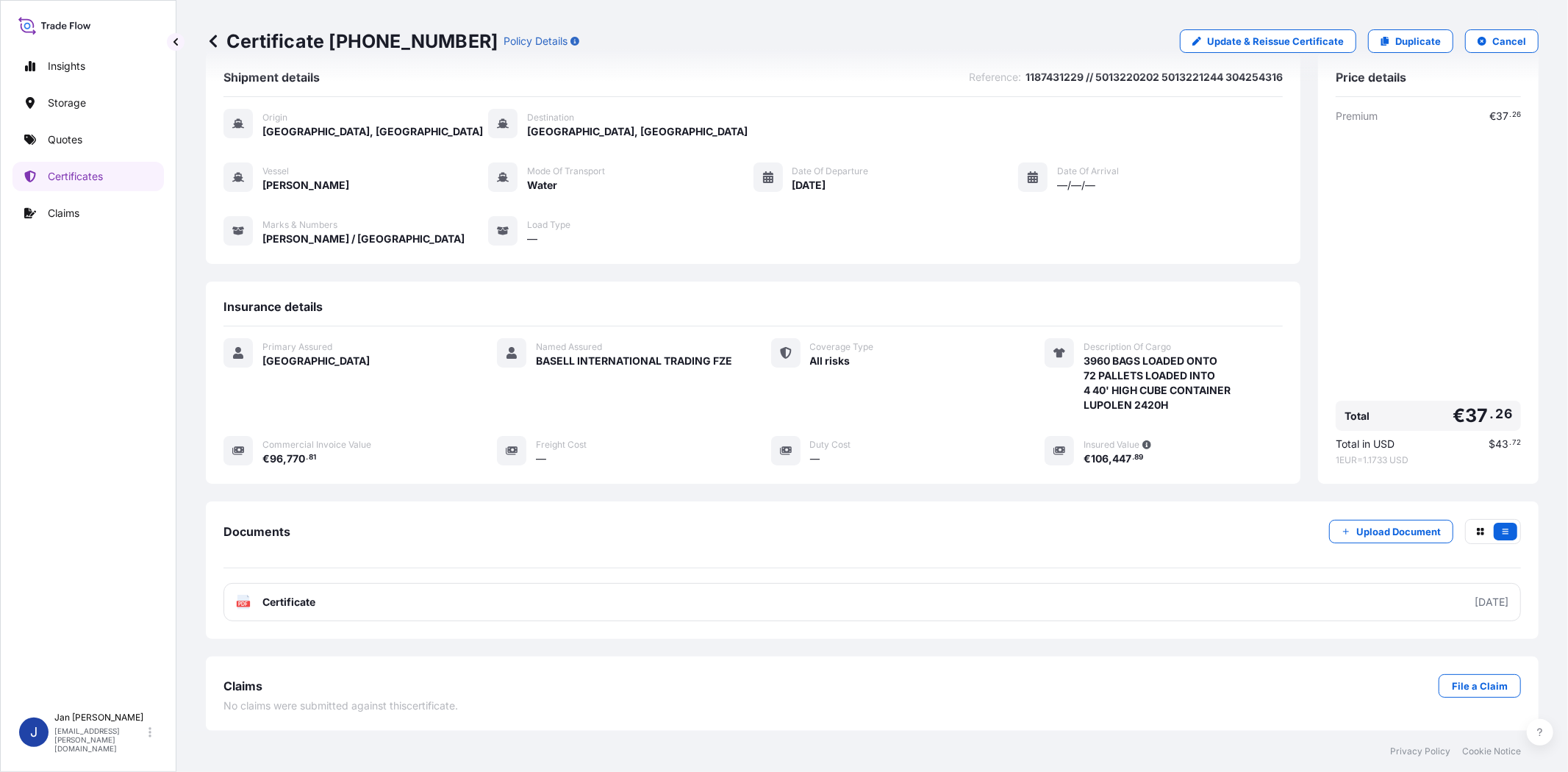
click at [77, 121] on div "Insights Storage Quotes Certificates Claims" at bounding box center [88, 371] width 152 height 666
click at [90, 138] on link "Quotes" at bounding box center [88, 140] width 152 height 30
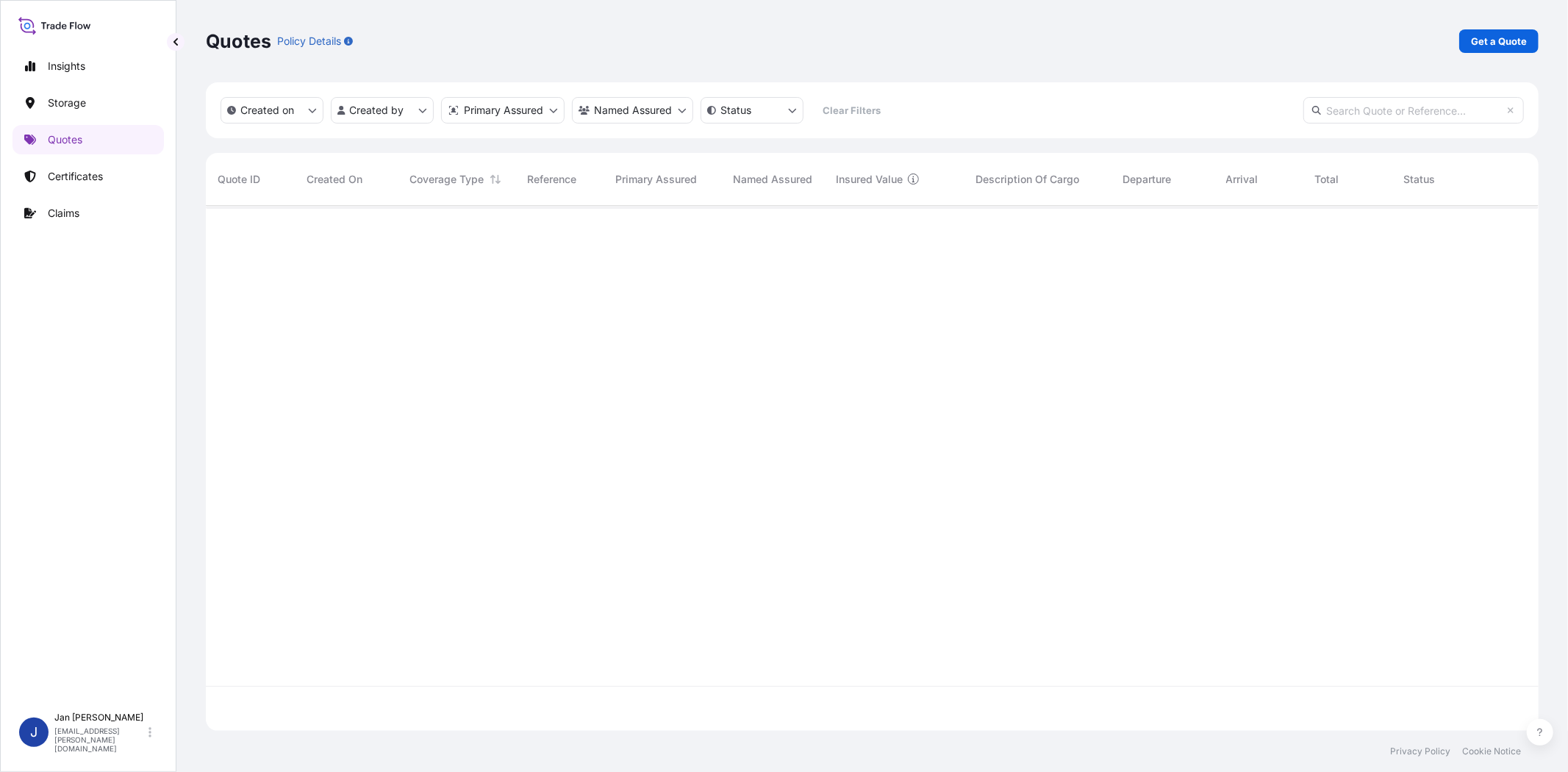
scroll to position [521, 1320]
